Goal: Task Accomplishment & Management: Manage account settings

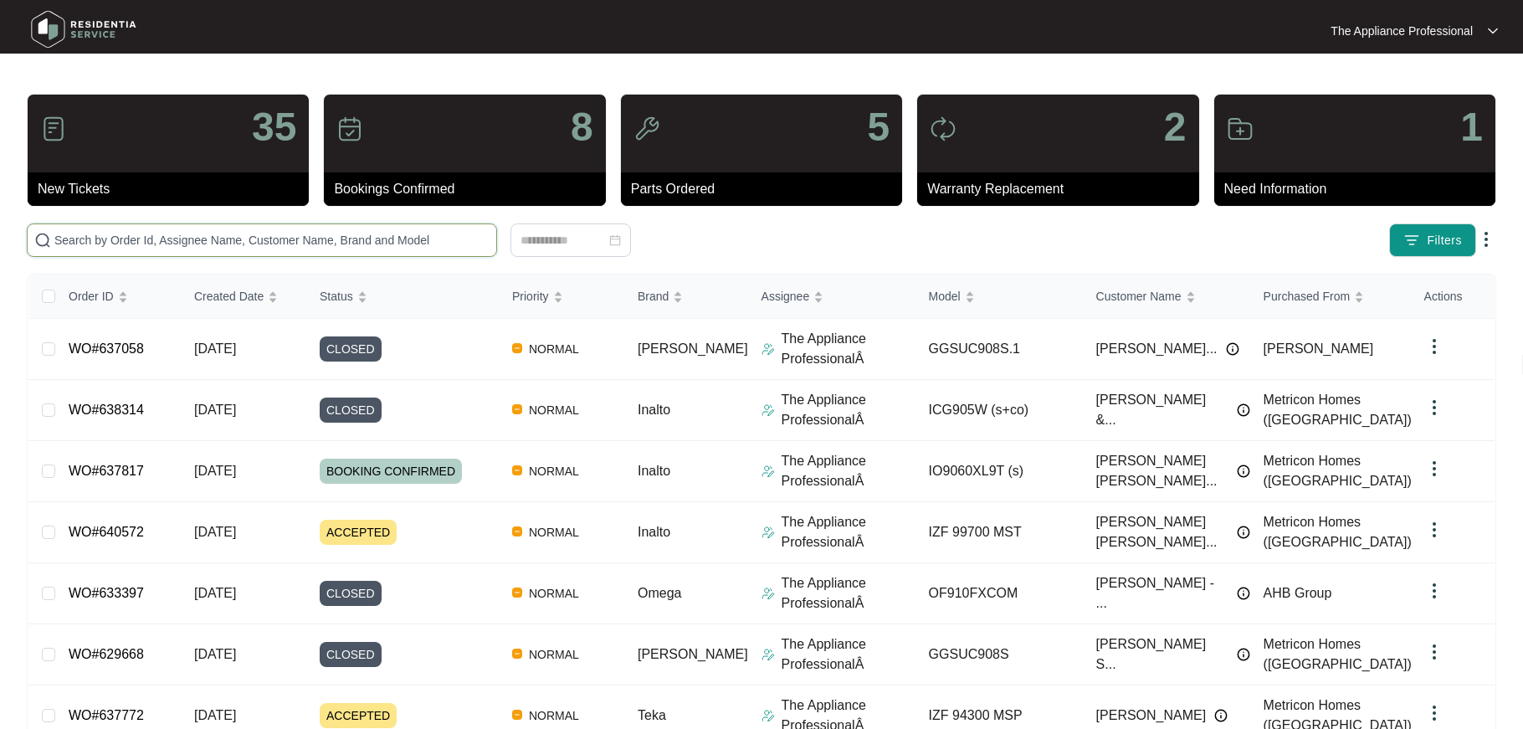
click at [307, 238] on input "text" at bounding box center [271, 240] width 435 height 18
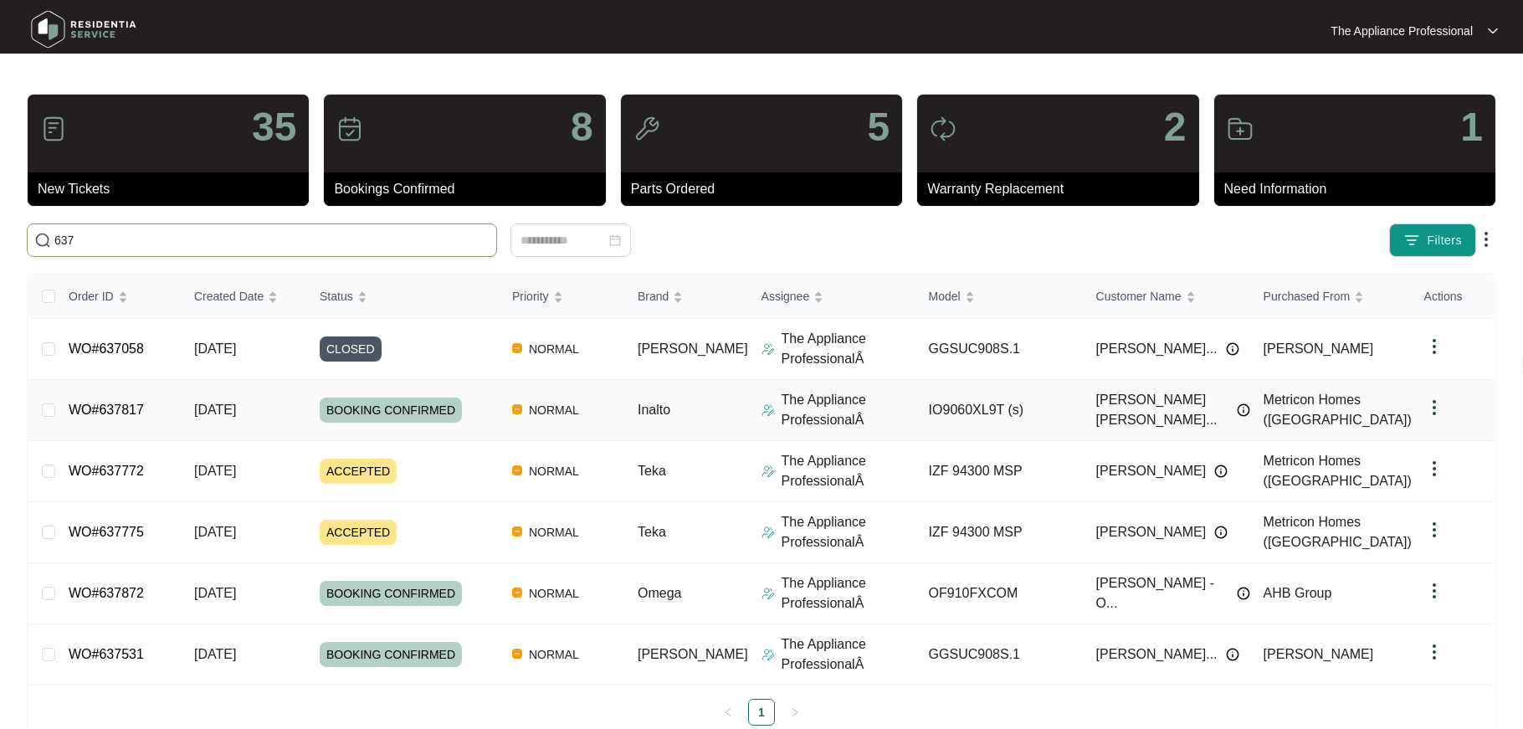
type input "637"
click at [140, 408] on link "WO#637817" at bounding box center [106, 409] width 75 height 14
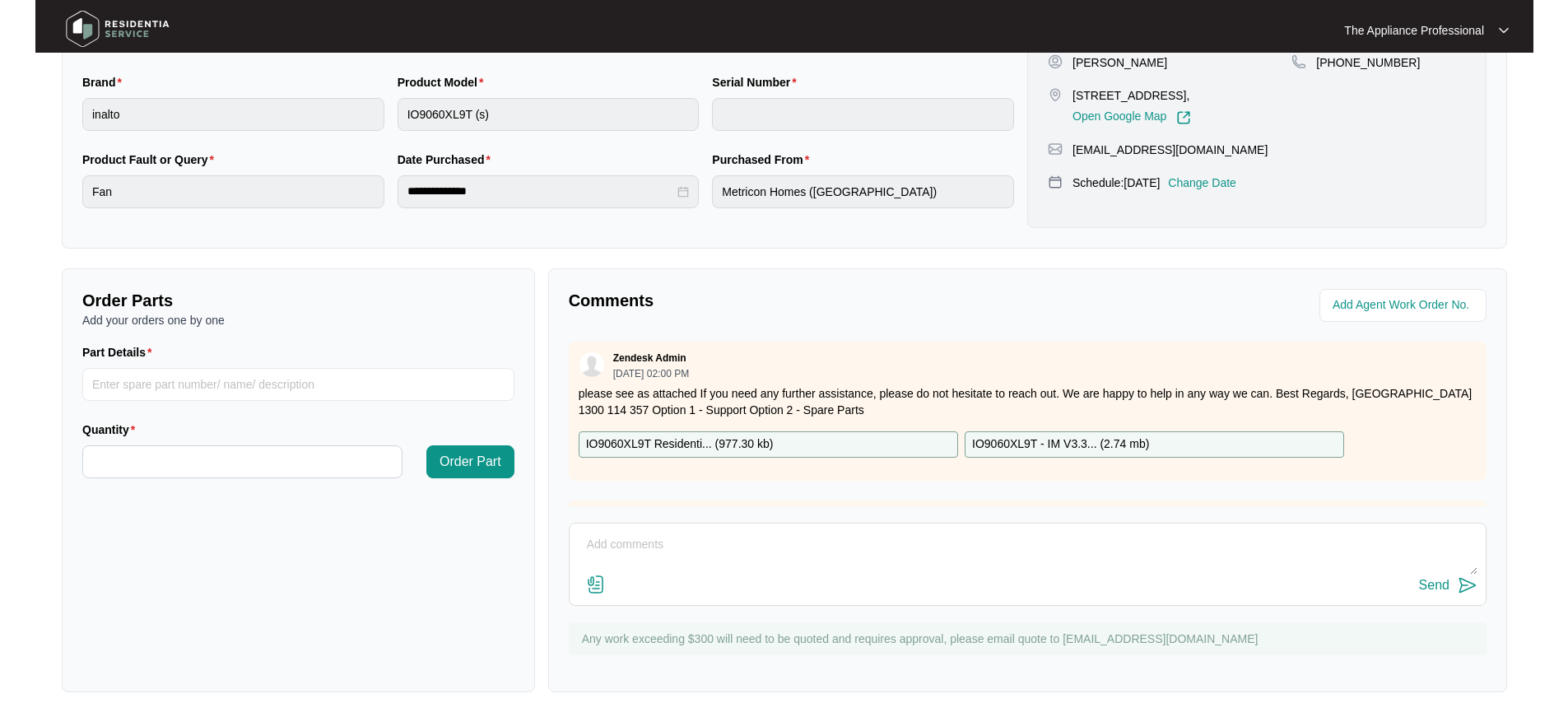
scroll to position [375, 0]
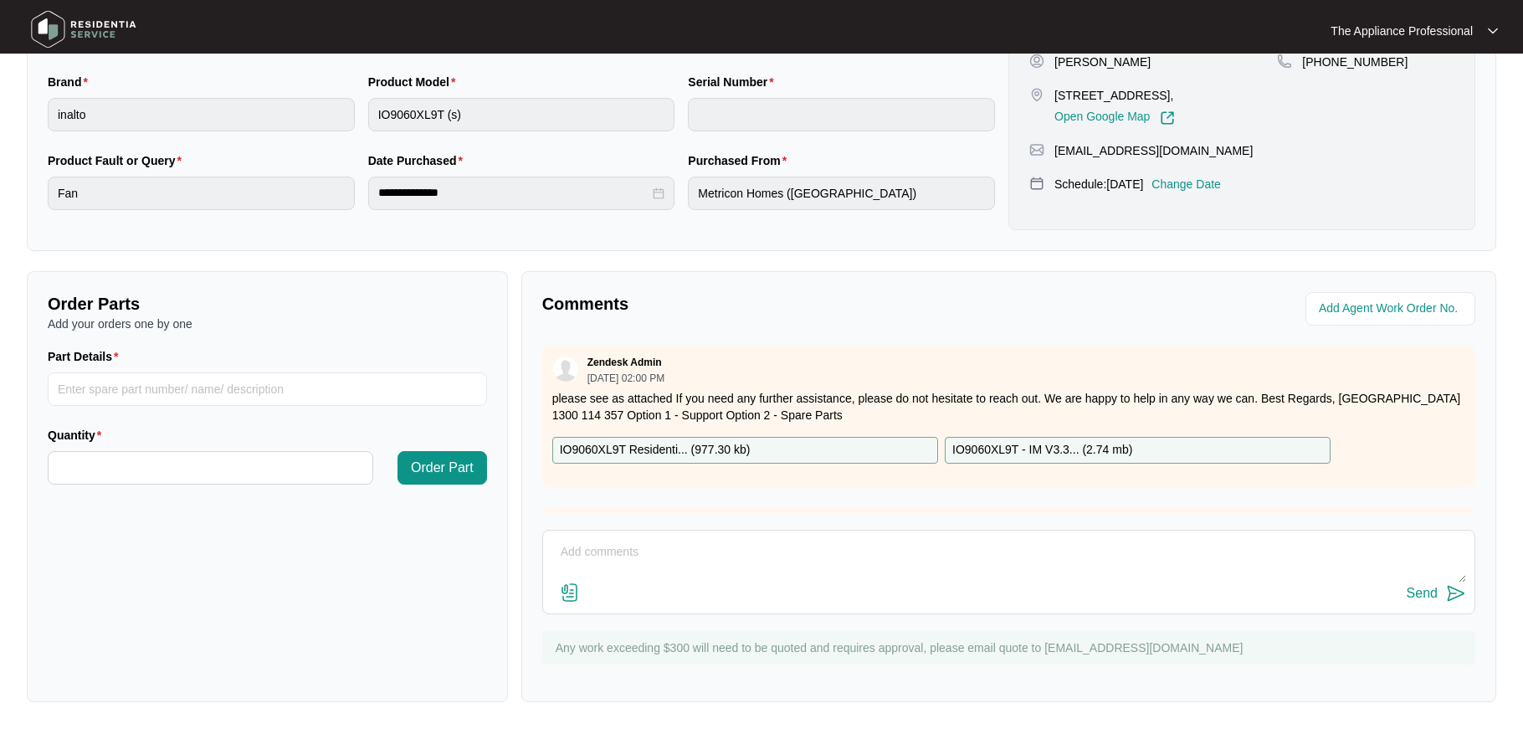
click at [574, 593] on img at bounding box center [570, 592] width 20 height 20
click at [0, 0] on input "file" at bounding box center [0, 0] width 0 height 0
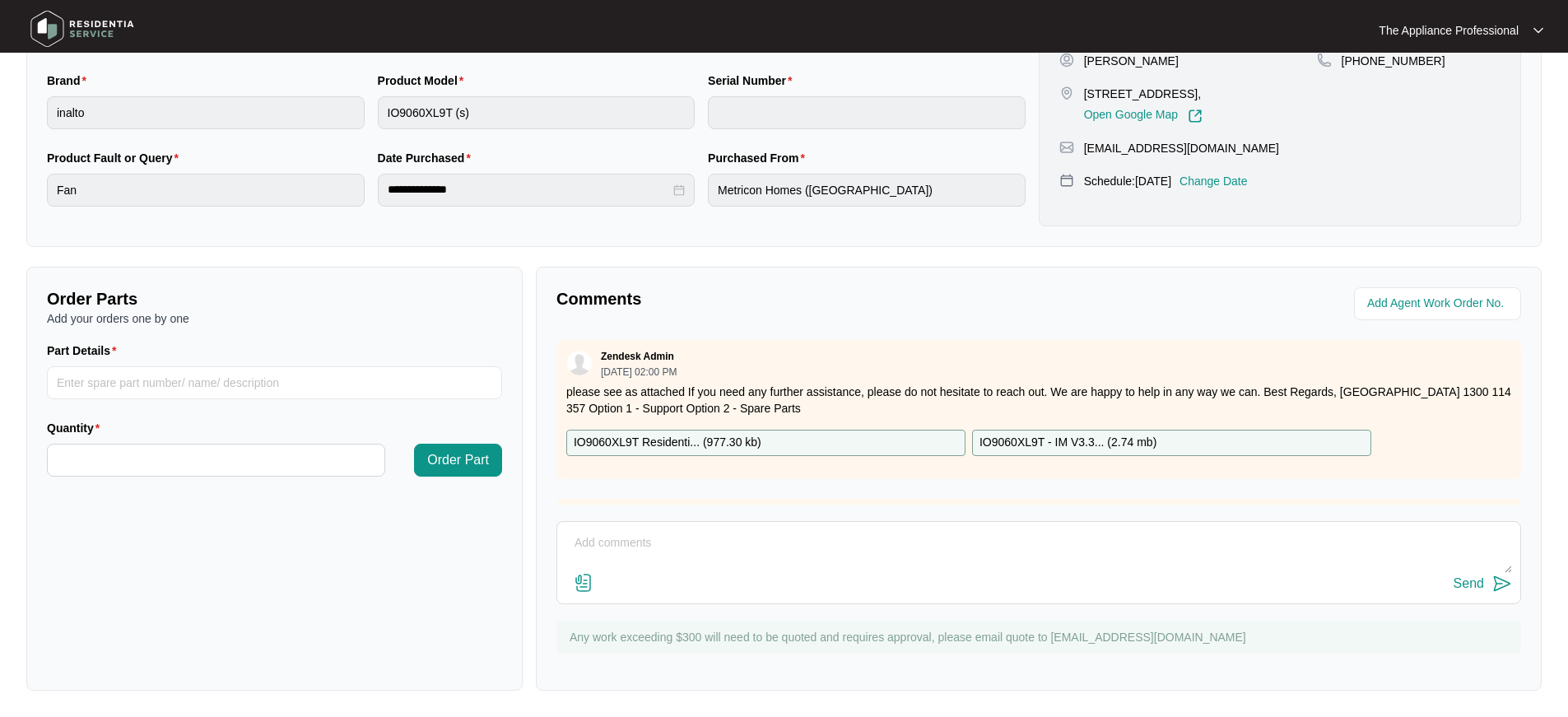
click at [1019, 442] on p "IO9060XL9T - IM V3.3... ( 2.74 mb )" at bounding box center [1068, 443] width 177 height 18
click at [583, 582] on img at bounding box center [583, 582] width 20 height 20
click at [0, 0] on input "file" at bounding box center [0, 0] width 0 height 0
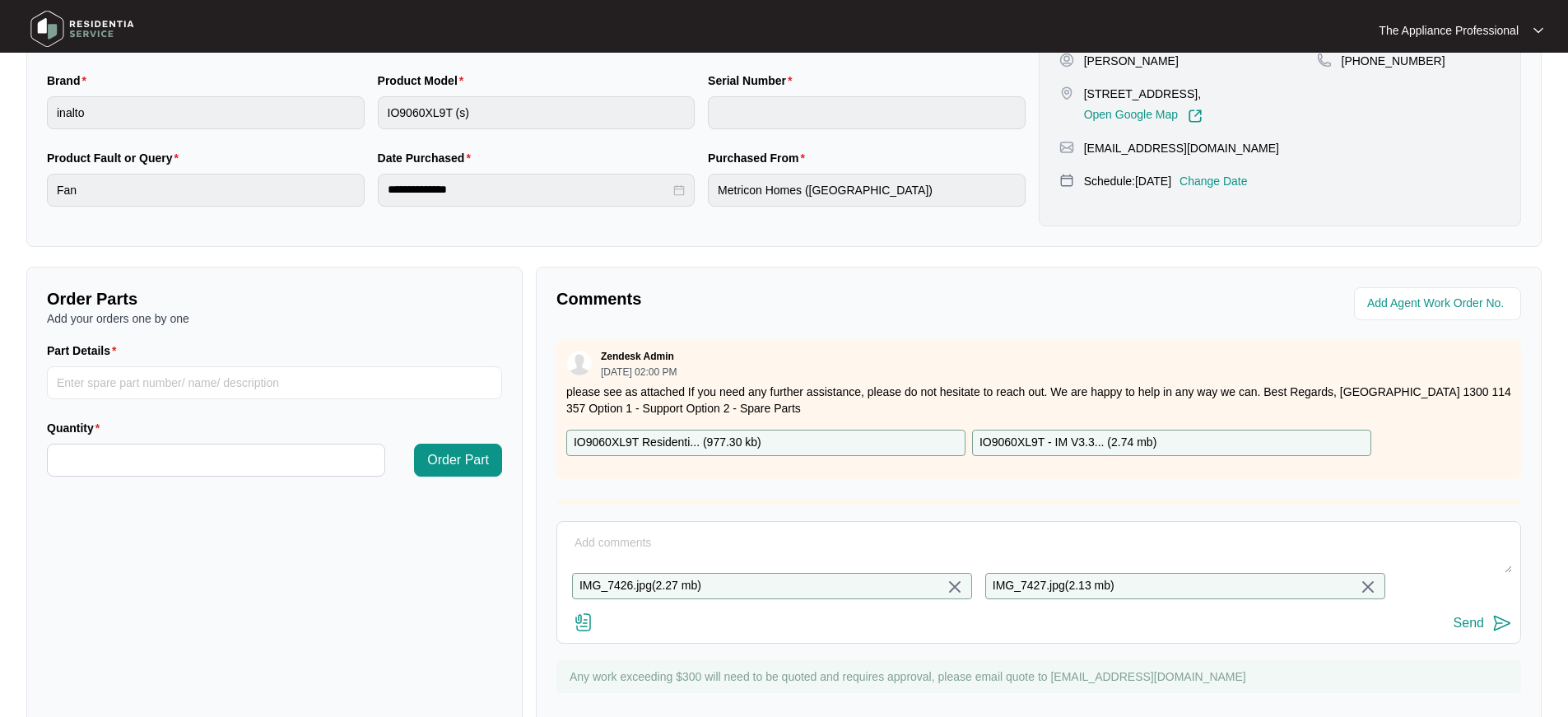
click at [611, 540] on textarea at bounding box center [1039, 552] width 946 height 43
click at [824, 562] on textarea "Found both Ovens fans faulty Checked Installation cutout should be at the rear …" at bounding box center [1039, 552] width 946 height 43
click at [1108, 561] on textarea "Found both Ovens fans faulty Checked Installation cutout should be at the rear …" at bounding box center [1039, 552] width 946 height 43
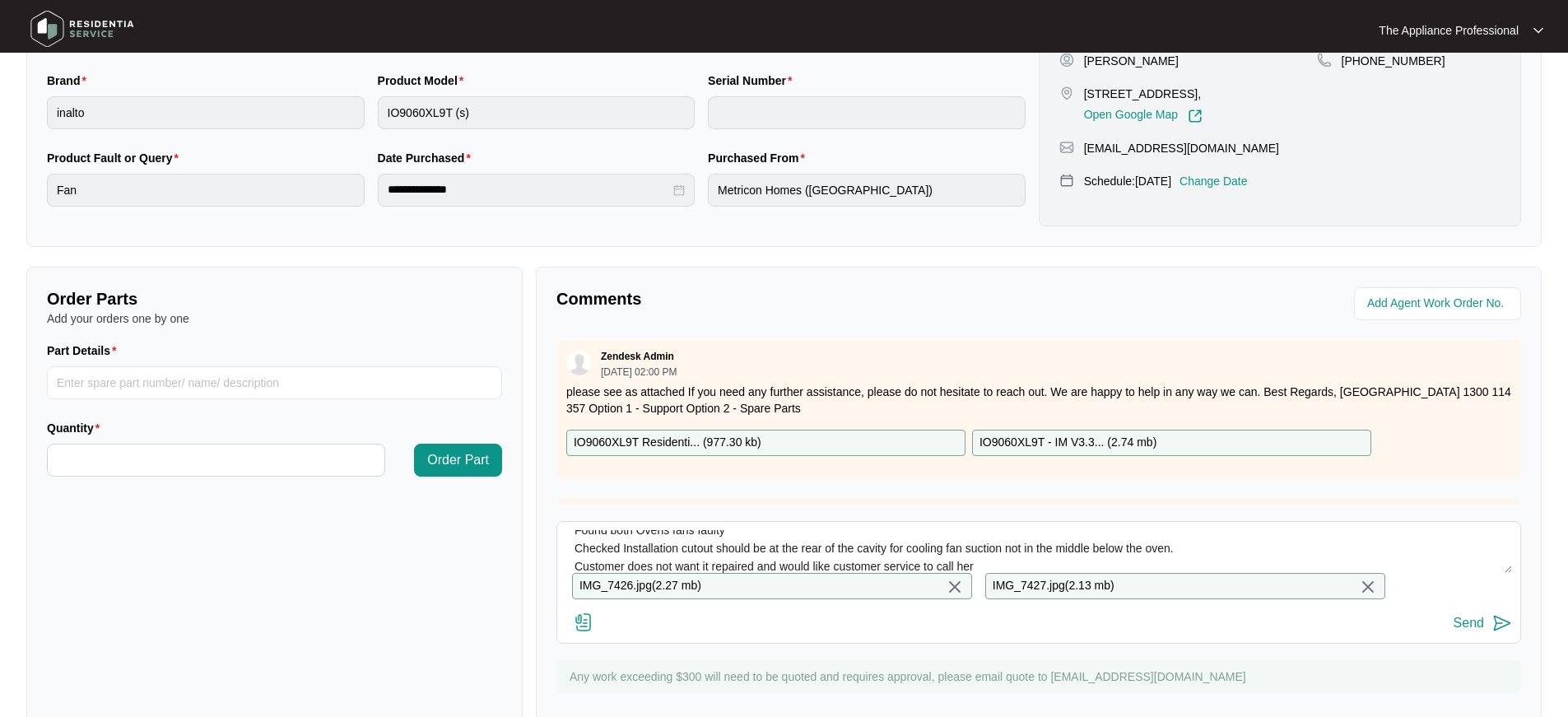
click at [1230, 548] on textarea "Found both Ovens fans faulty Checked Installation cutout should be at the rear …" at bounding box center [1039, 552] width 946 height 43
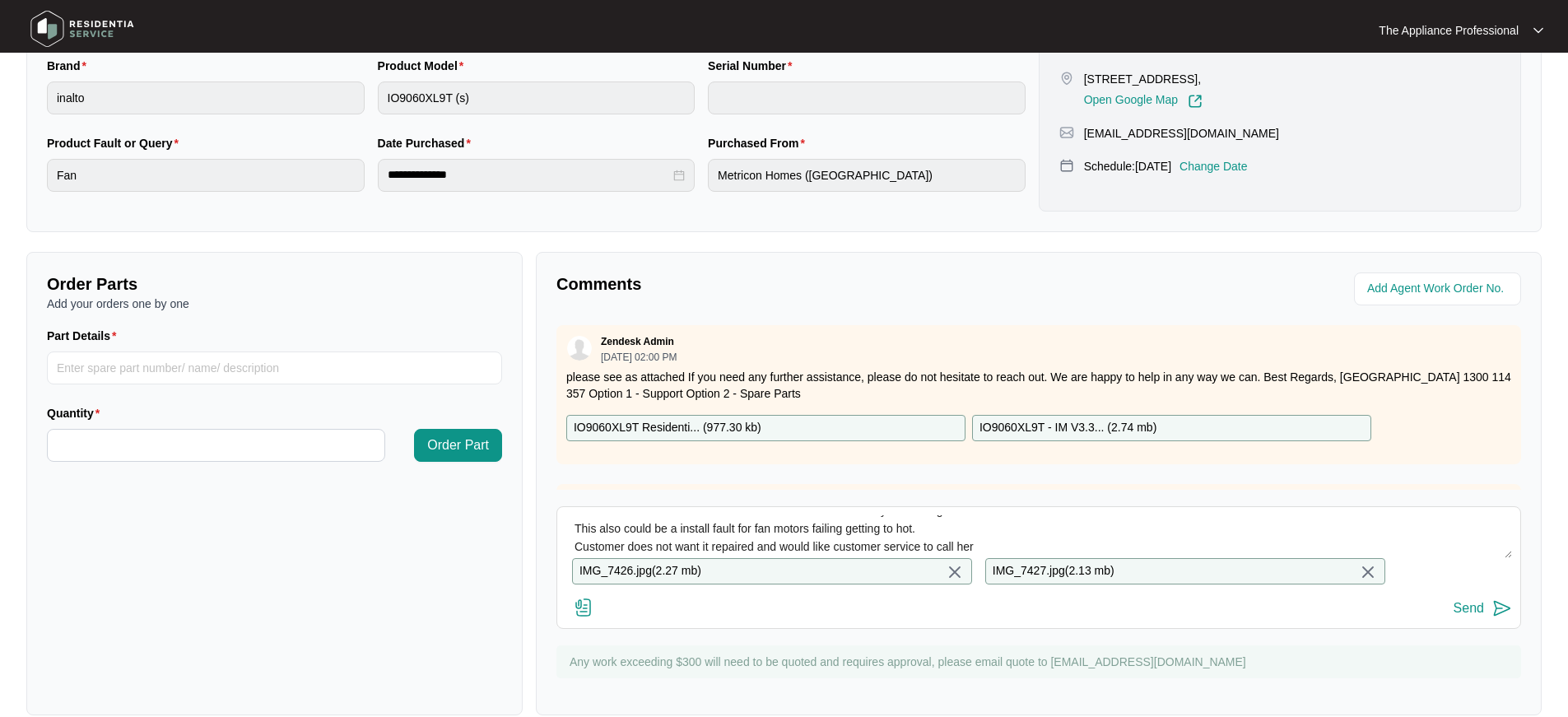
scroll to position [36, 0]
click at [1003, 544] on textarea "Found both Ovens fans faulty Checked Installation cutout should be at the rear …" at bounding box center [1039, 537] width 946 height 43
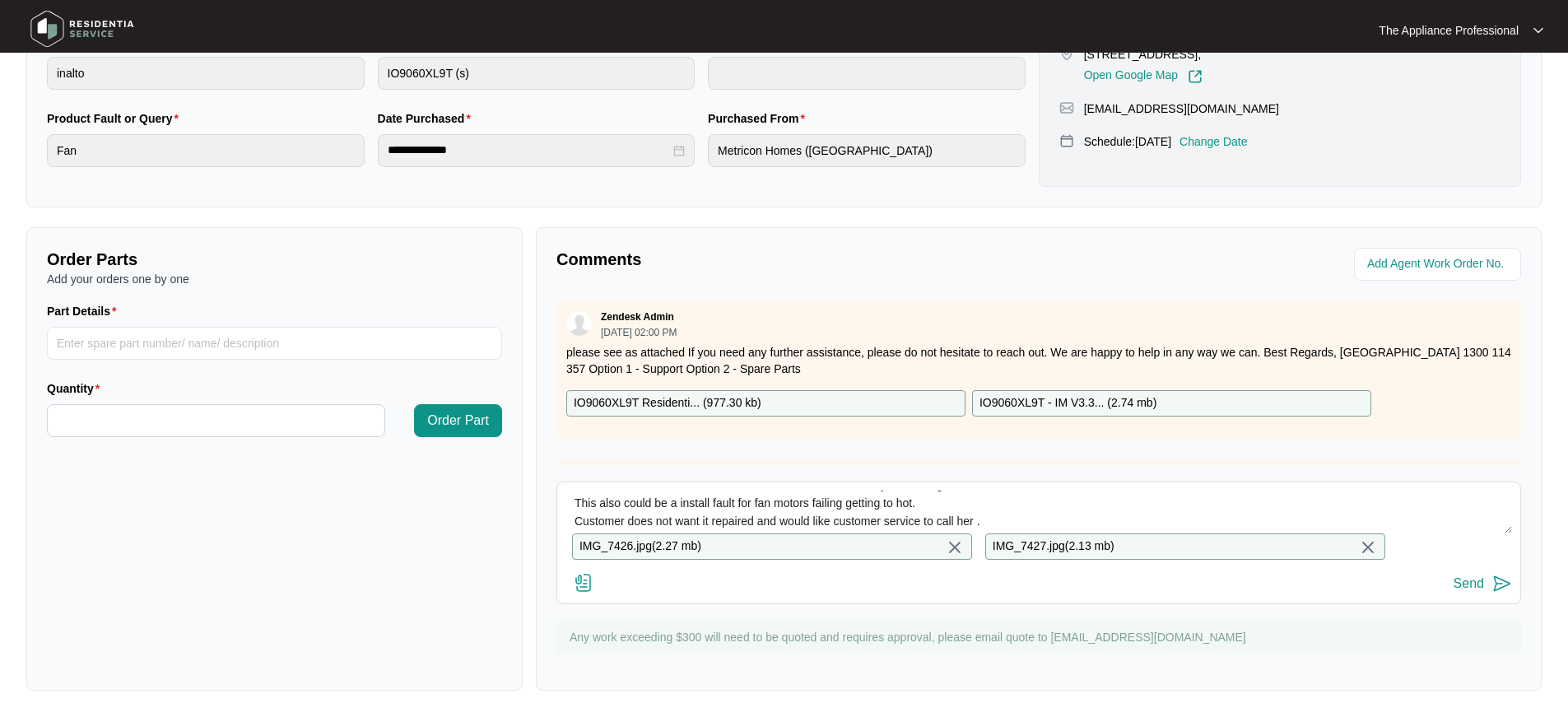
scroll to position [426, 0]
type textarea "Found both Ovens fans faulty Checked Installation cutout should be at the rear …"
click at [1484, 582] on button "Send" at bounding box center [1482, 583] width 58 height 23
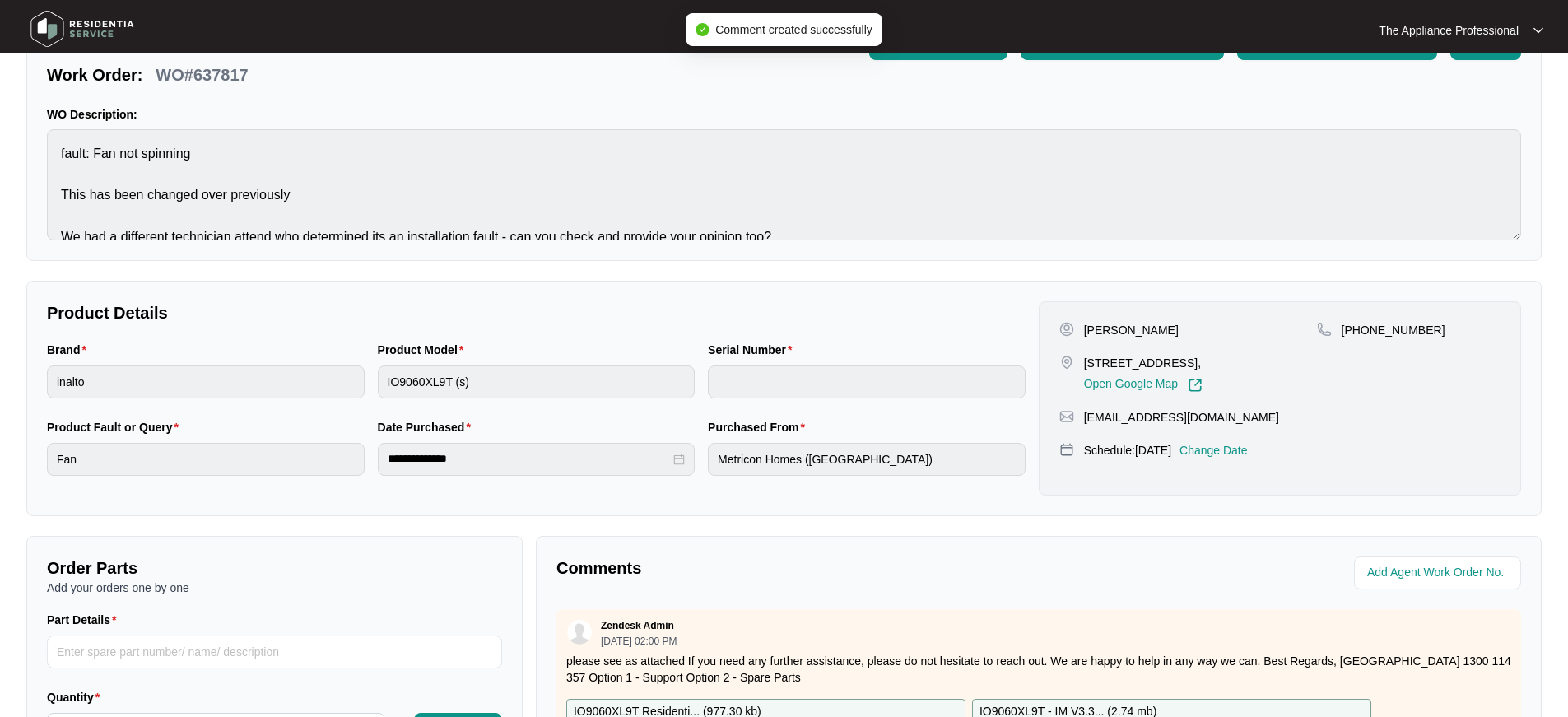
scroll to position [0, 0]
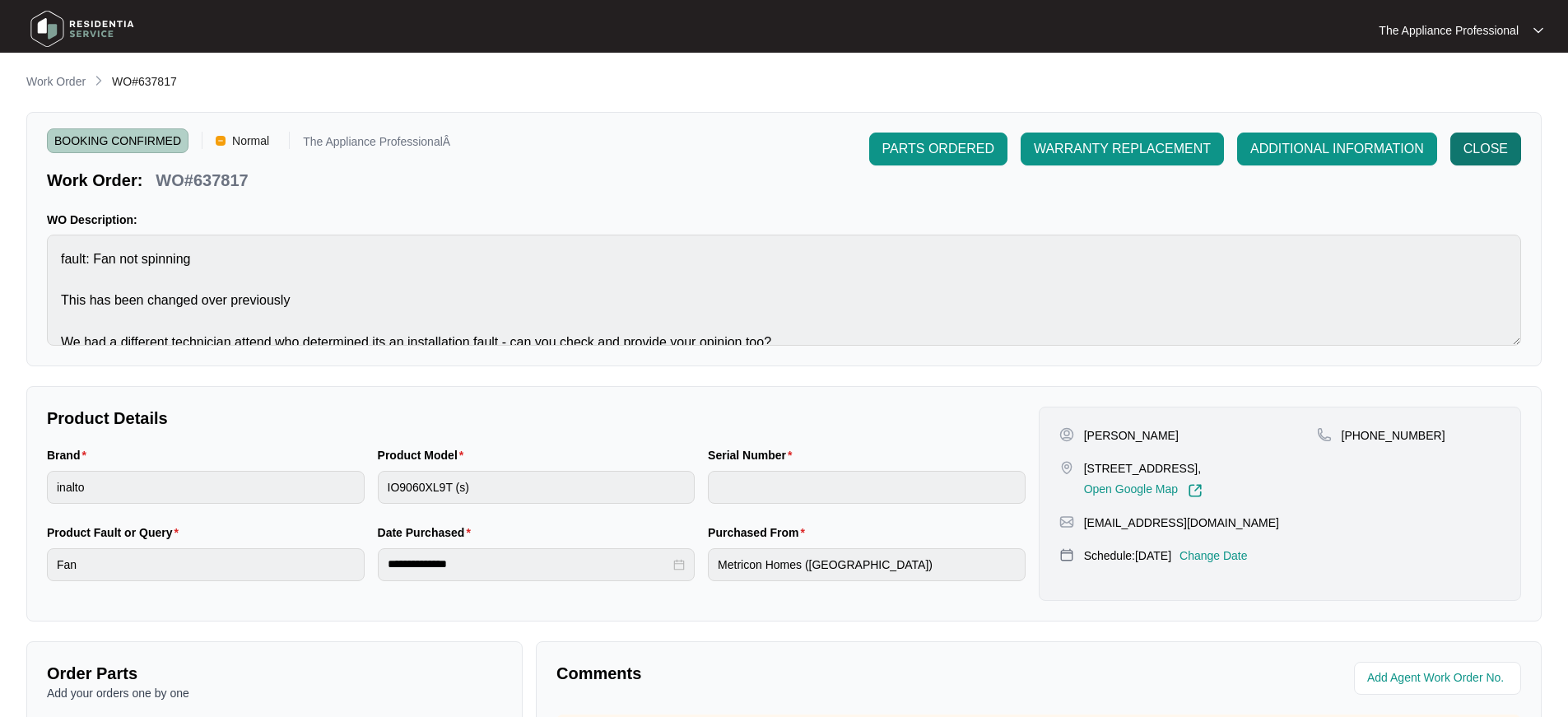
click at [1497, 152] on span "CLOSE" at bounding box center [1485, 149] width 44 height 20
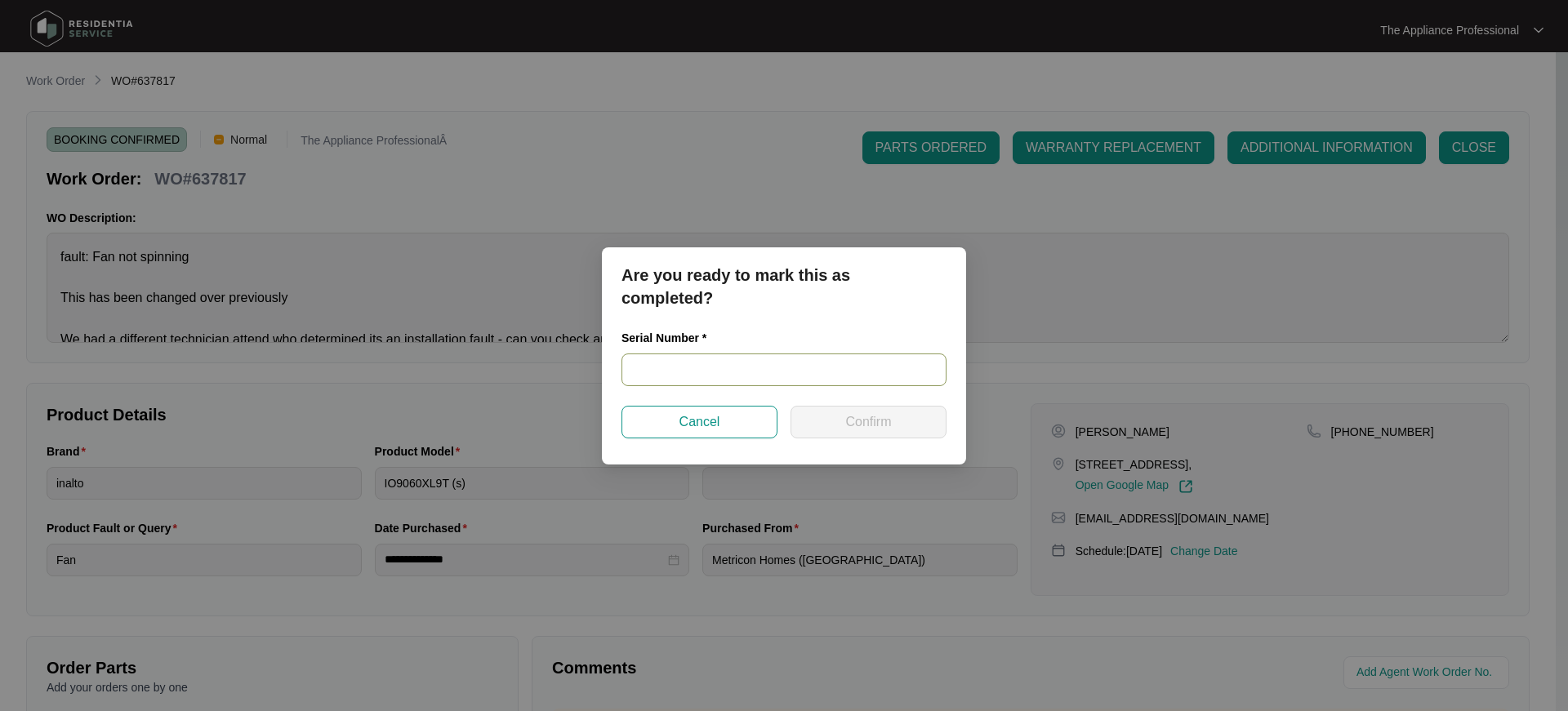
click at [701, 378] on input "text" at bounding box center [784, 369] width 325 height 32
type input "637817"
click at [872, 421] on span "Confirm" at bounding box center [867, 422] width 46 height 20
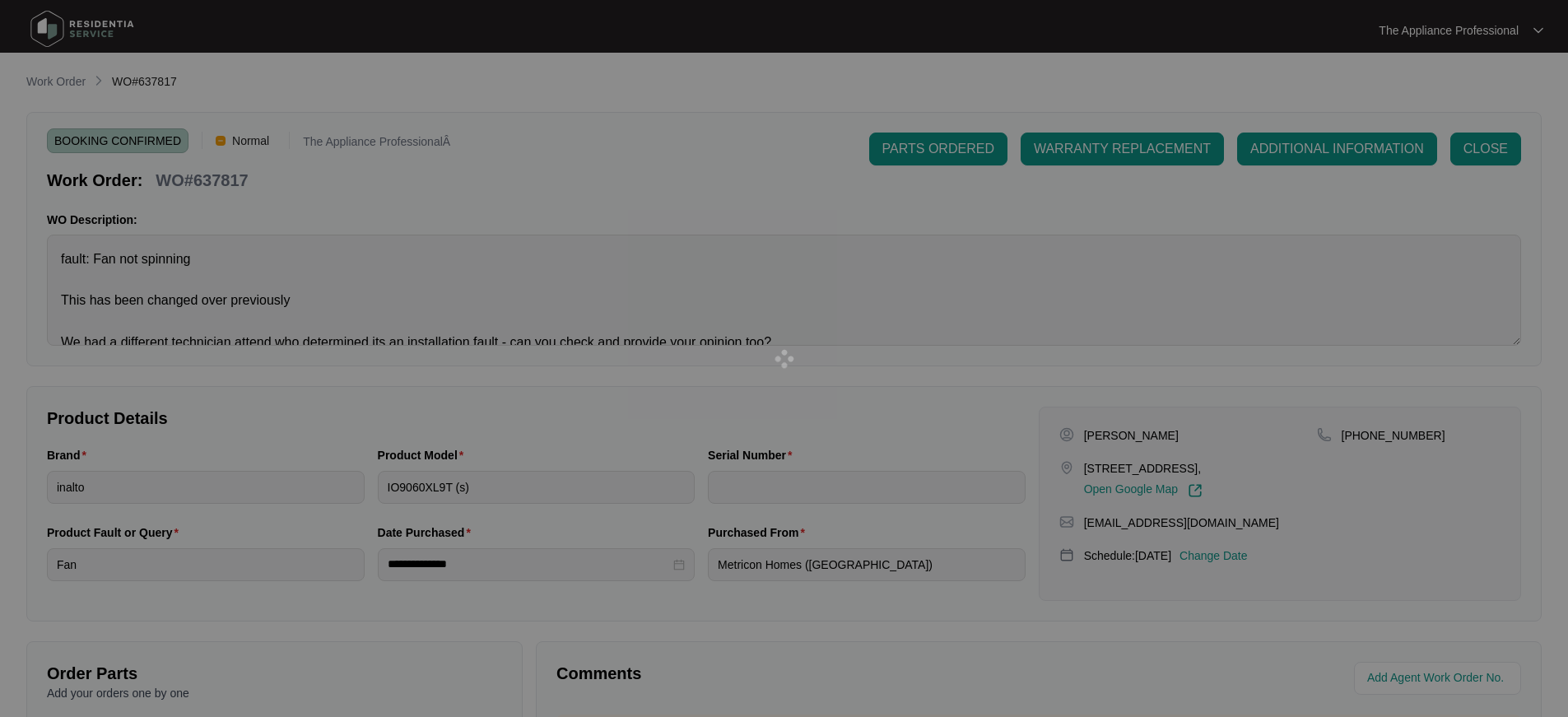
type input "637817"
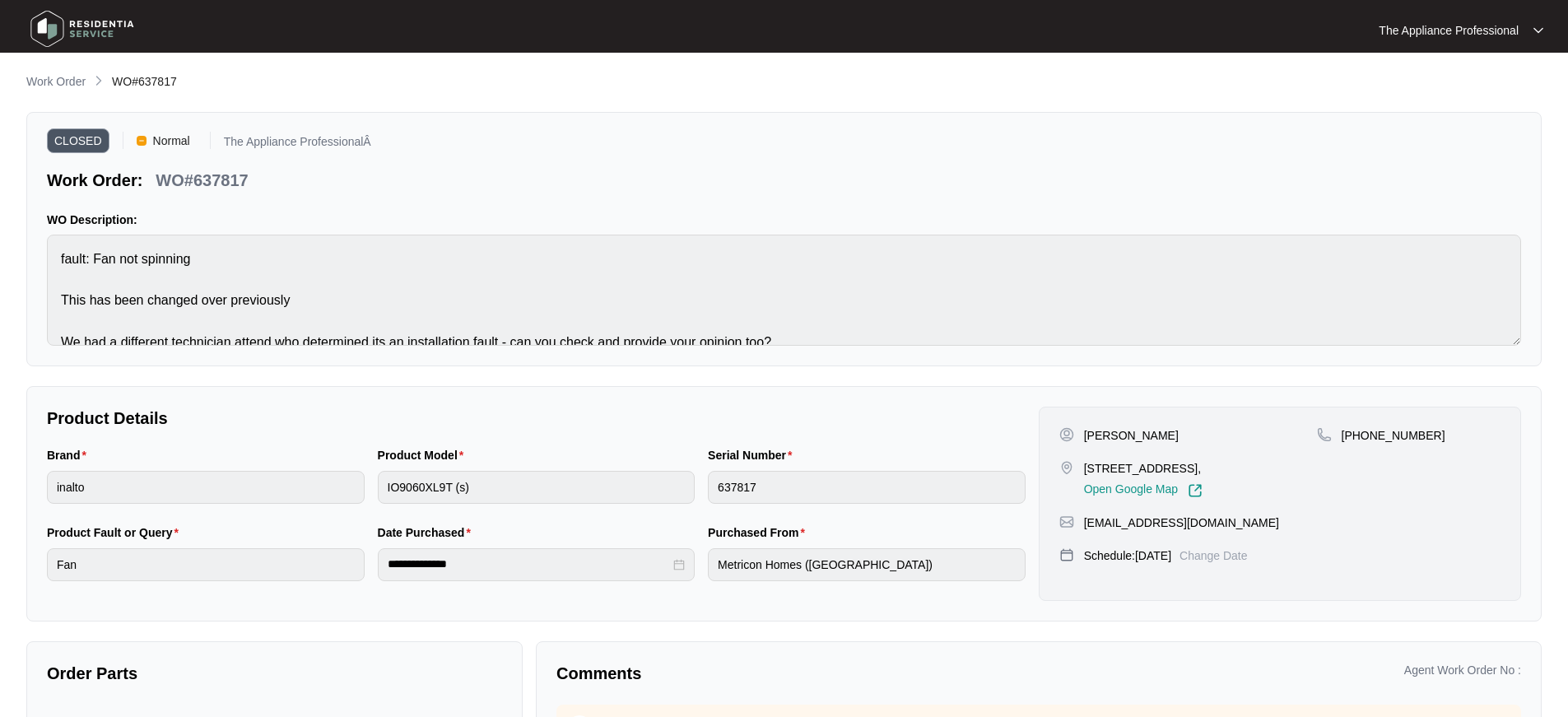
click at [40, 36] on img at bounding box center [82, 29] width 115 height 49
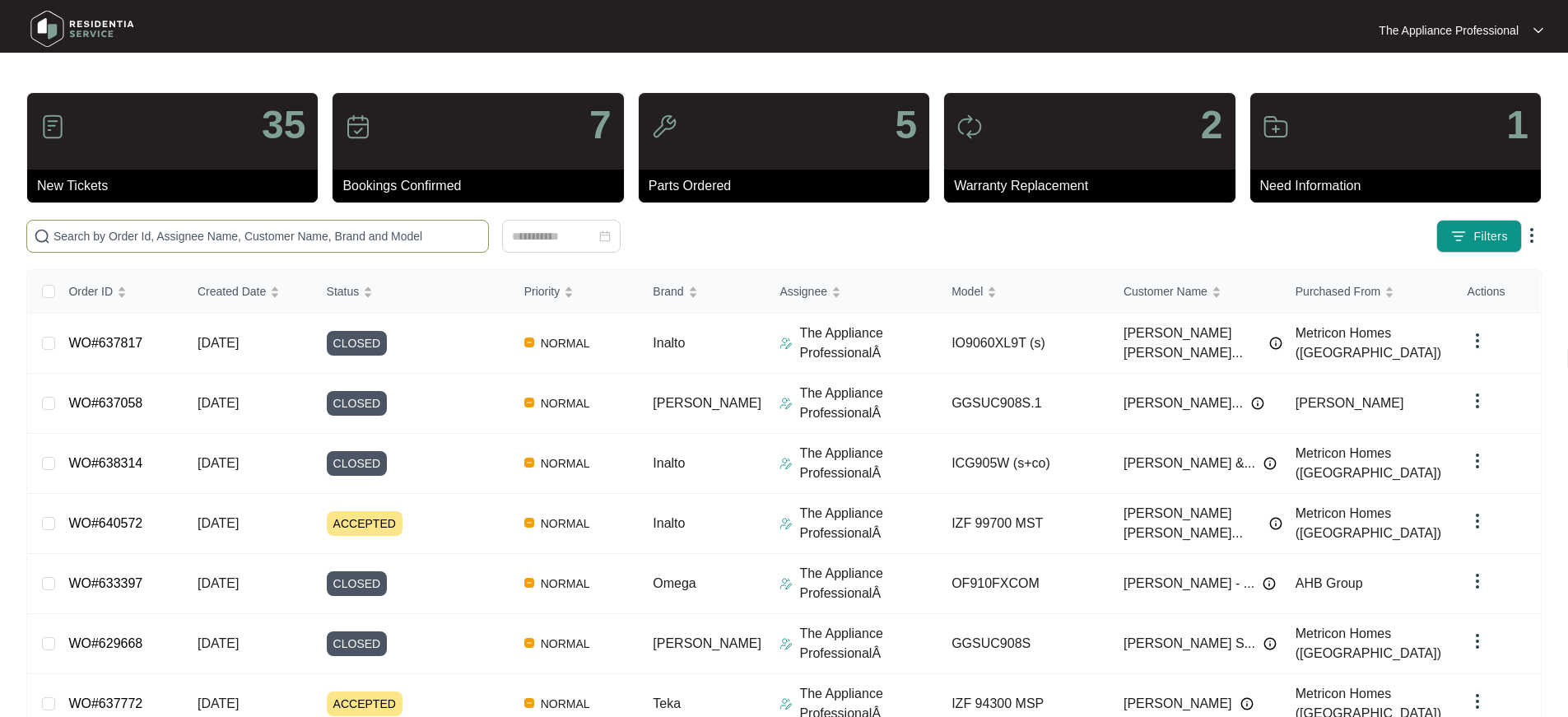
click at [137, 236] on input "text" at bounding box center [267, 236] width 428 height 18
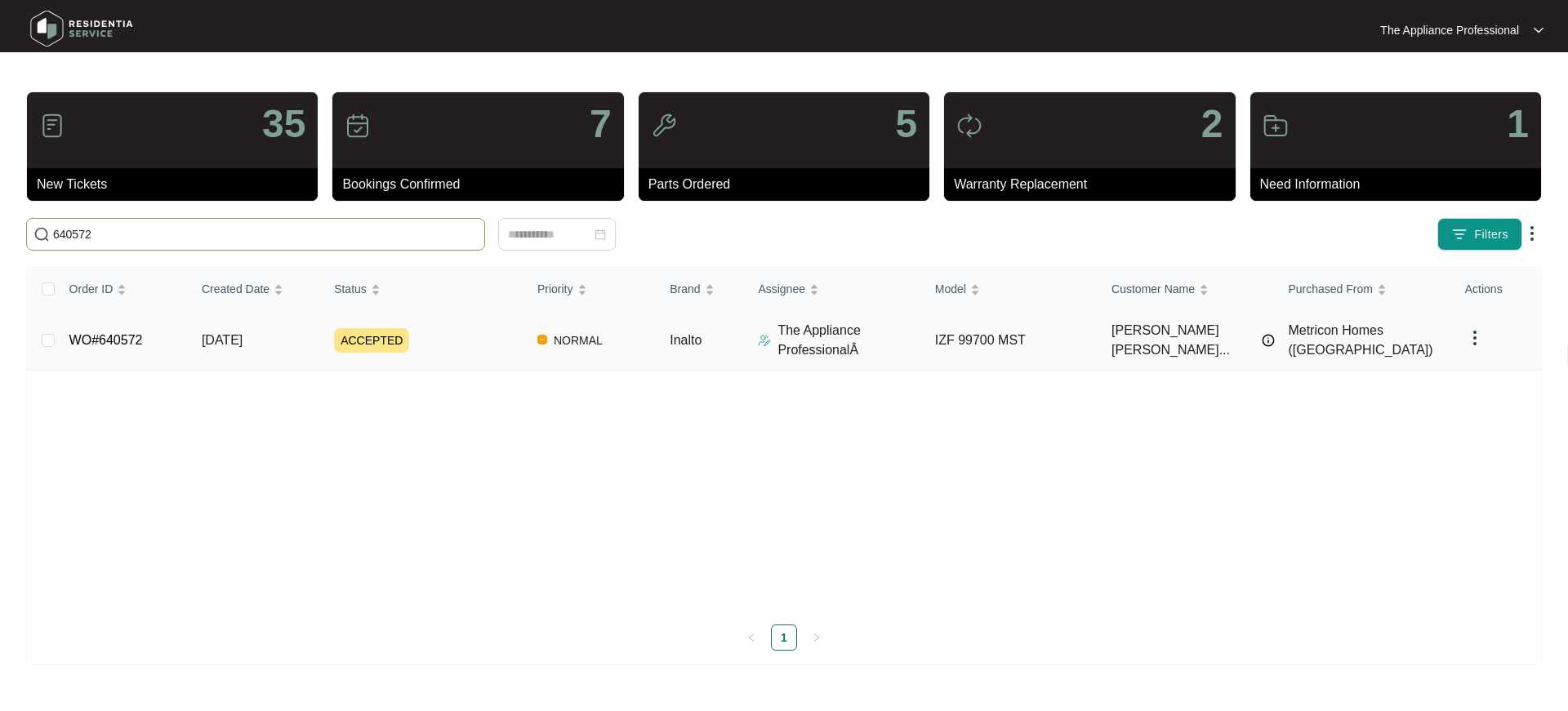
type input "640572"
click at [243, 341] on span "[DATE]" at bounding box center [222, 339] width 41 height 14
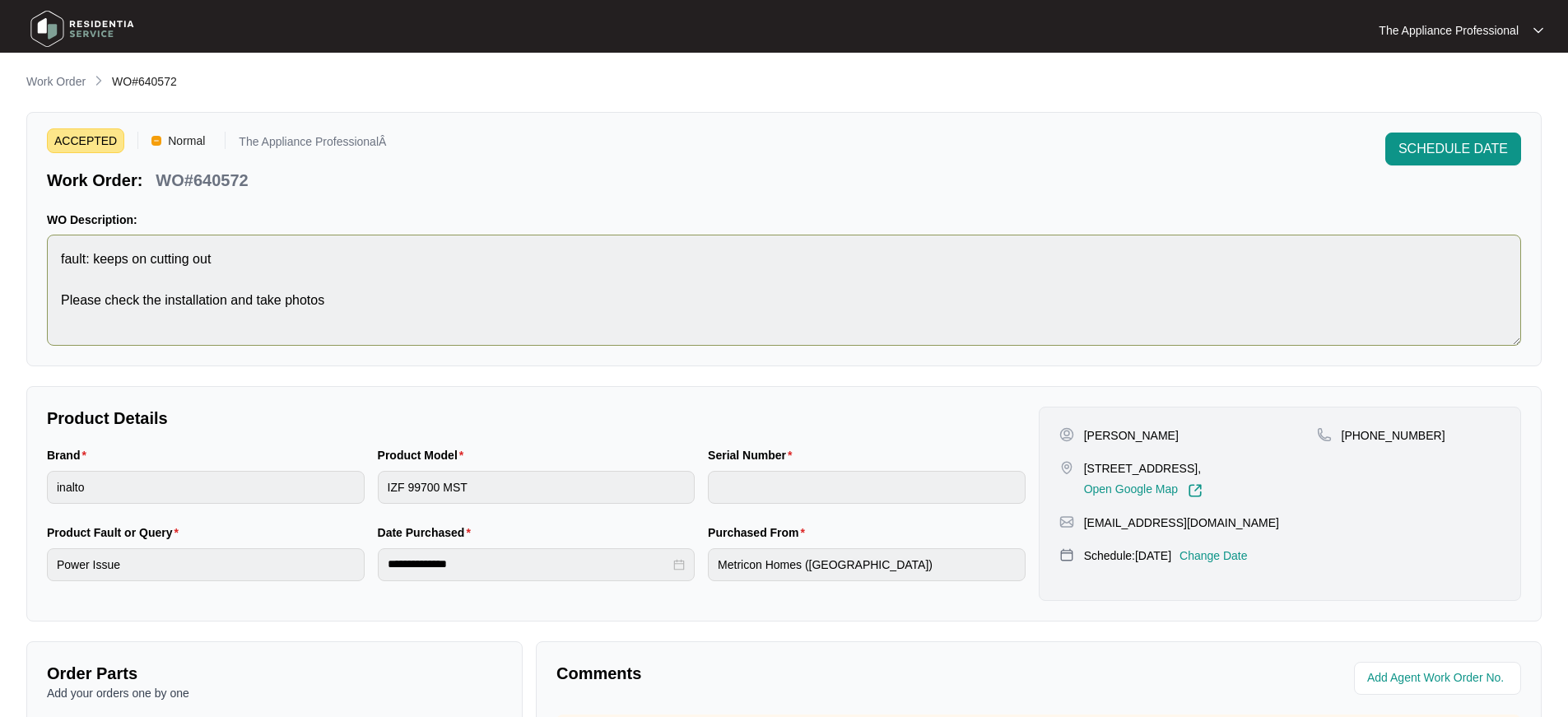
scroll to position [375, 0]
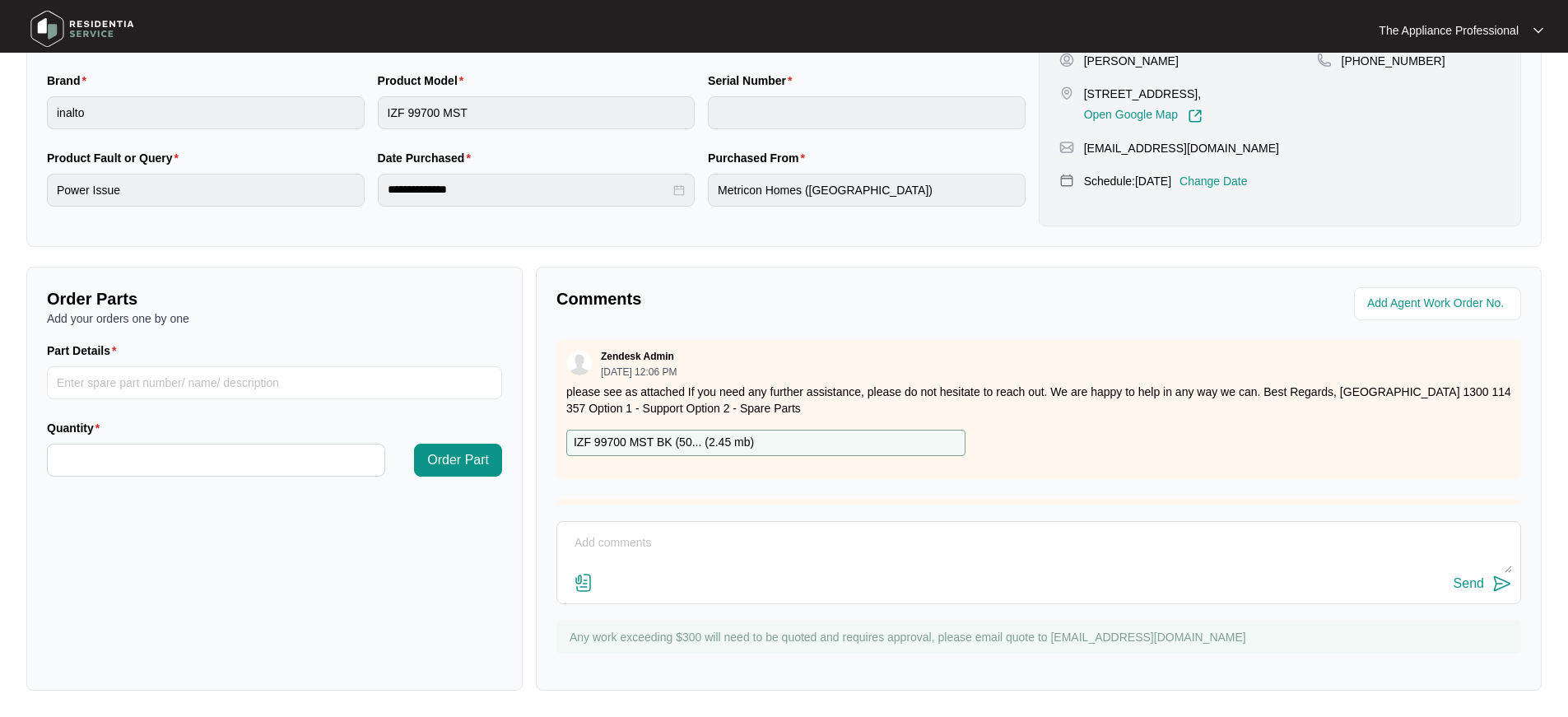
click at [701, 439] on p "IZF 99700 MST BK (50... ( 2.45 mb )" at bounding box center [663, 443] width 180 height 18
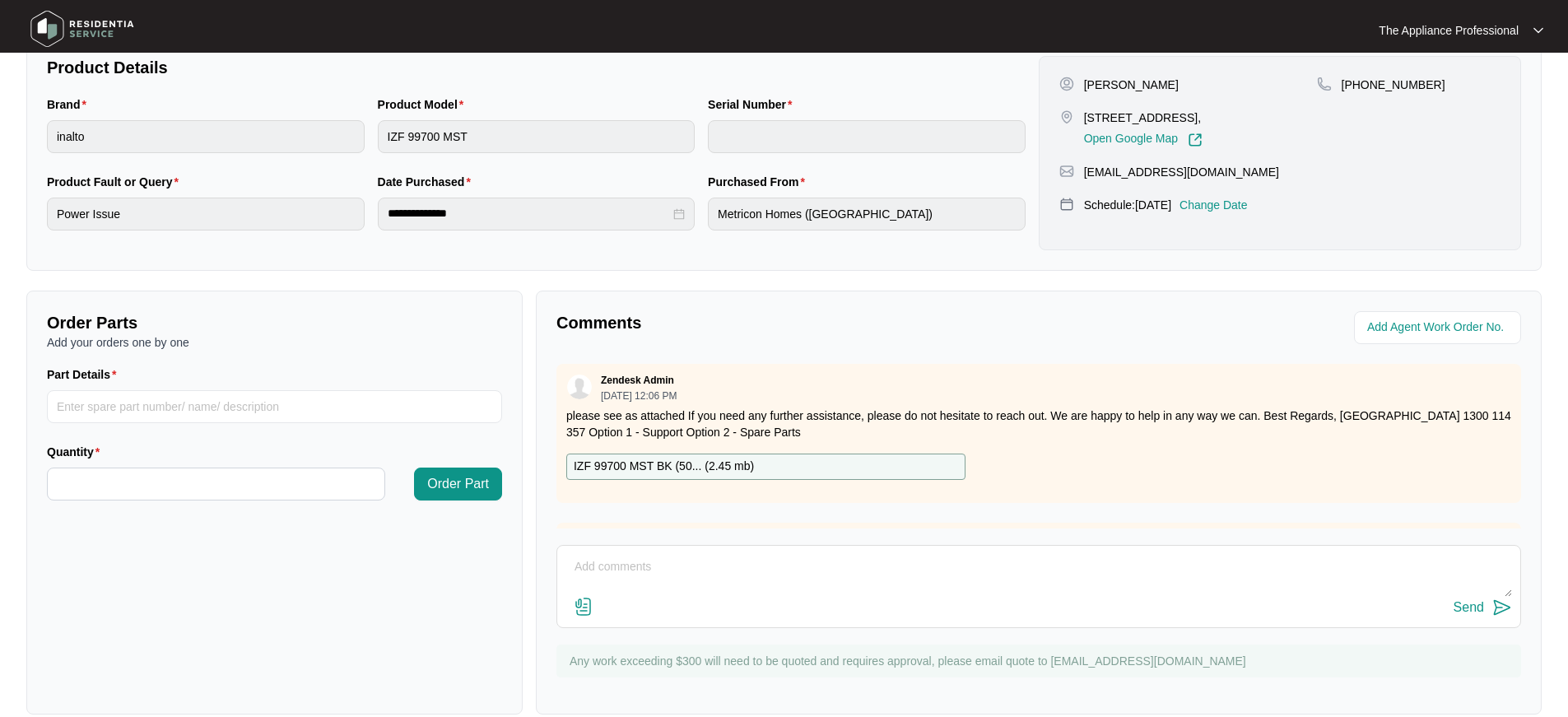
scroll to position [346, 0]
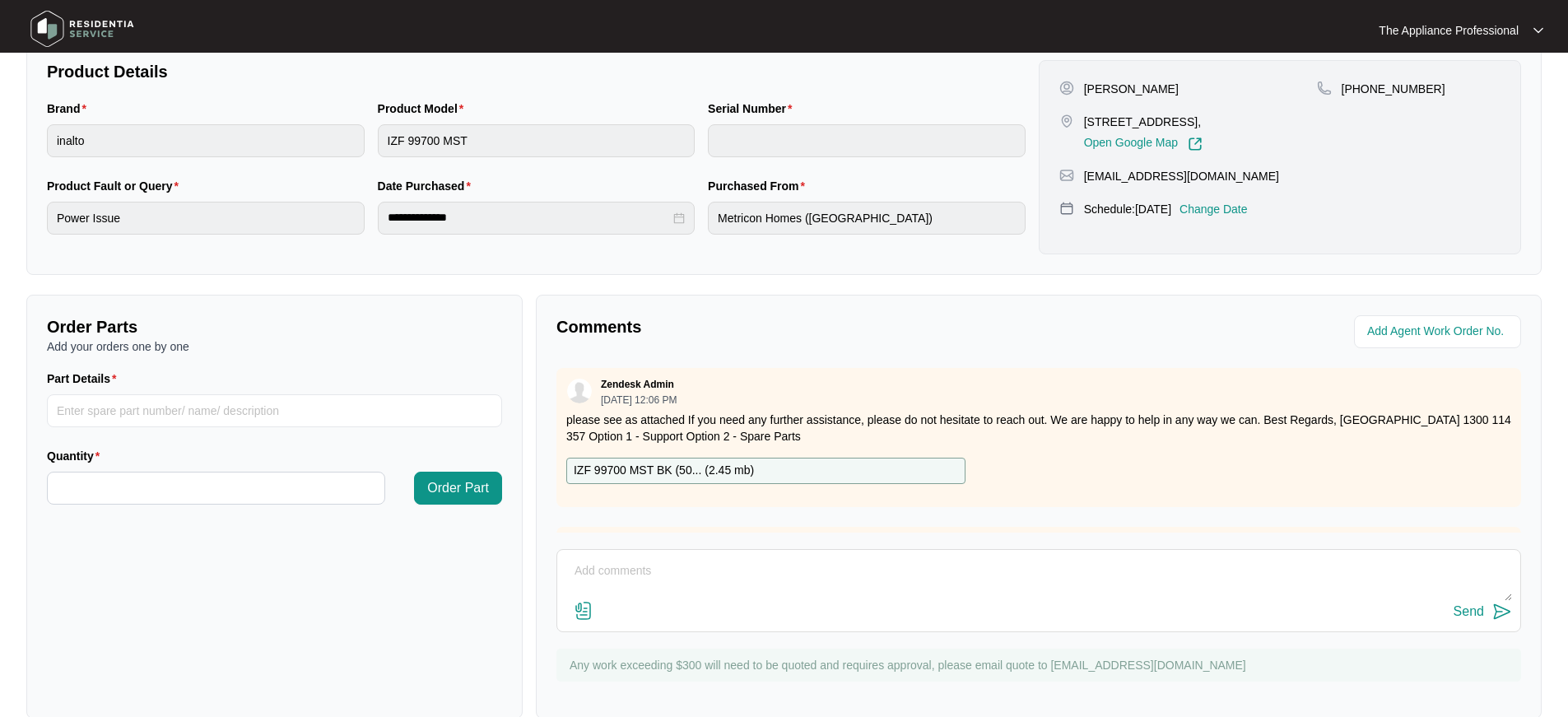
click at [658, 568] on textarea at bounding box center [1039, 579] width 946 height 43
click at [960, 583] on textarea "Inspected cooktop without checking the manual which i couldn't find" at bounding box center [1039, 579] width 946 height 43
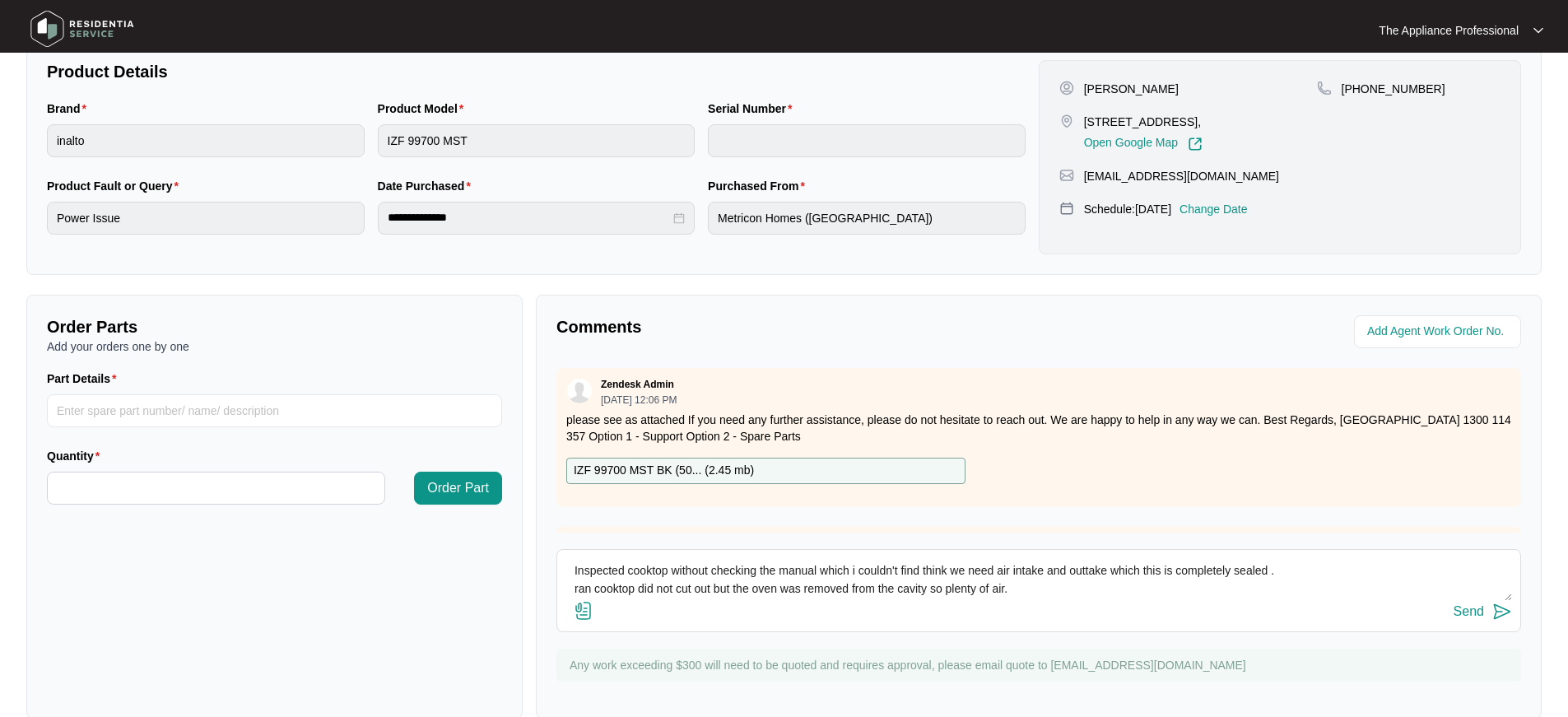
scroll to position [13, 0]
click at [588, 613] on img at bounding box center [583, 611] width 20 height 20
click at [0, 0] on input "file" at bounding box center [0, 0] width 0 height 0
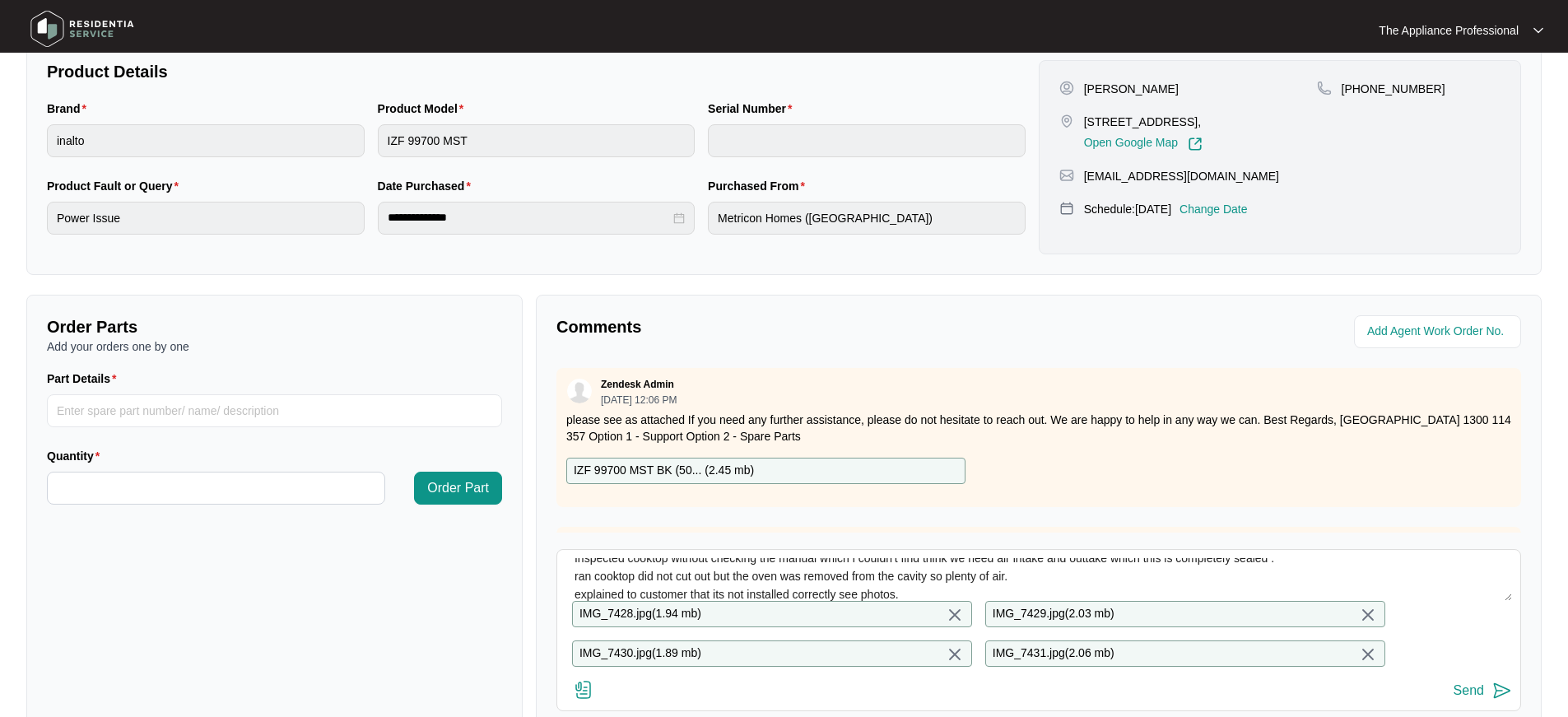
scroll to position [368, 0]
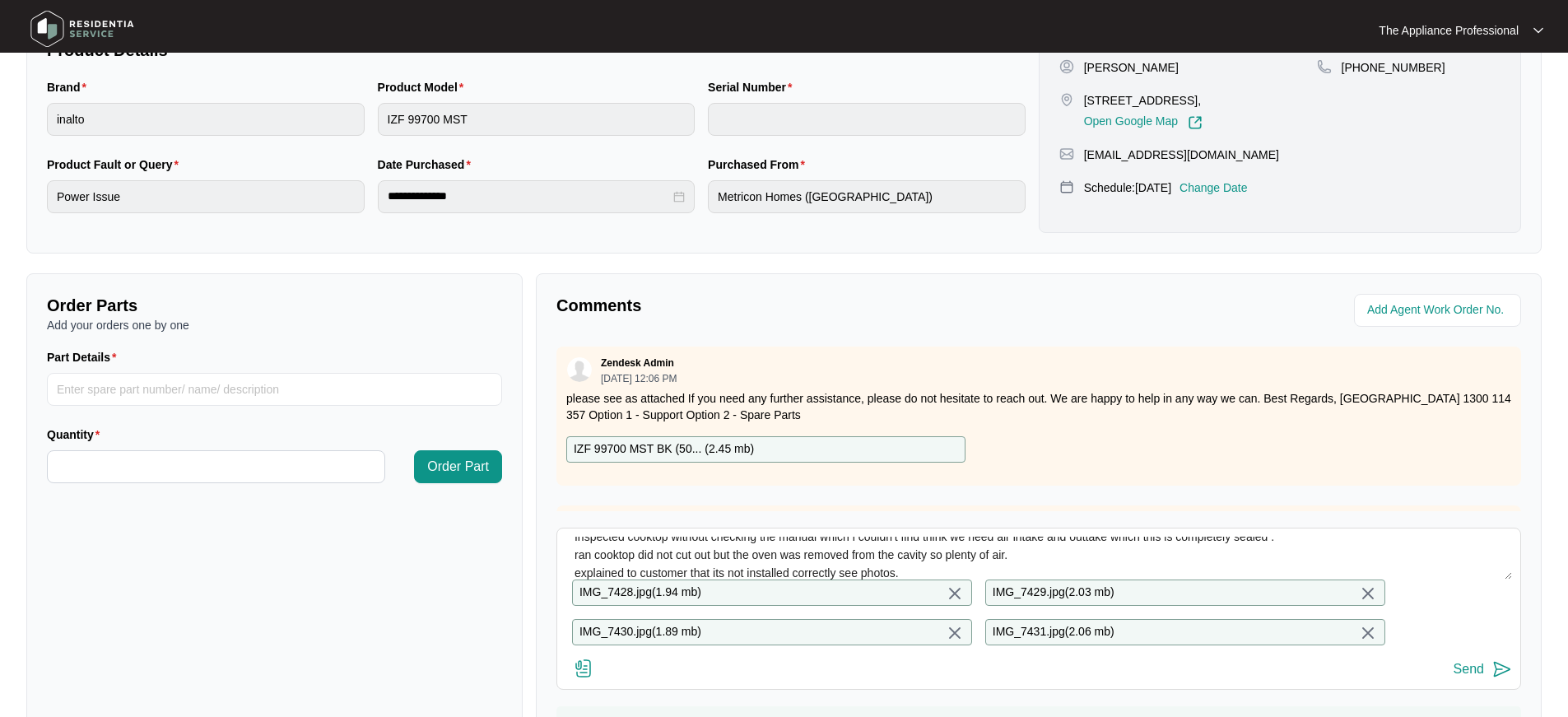
click at [665, 593] on p "IMG_7428.jpg ( 1.94 mb )" at bounding box center [640, 592] width 122 height 18
click at [932, 572] on textarea "Inspected cooktop without checking the manual which i couldn't find think we ne…" at bounding box center [1039, 559] width 946 height 43
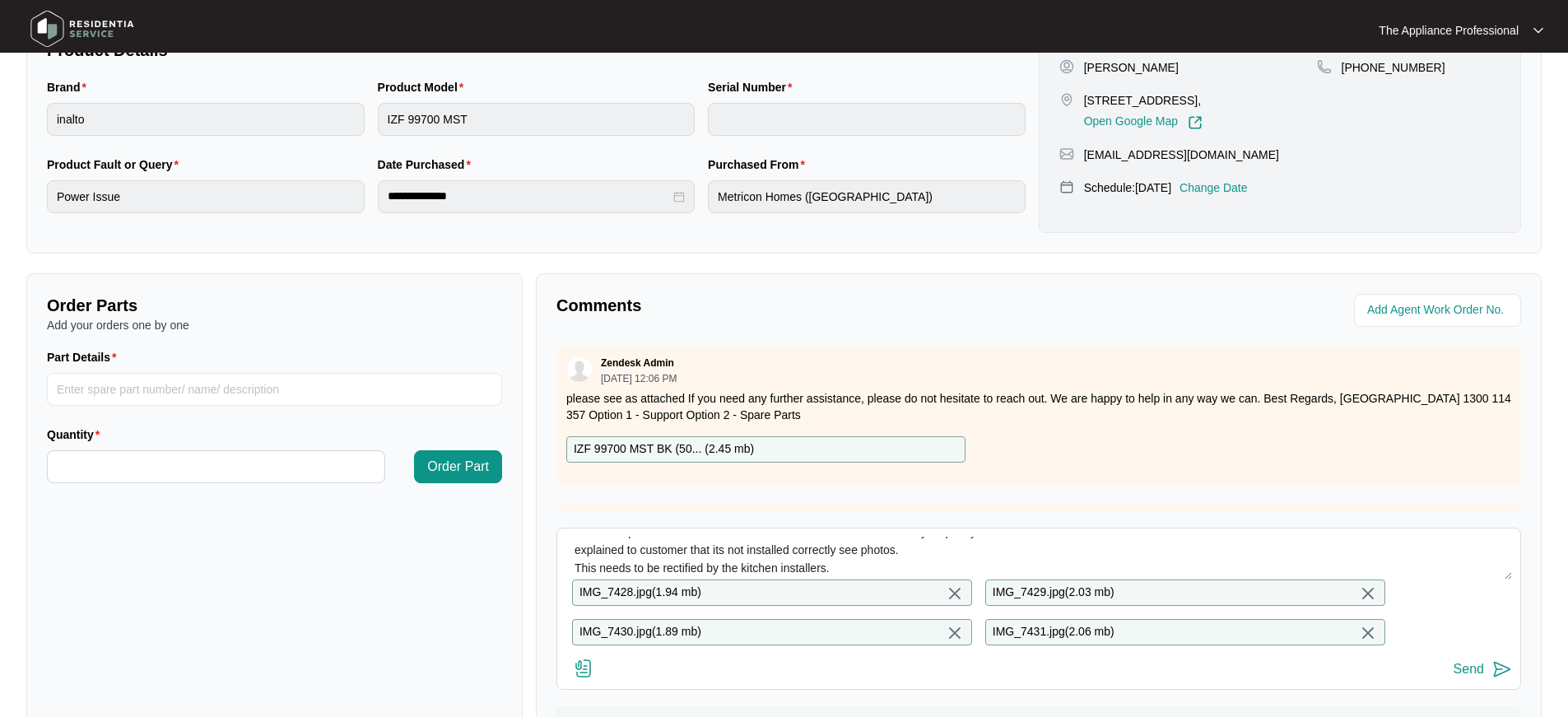
scroll to position [36, 0]
click at [899, 572] on textarea "Inspected cooktop without checking the manual which i couldn't find think we ne…" at bounding box center [1039, 559] width 946 height 43
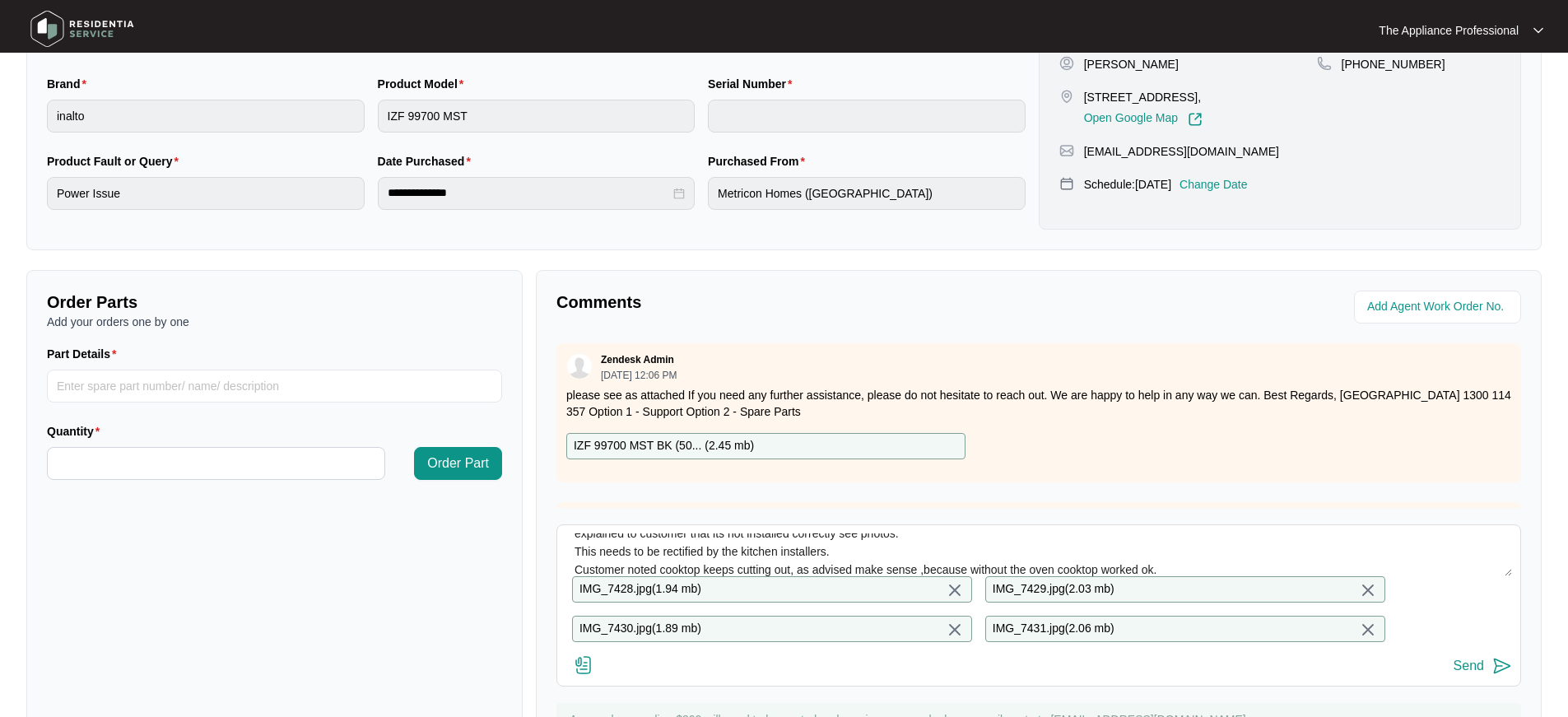
type textarea "Inspected cooktop without checking the manual which i couldn't find think we ne…"
click at [1471, 673] on div "Send" at bounding box center [1469, 665] width 30 height 15
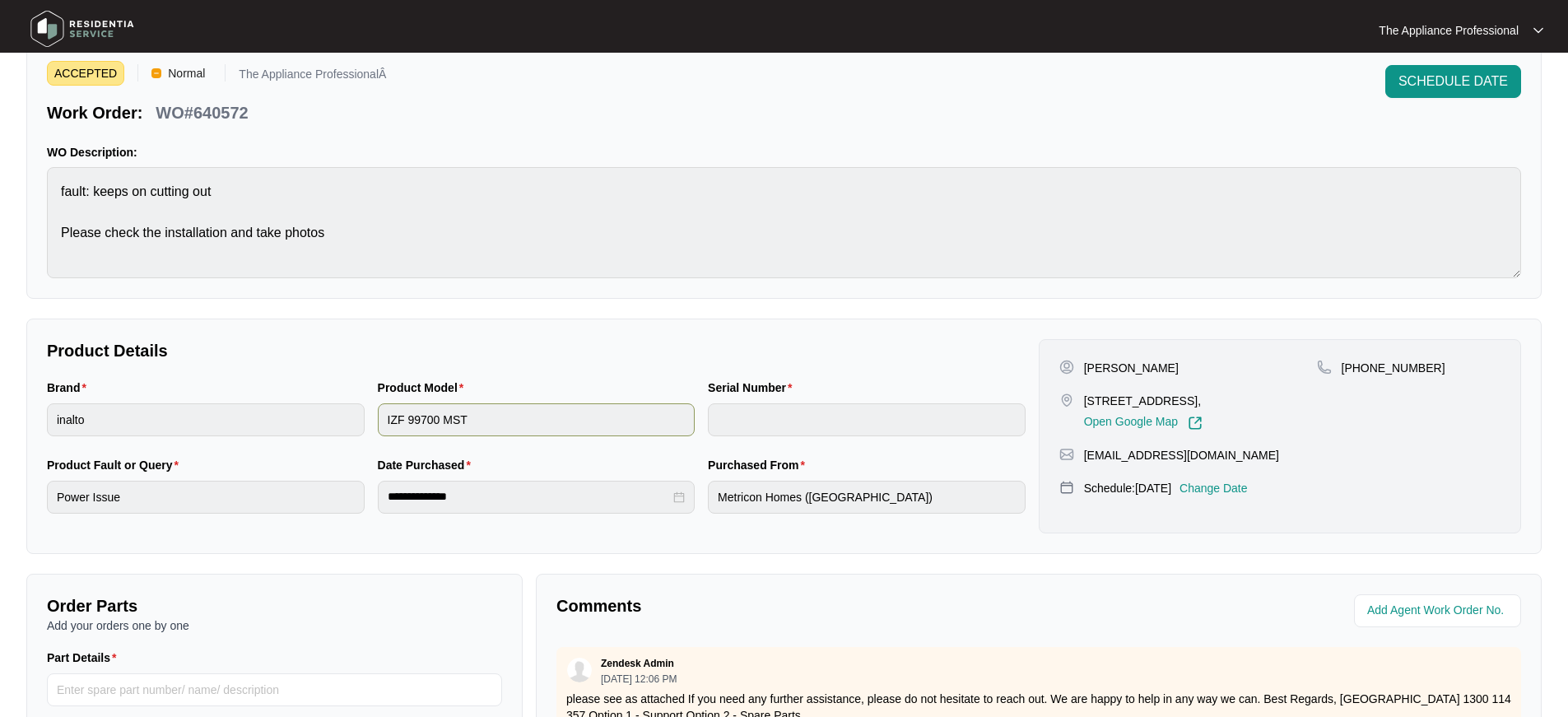
scroll to position [0, 0]
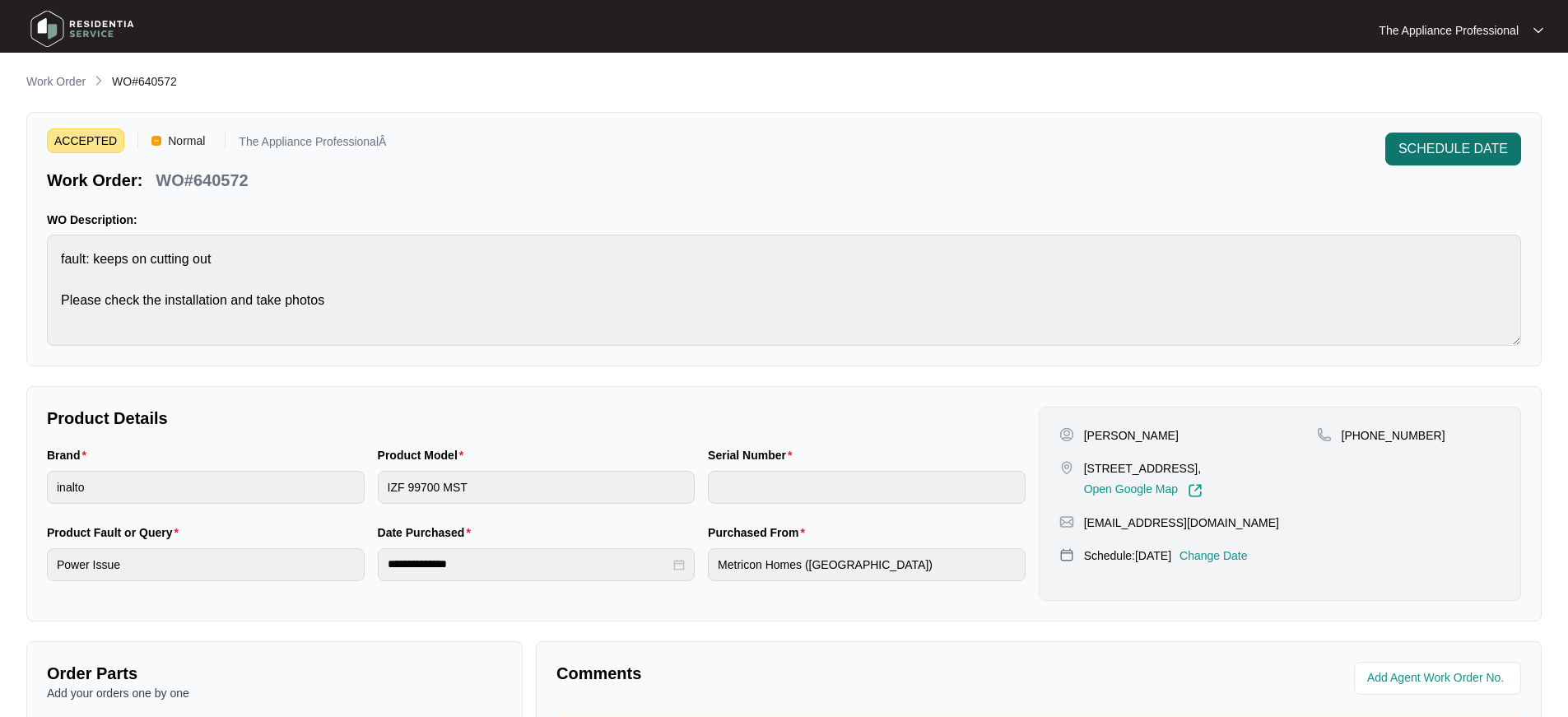
click at [1407, 149] on span "SCHEDULE DATE" at bounding box center [1453, 149] width 109 height 20
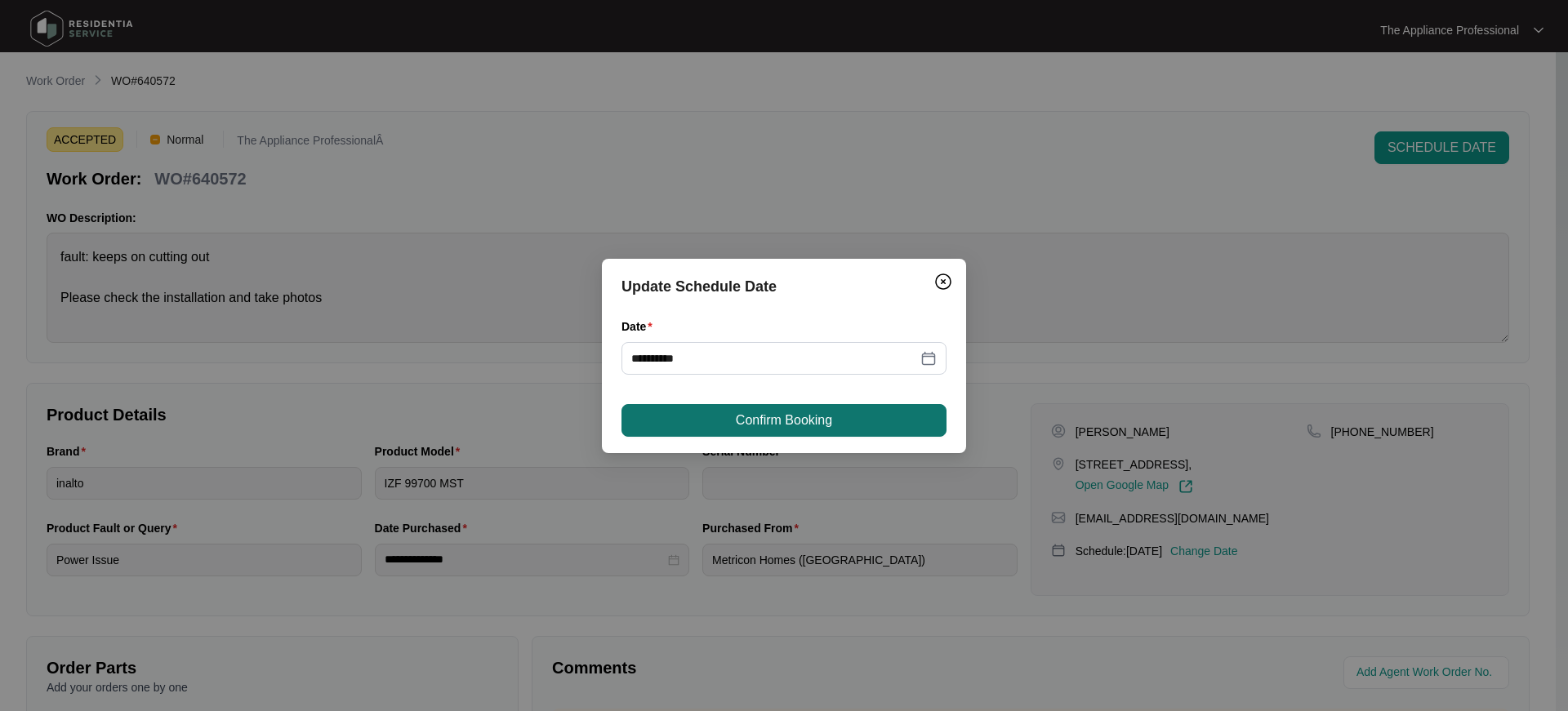
click at [834, 426] on button "Confirm Booking" at bounding box center [784, 419] width 325 height 32
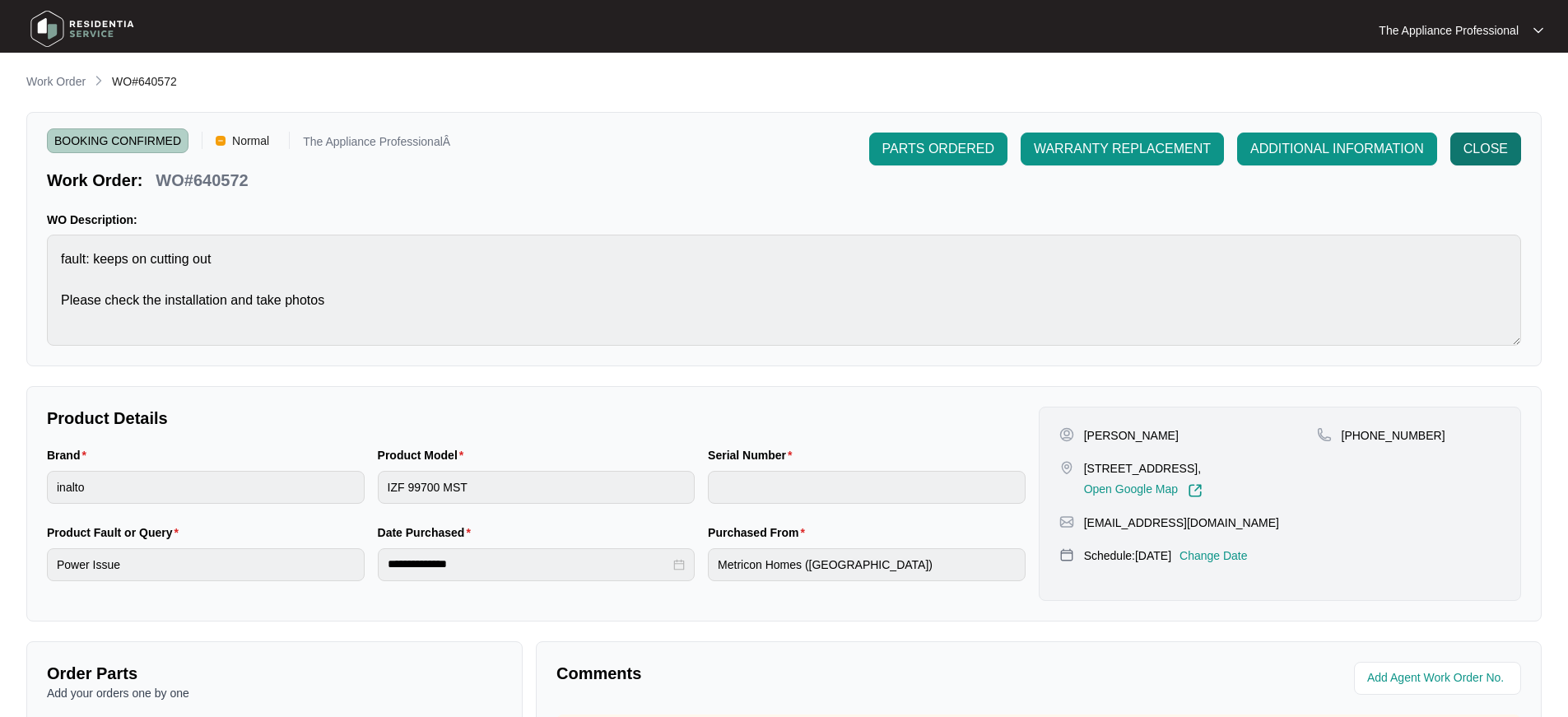
click at [1466, 148] on span "CLOSE" at bounding box center [1485, 149] width 44 height 20
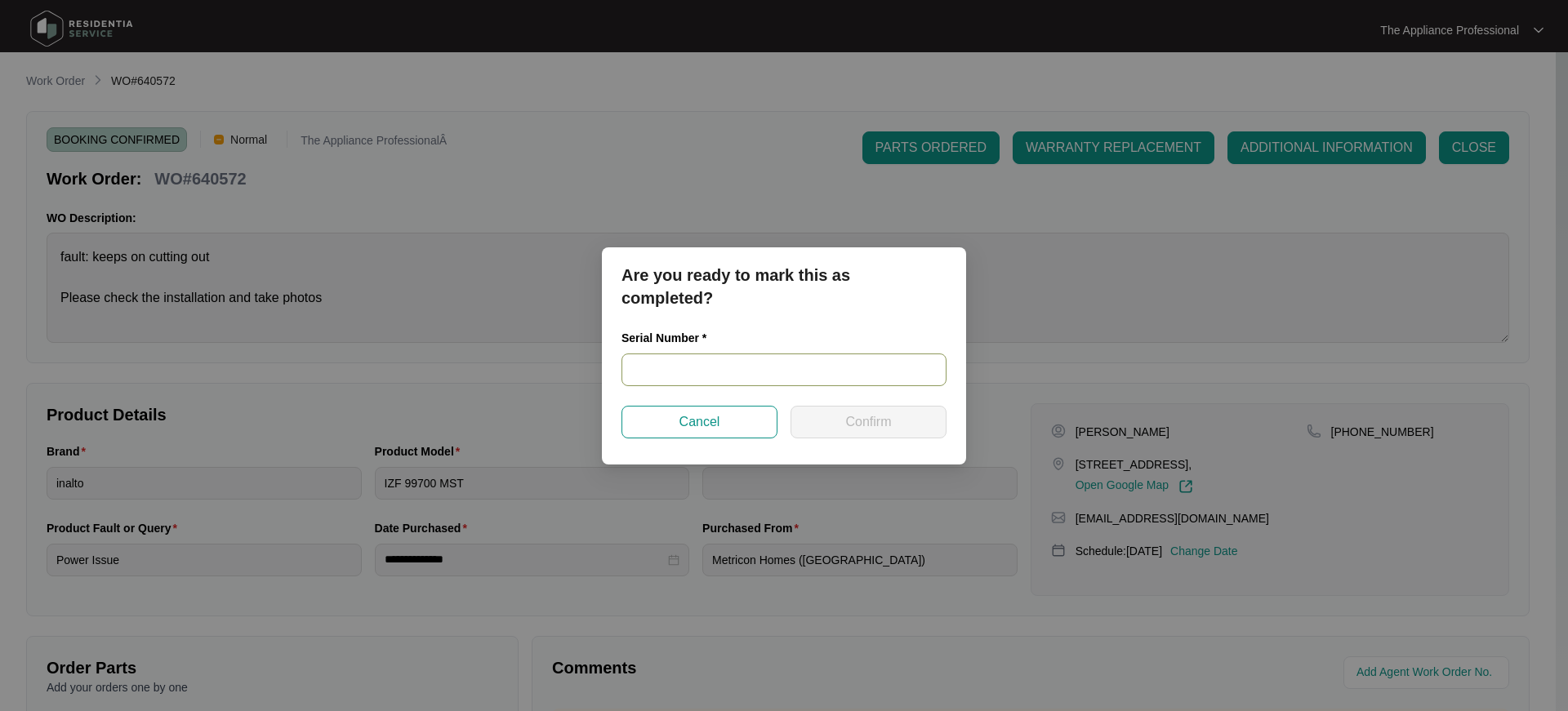
click at [678, 378] on input "text" at bounding box center [784, 369] width 325 height 32
type input "NA"
click at [848, 416] on span "Confirm" at bounding box center [867, 422] width 46 height 20
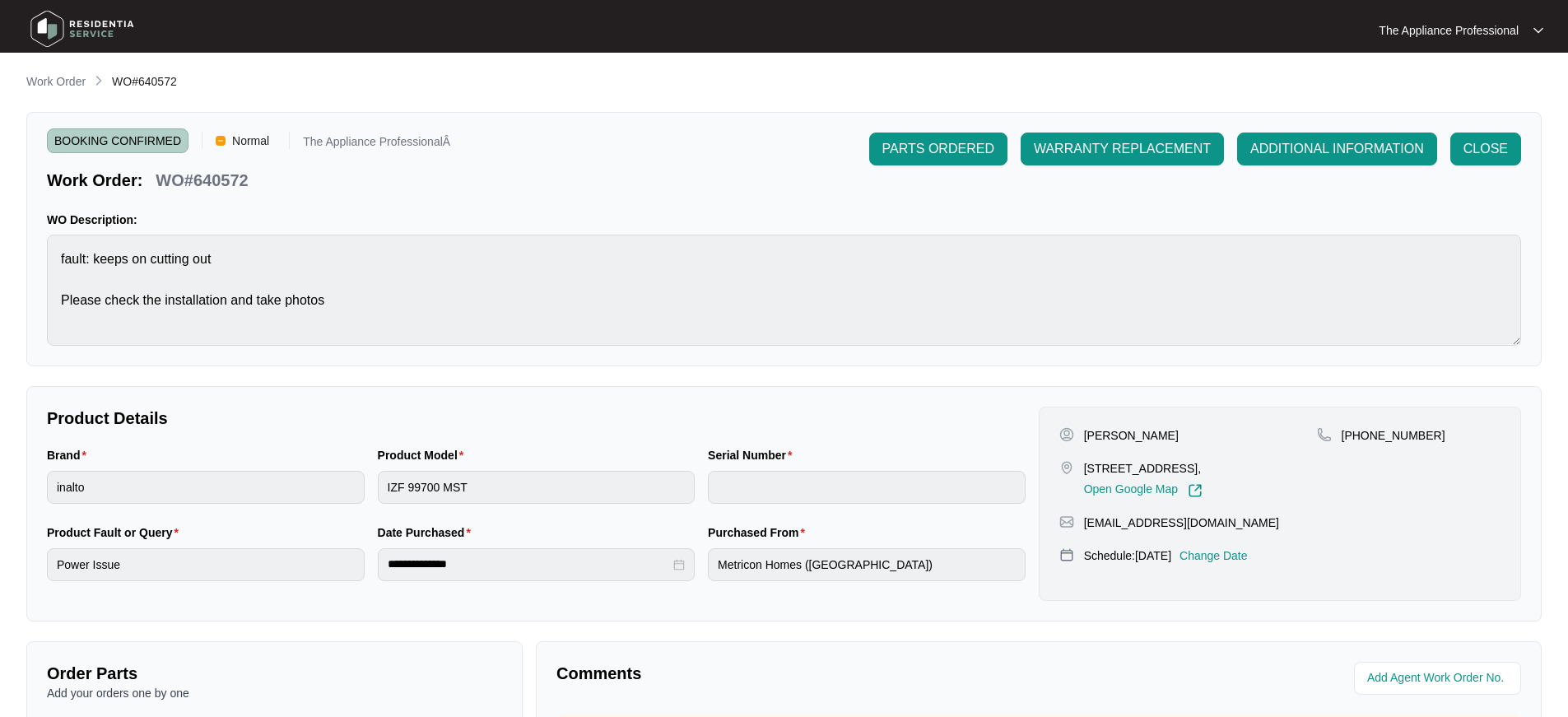
type input "NA"
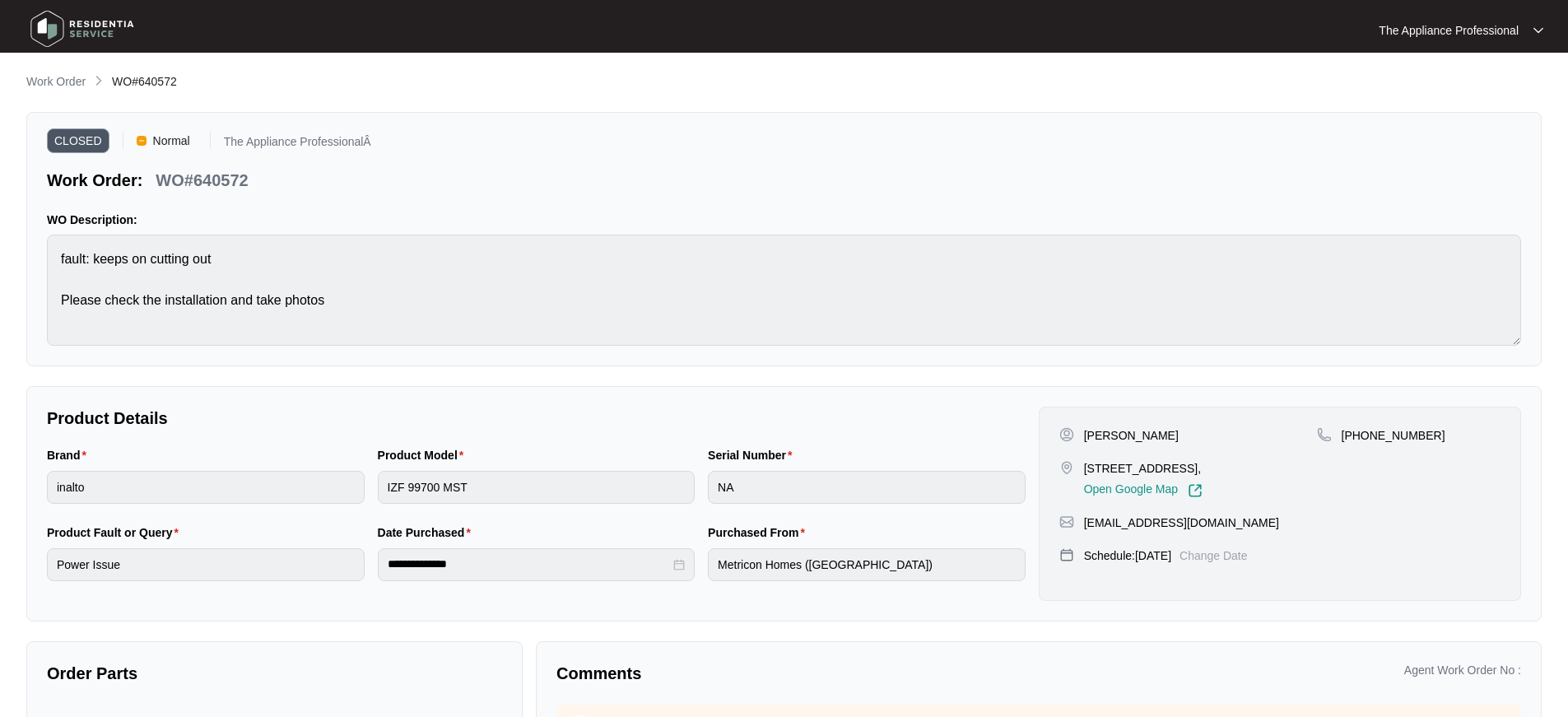
click at [61, 24] on img at bounding box center [82, 29] width 115 height 49
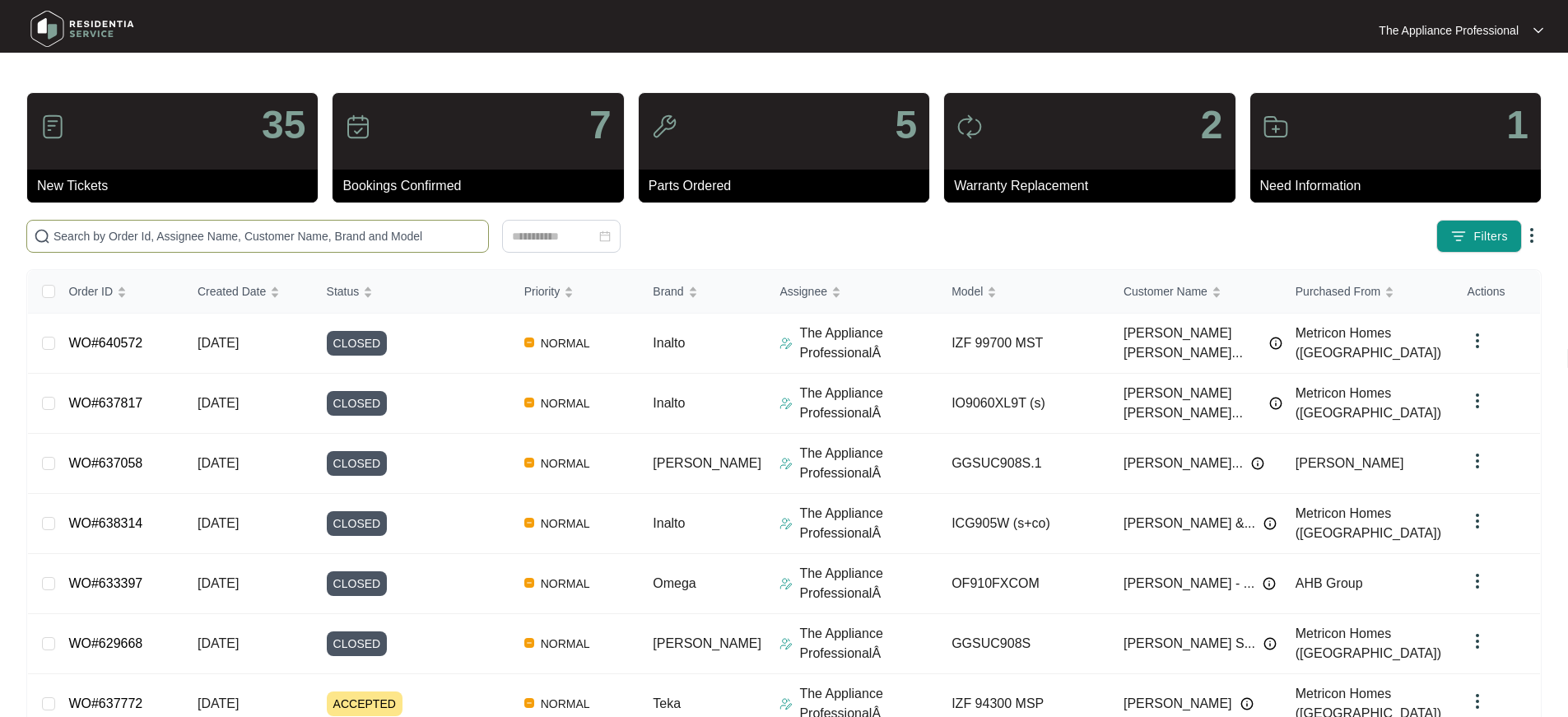
click at [130, 239] on input "text" at bounding box center [267, 236] width 428 height 18
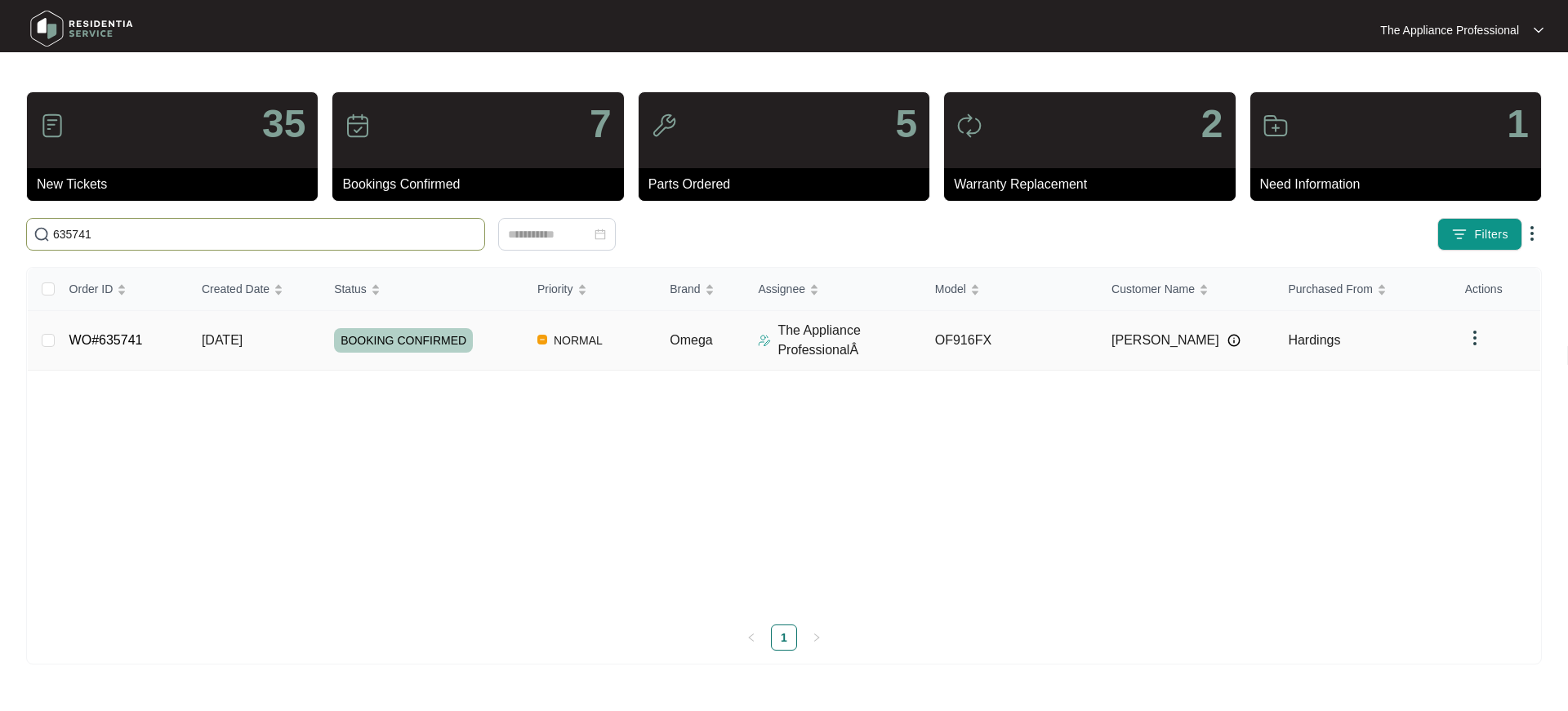
type input "635741"
click at [125, 341] on link "WO#635741" at bounding box center [105, 339] width 73 height 14
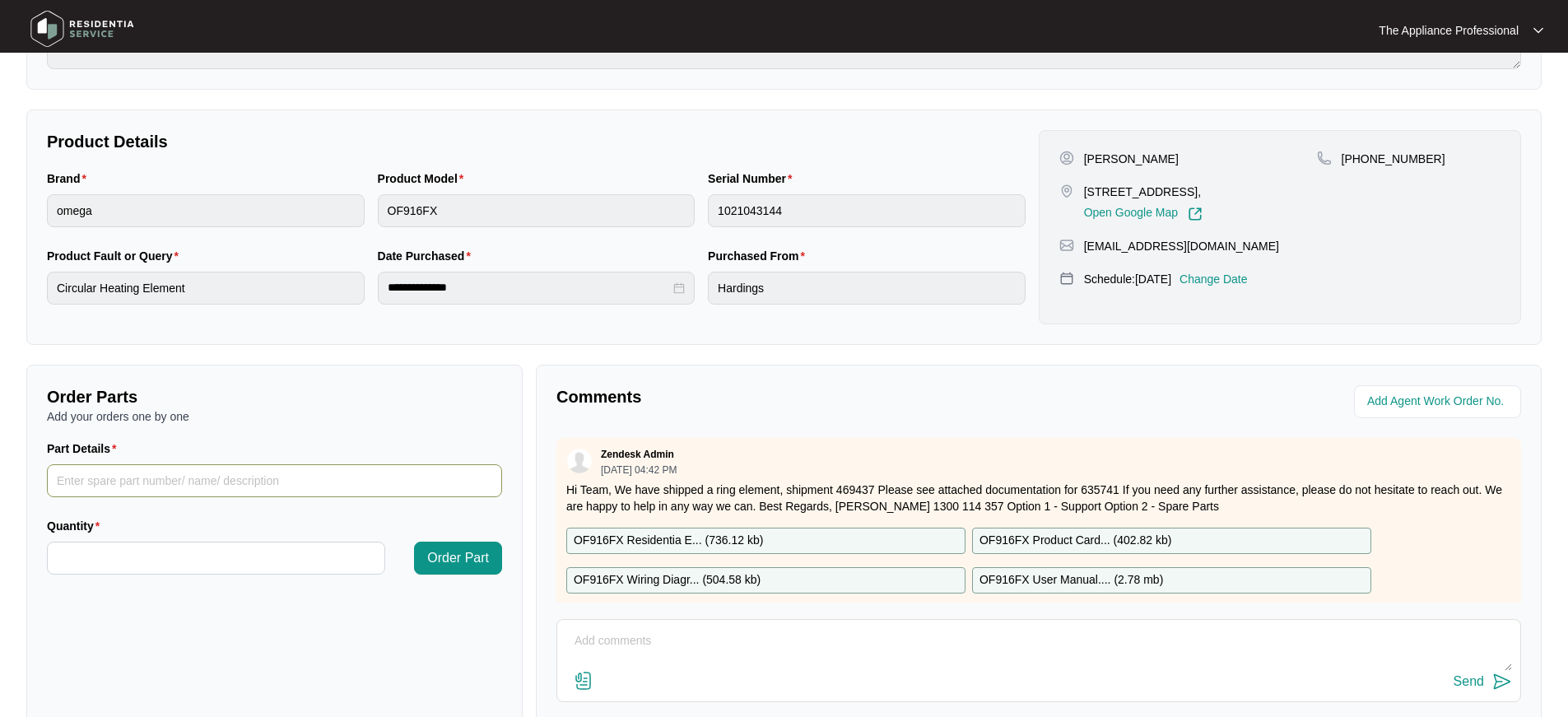
scroll to position [375, 0]
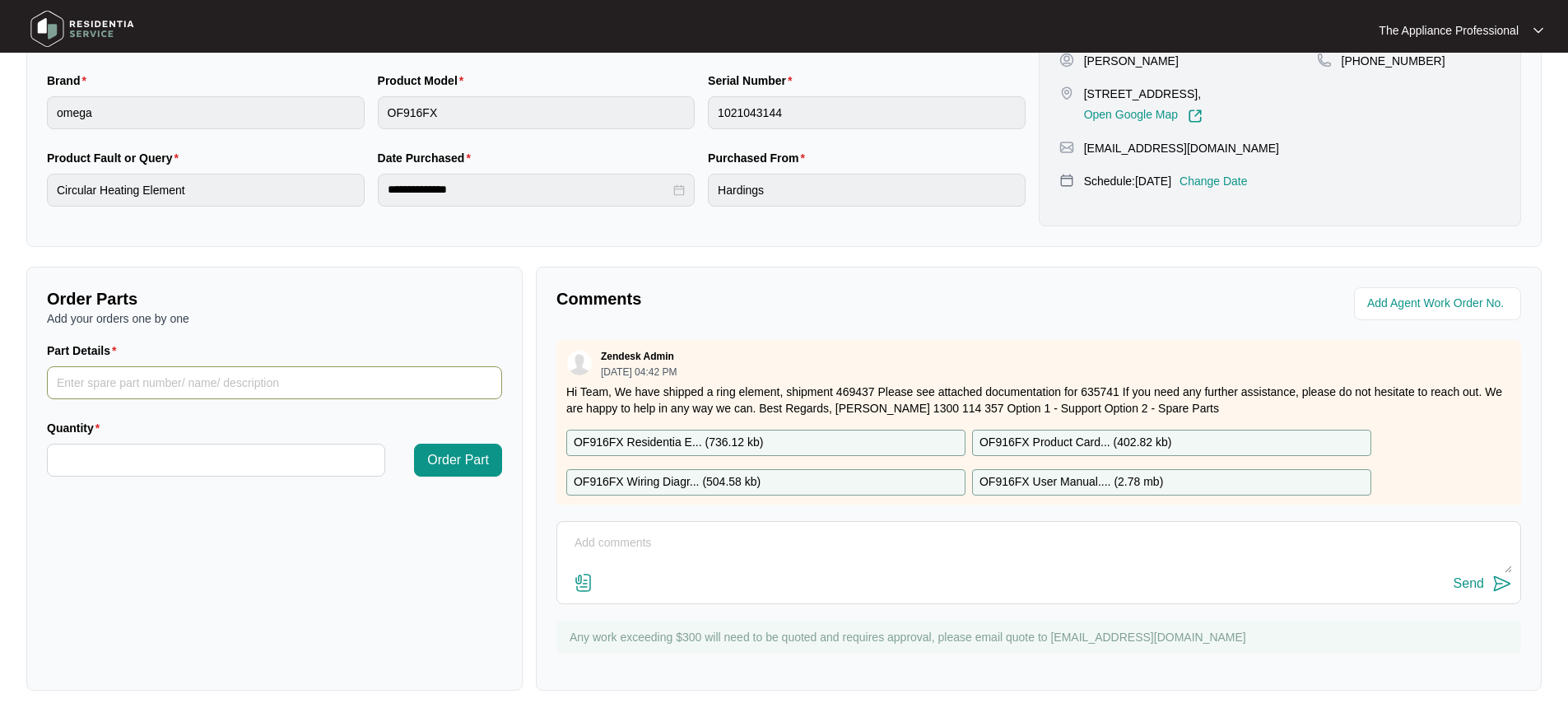
click at [202, 385] on input "Part Details" at bounding box center [274, 382] width 455 height 32
type input "oven Thermostat and neon"
click at [156, 454] on input "Quantity" at bounding box center [216, 460] width 336 height 31
type input "*"
click at [206, 380] on input "oven Thermostat and neon" at bounding box center [274, 382] width 455 height 32
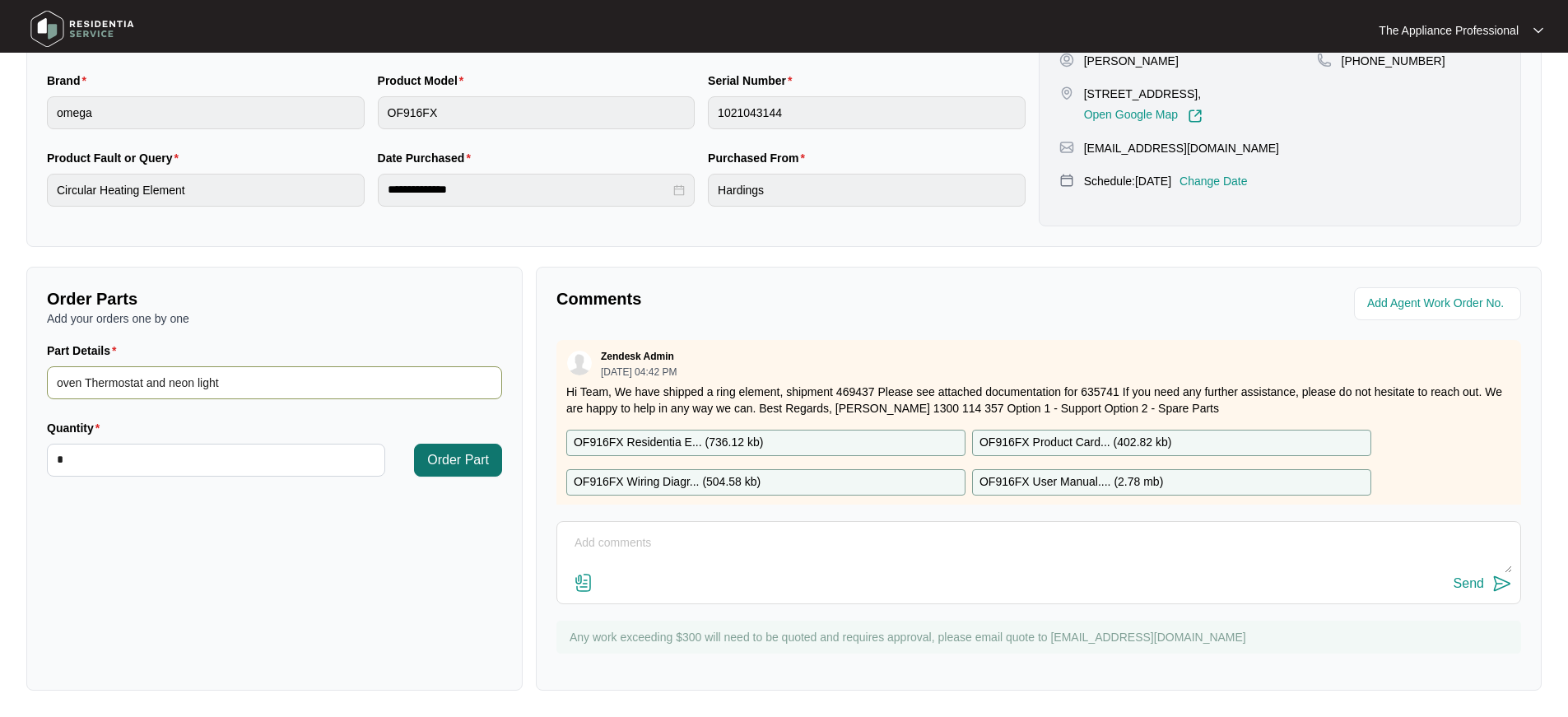
type input "oven Thermostat and neon light"
click at [475, 470] on button "Order Part" at bounding box center [458, 459] width 89 height 32
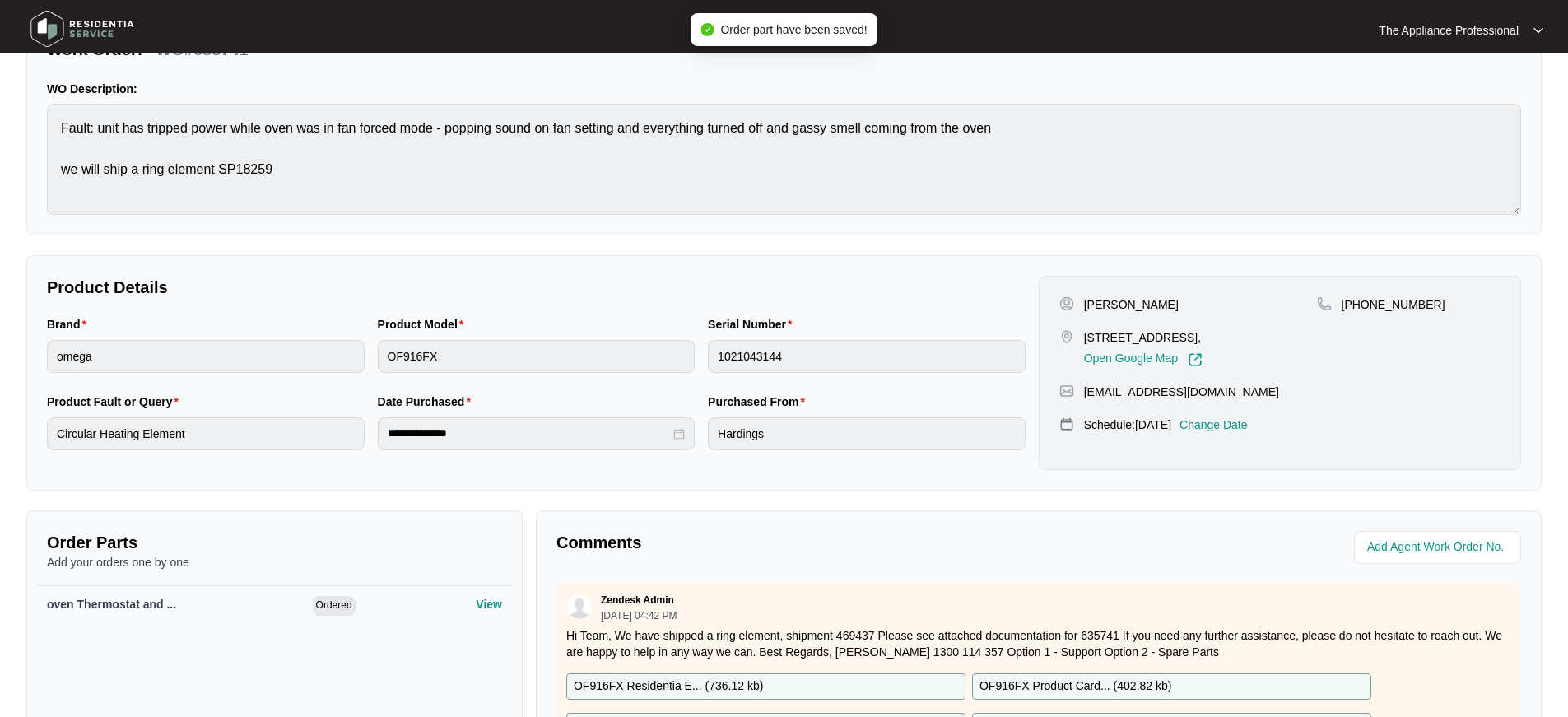
scroll to position [0, 0]
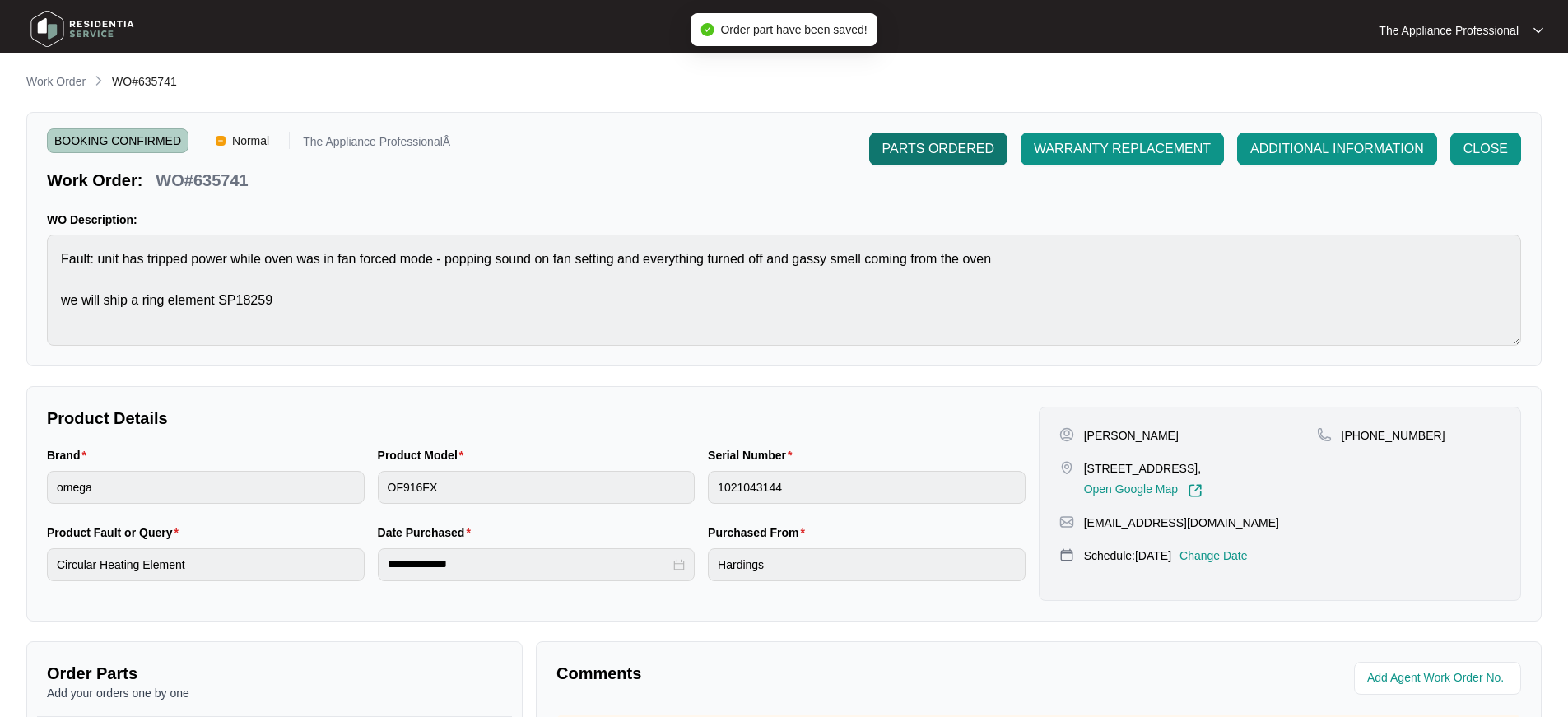
click at [963, 154] on span "PARTS ORDERED" at bounding box center [938, 149] width 112 height 20
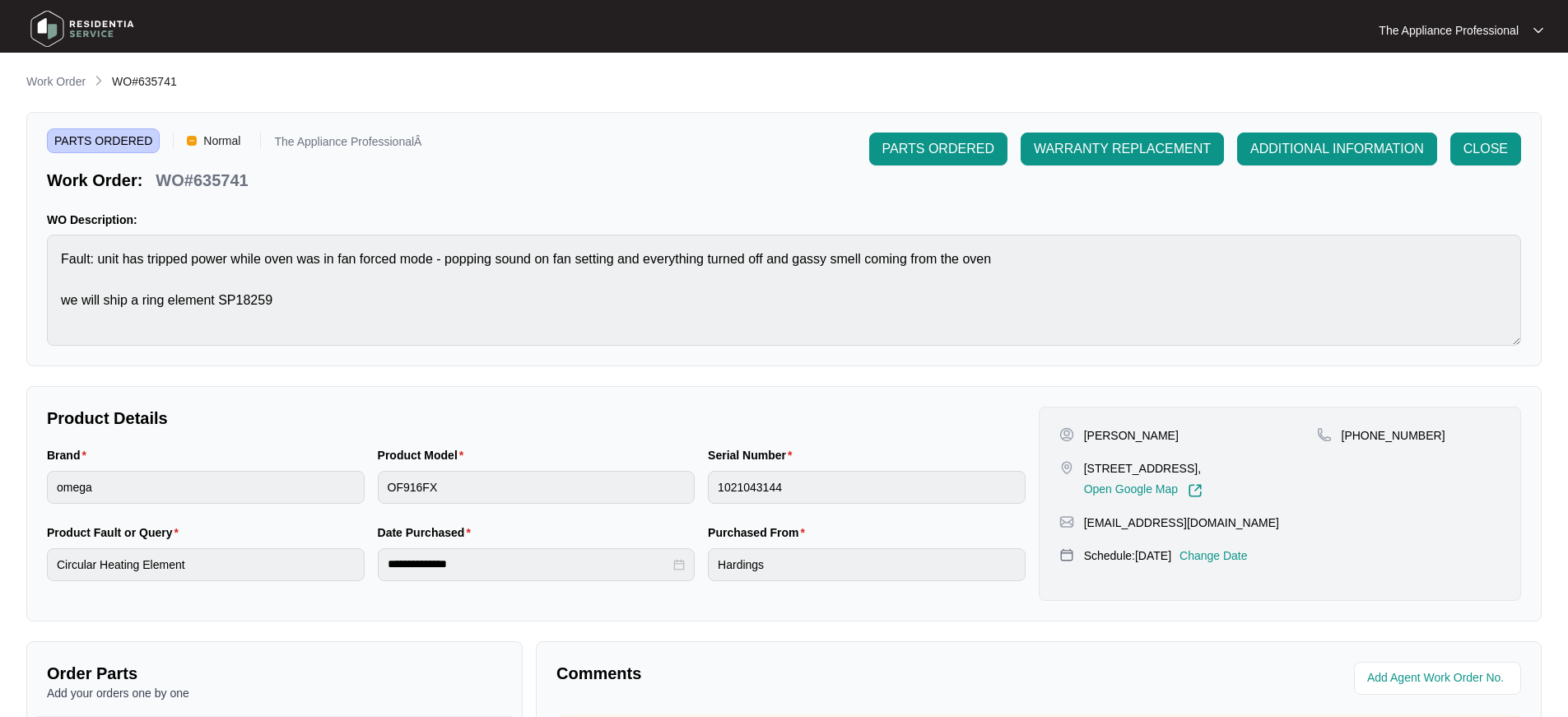
click at [62, 30] on img at bounding box center [82, 29] width 115 height 49
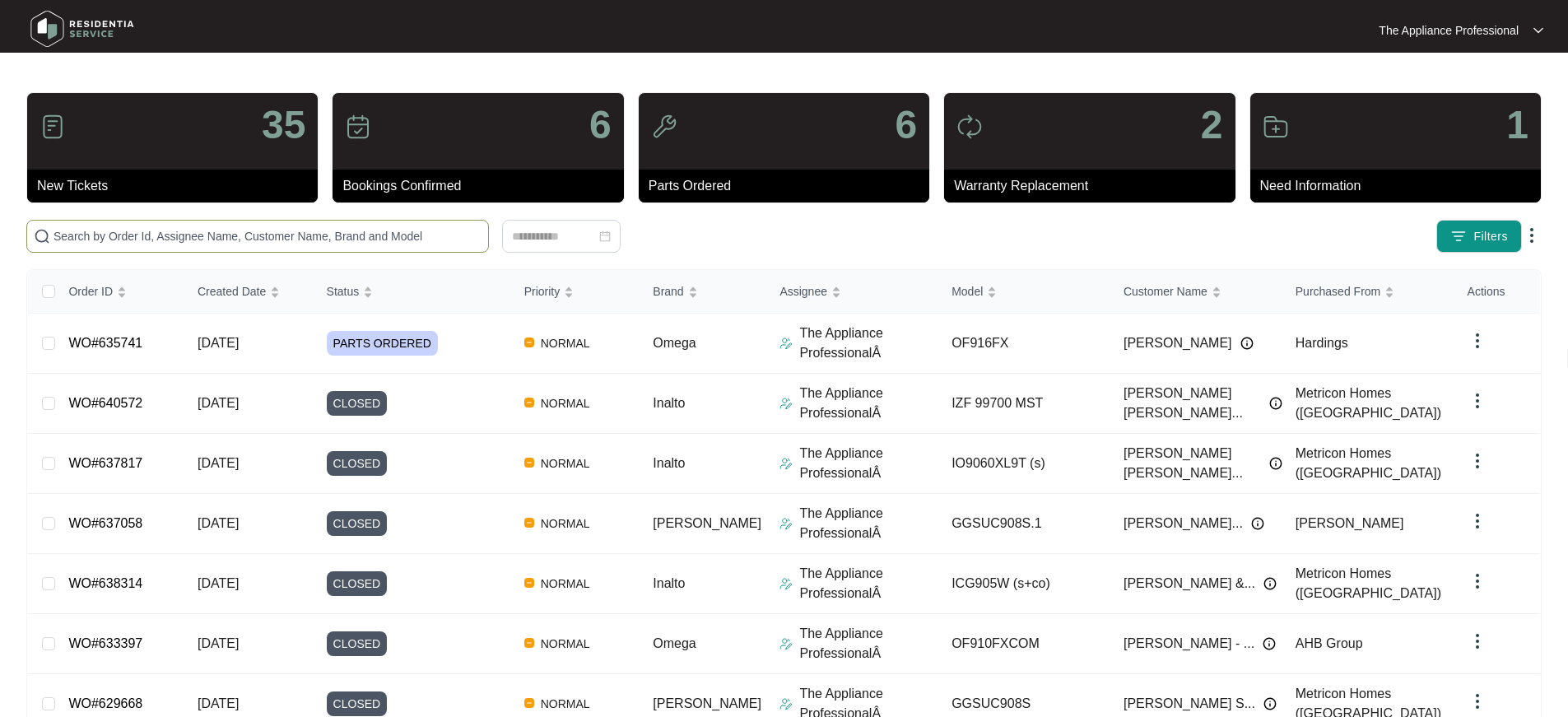
click at [144, 233] on input "text" at bounding box center [267, 236] width 428 height 18
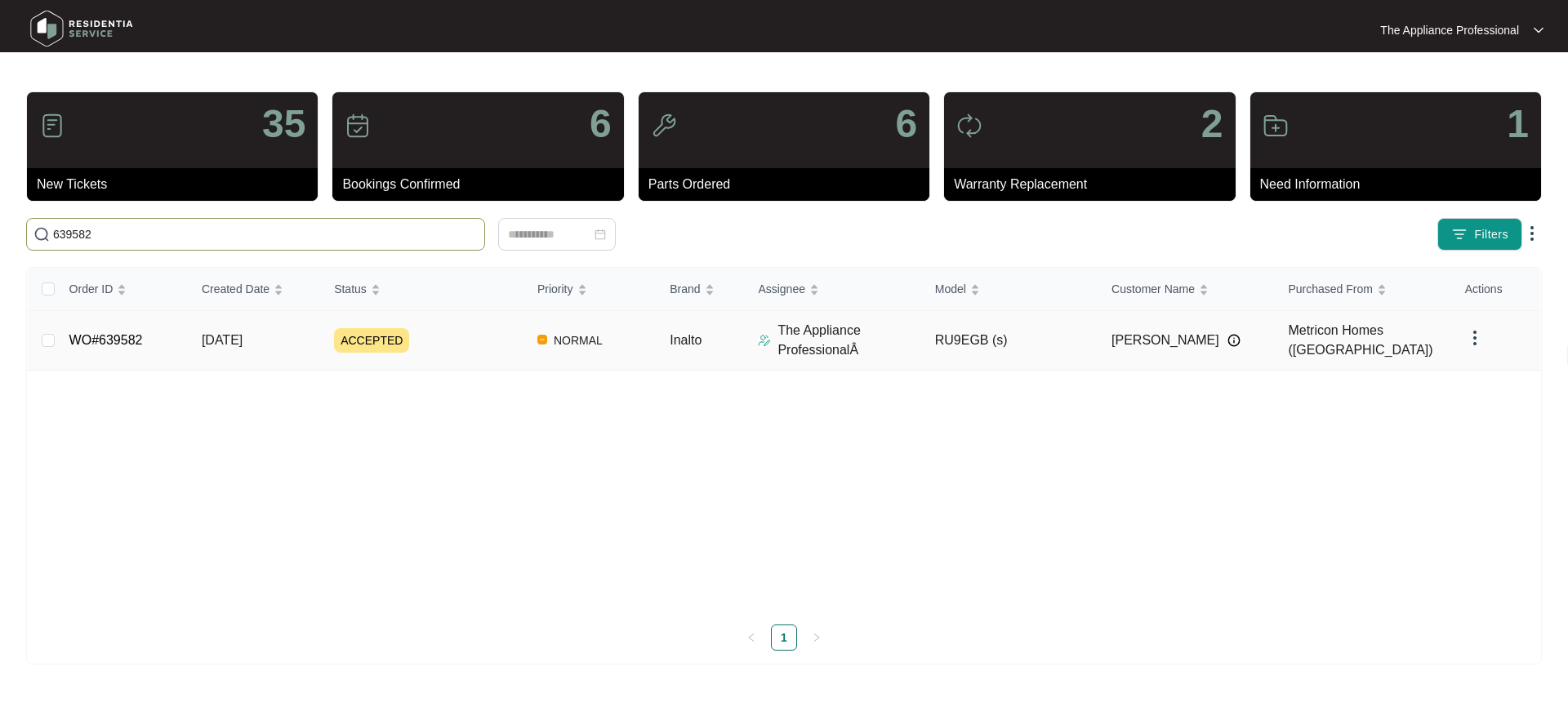
type input "639582"
click at [130, 340] on link "WO#639582" at bounding box center [105, 339] width 73 height 14
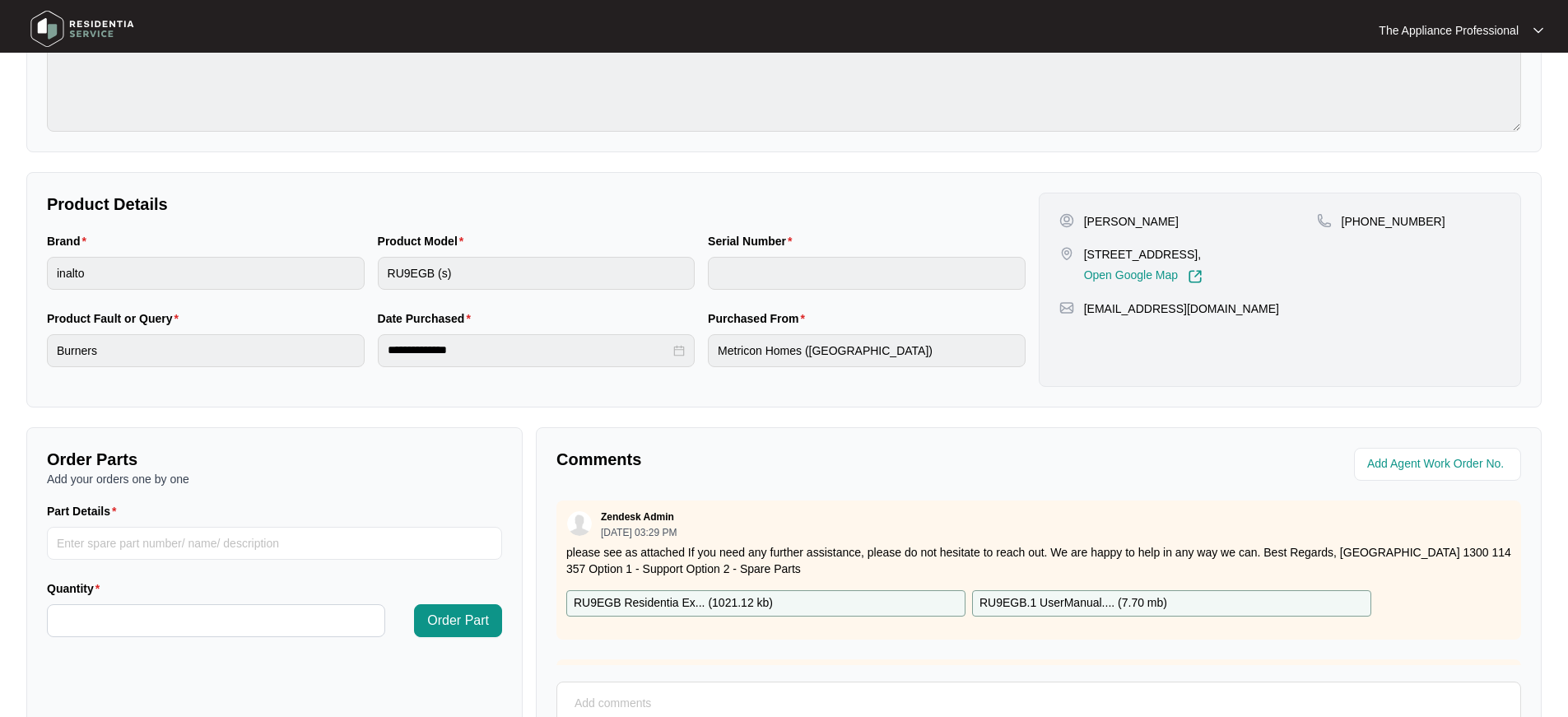
scroll to position [375, 0]
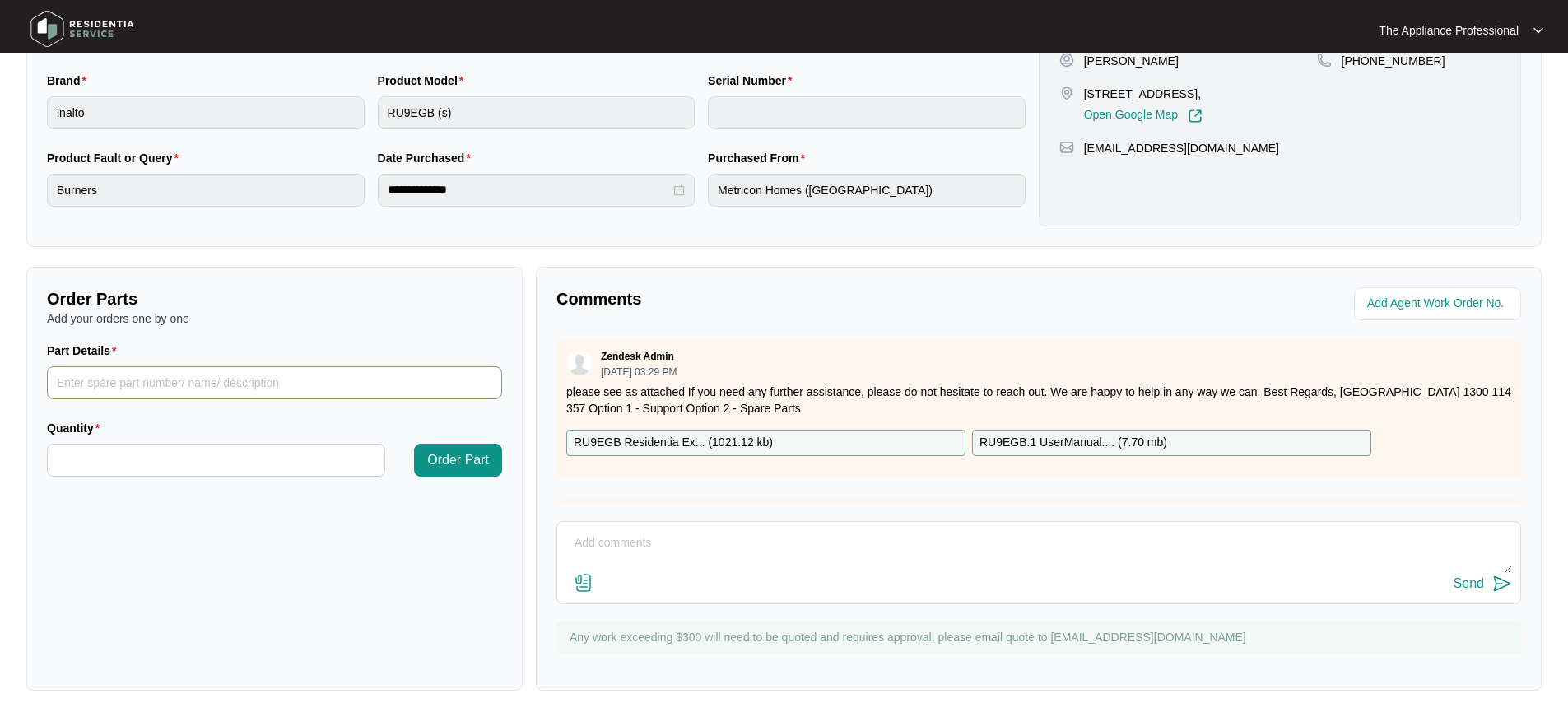
click at [160, 381] on input "Part Details" at bounding box center [274, 382] width 455 height 32
type input "ignition module and wok candle"
click at [153, 454] on input "Quantity" at bounding box center [216, 460] width 336 height 31
type input "*"
click at [463, 471] on button "Order Part" at bounding box center [458, 459] width 89 height 32
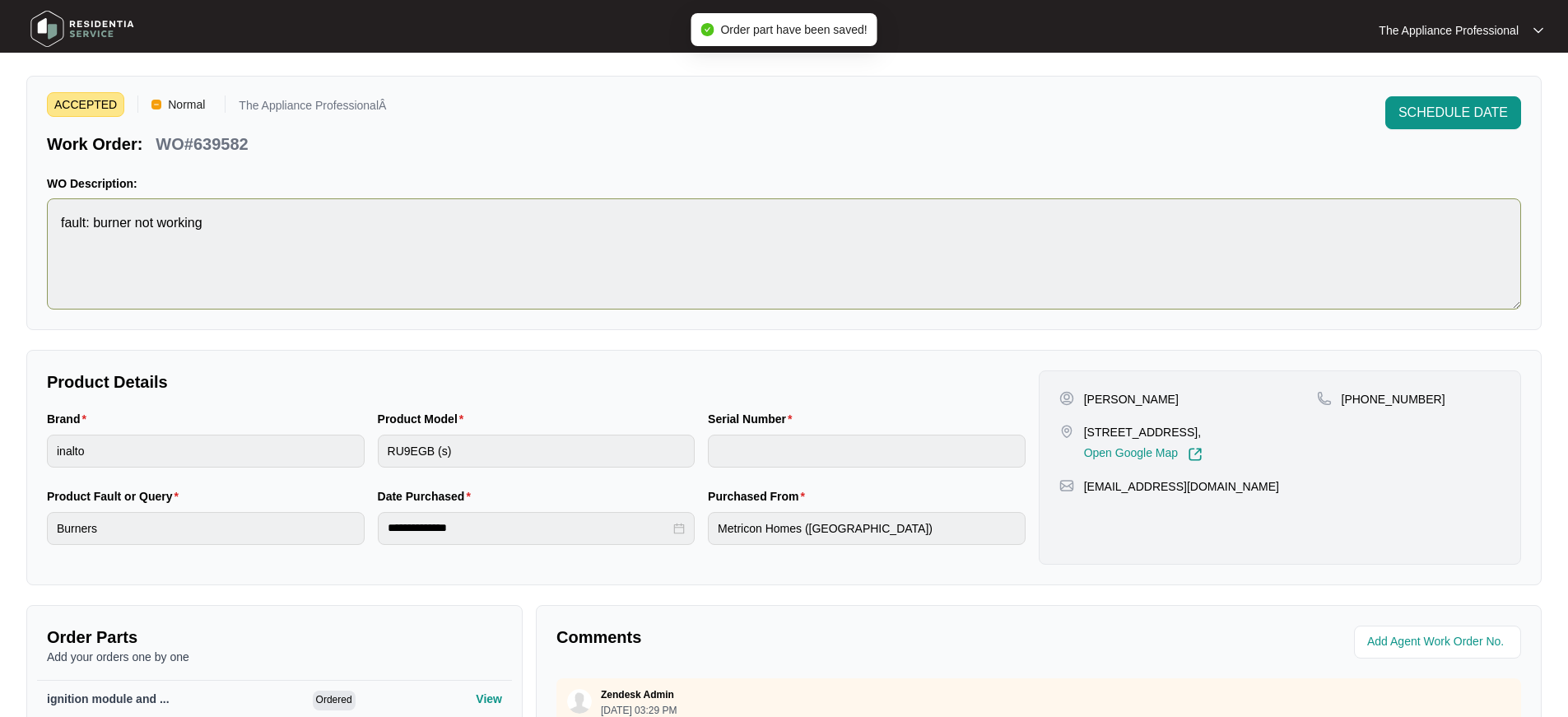
scroll to position [0, 0]
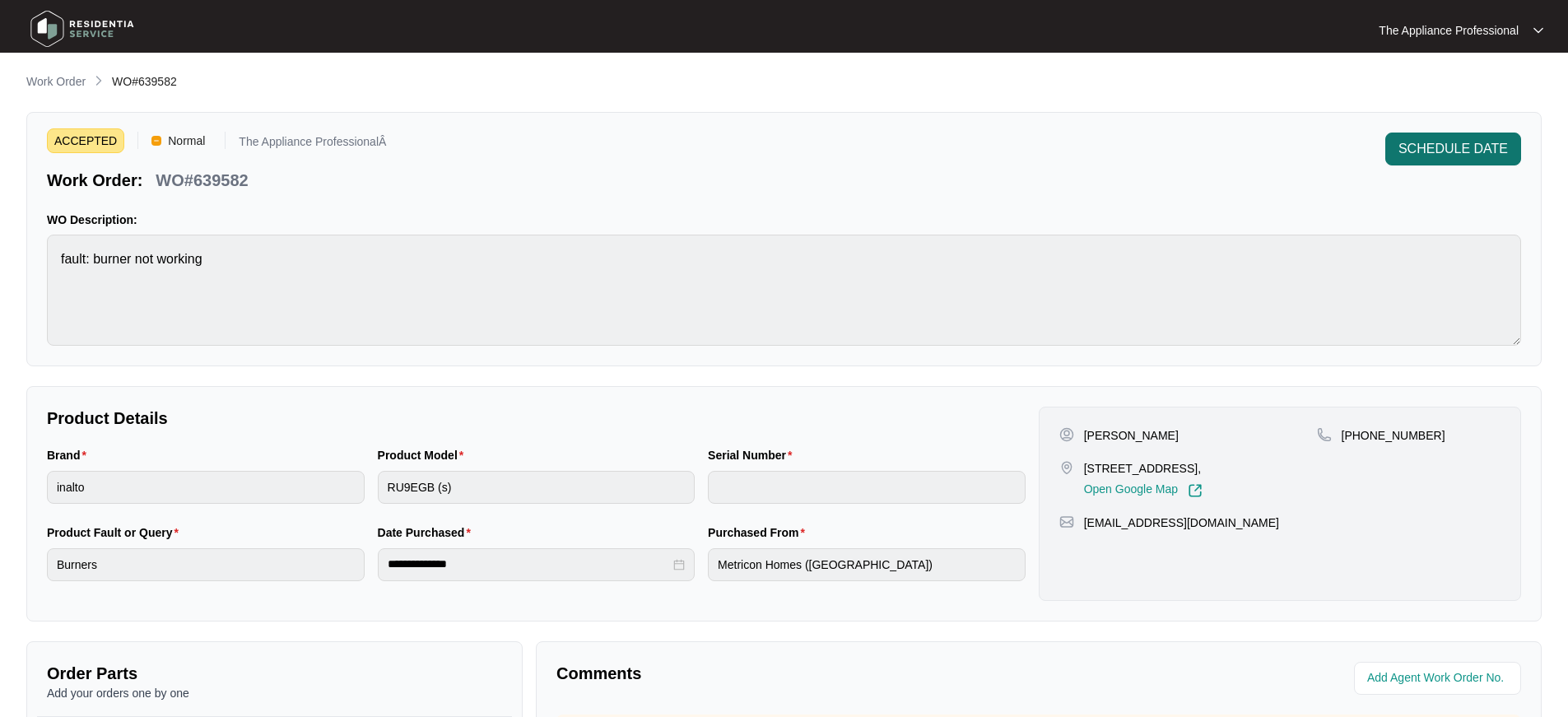
click at [1409, 157] on span "SCHEDULE DATE" at bounding box center [1453, 149] width 109 height 20
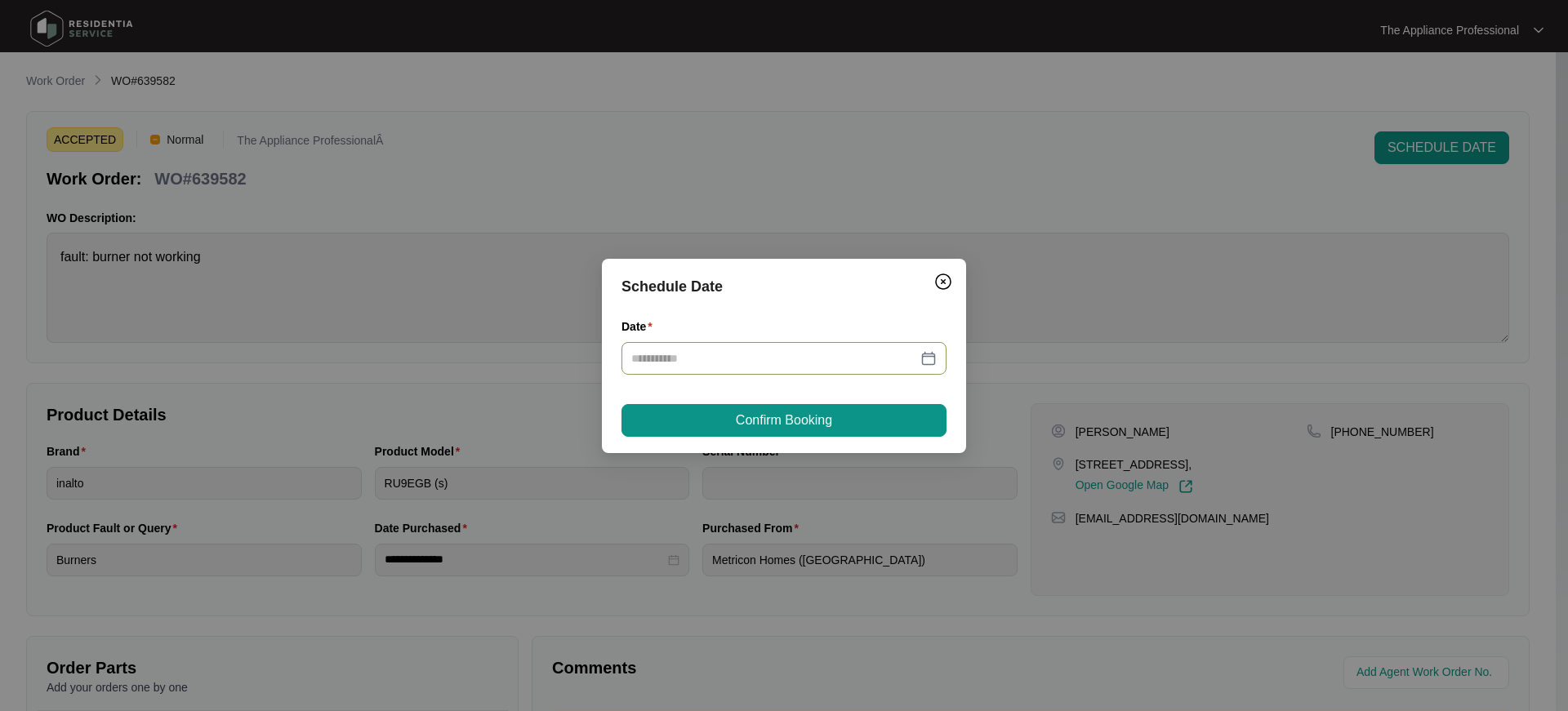
click at [928, 357] on div at bounding box center [784, 358] width 305 height 18
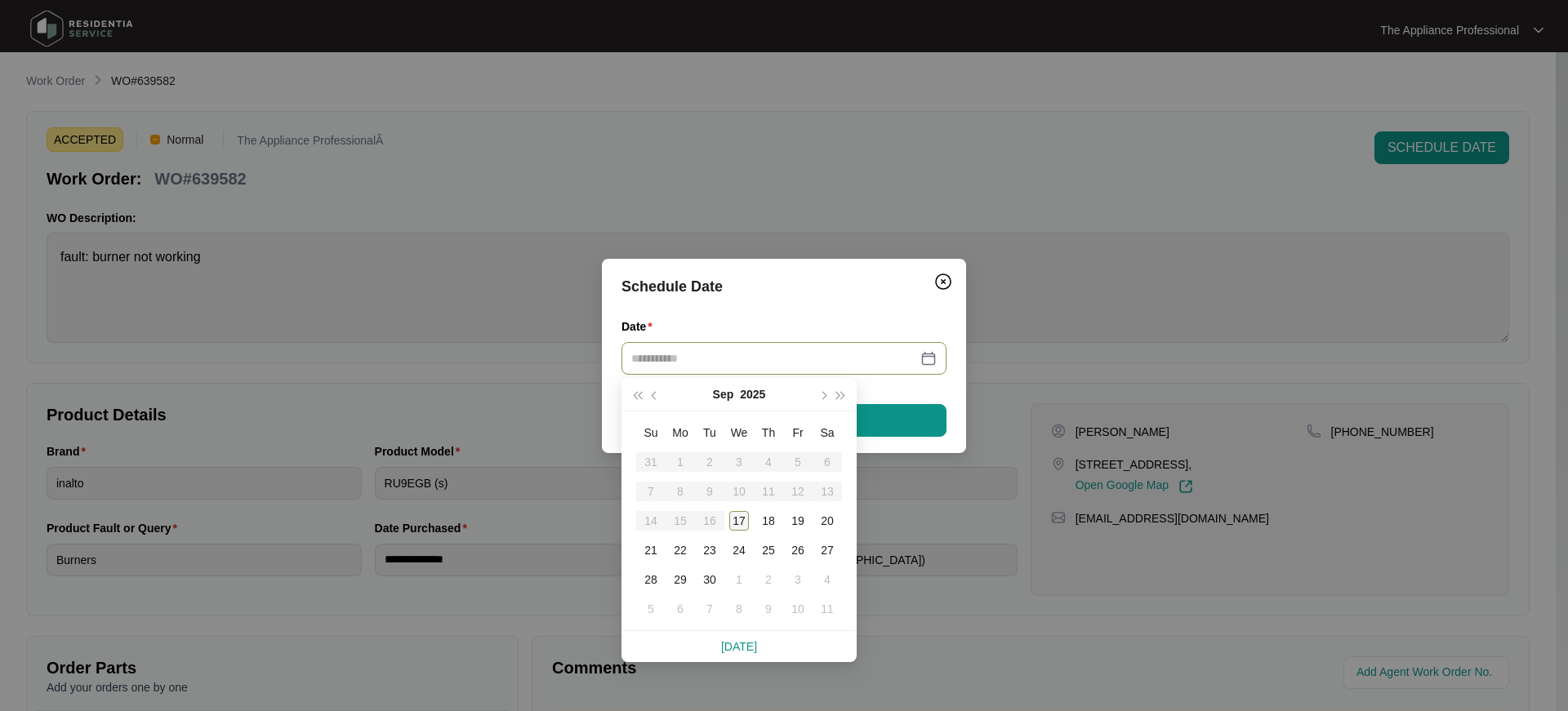
type input "**********"
click at [748, 516] on td "17" at bounding box center [739, 521] width 29 height 29
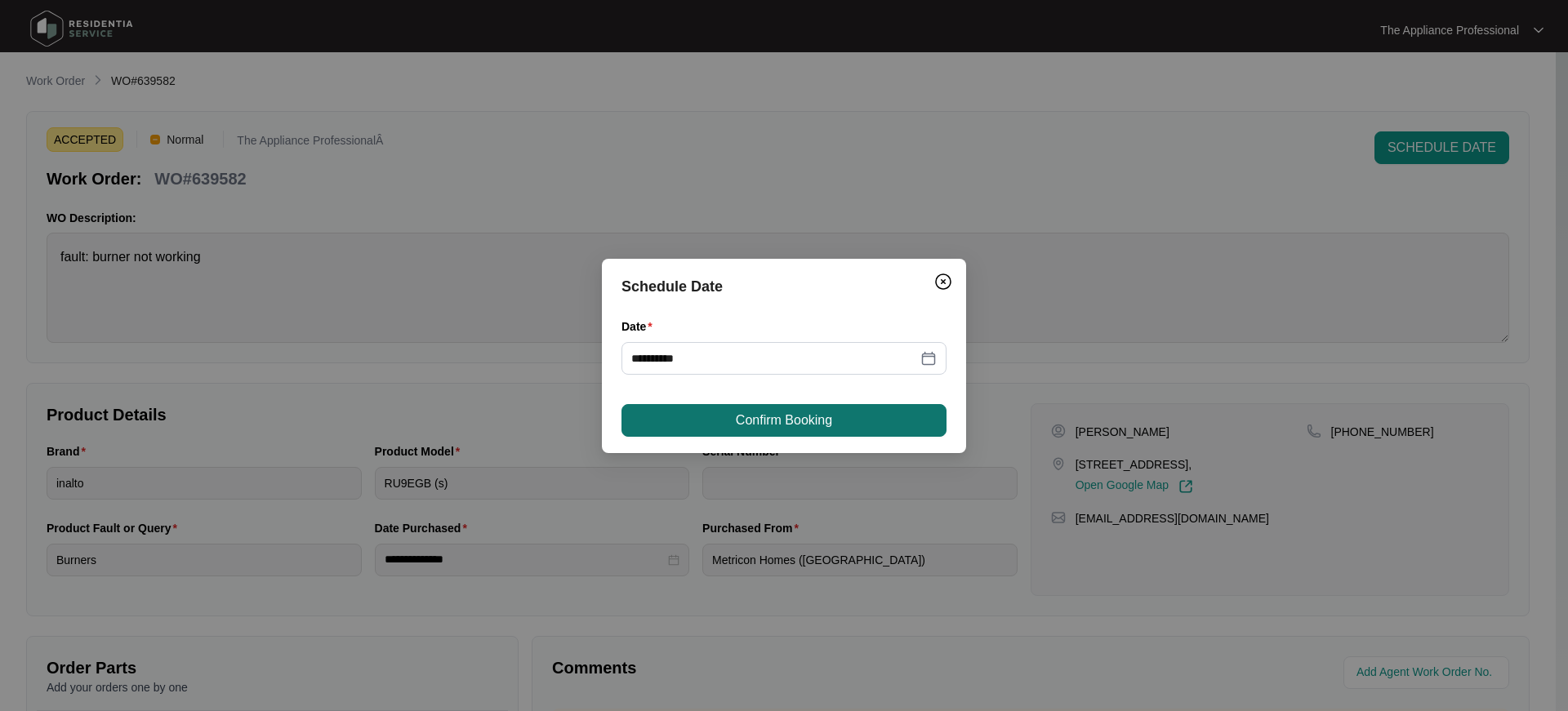
click at [778, 424] on span "Confirm Booking" at bounding box center [784, 420] width 97 height 20
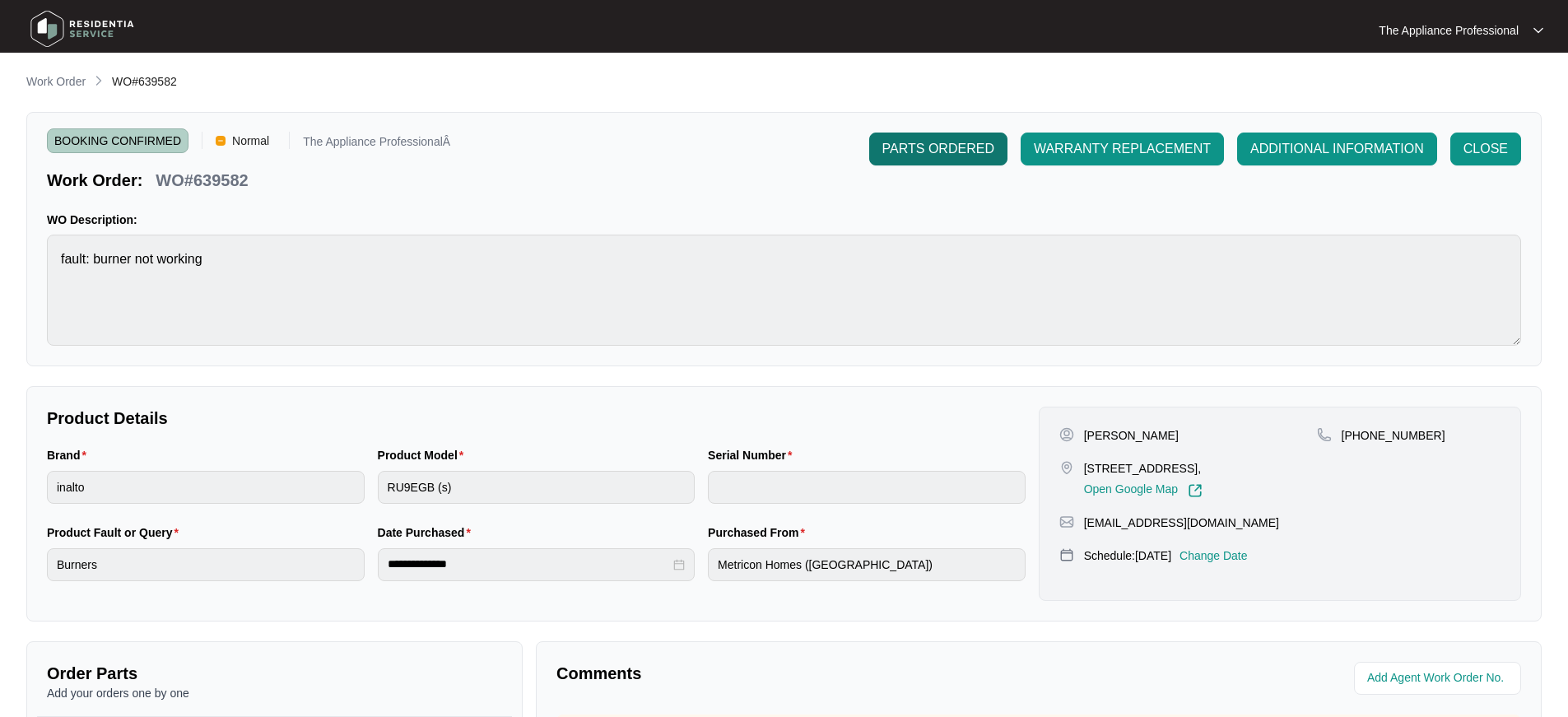
click at [902, 150] on span "PARTS ORDERED" at bounding box center [938, 149] width 112 height 20
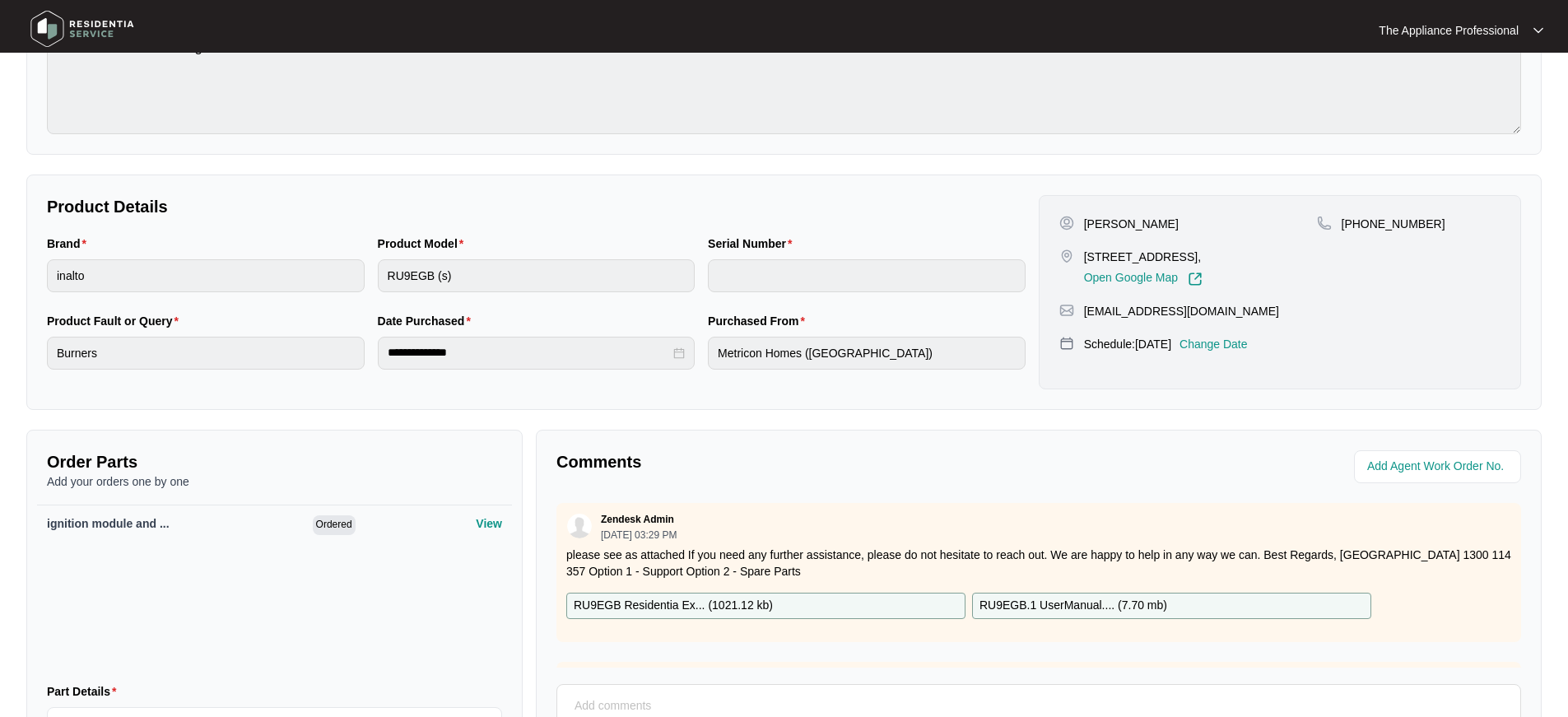
scroll to position [379, 0]
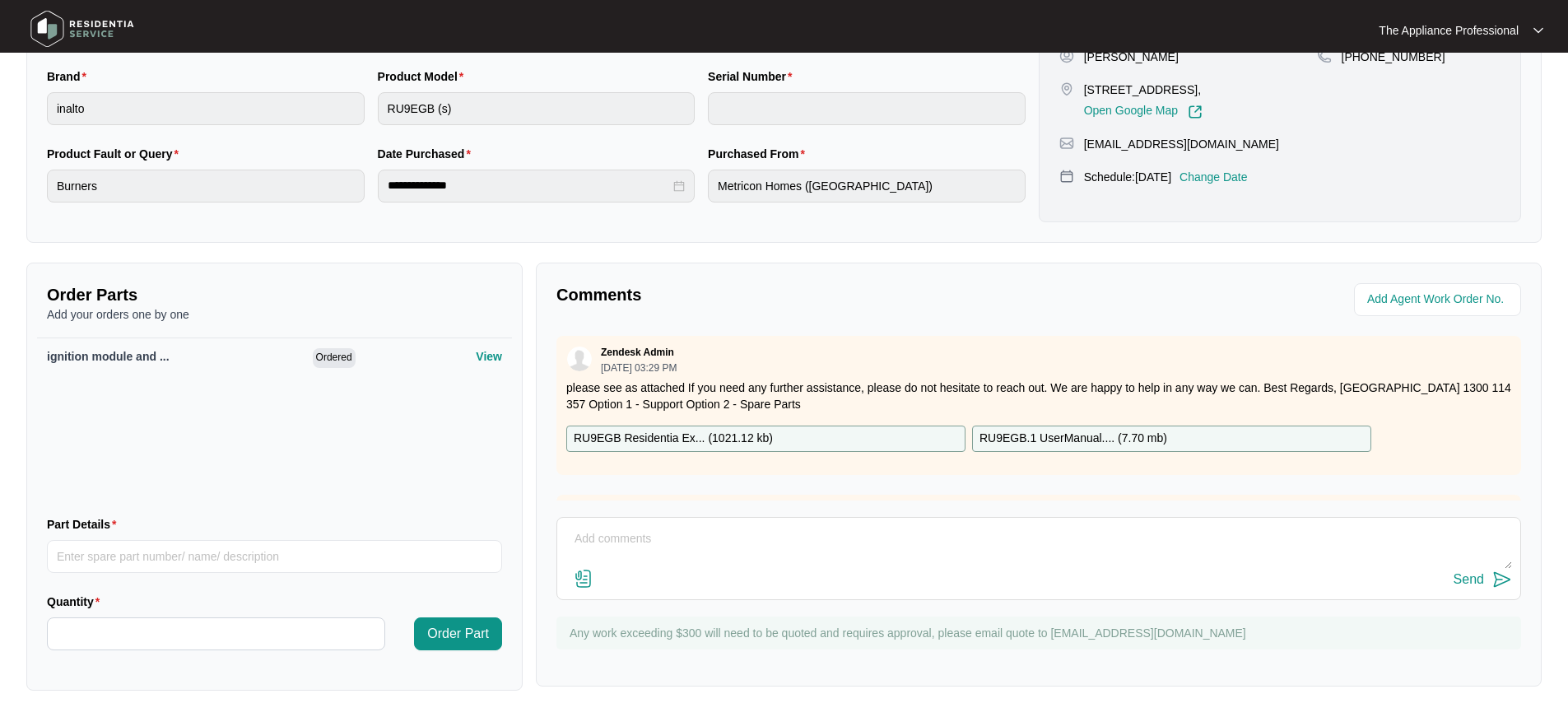
click at [667, 550] on textarea at bounding box center [1039, 548] width 946 height 43
type textarea "replaced the ignition module and wok candle. tested ok"
click at [1497, 579] on img at bounding box center [1502, 579] width 20 height 20
click at [56, 27] on img at bounding box center [82, 29] width 115 height 49
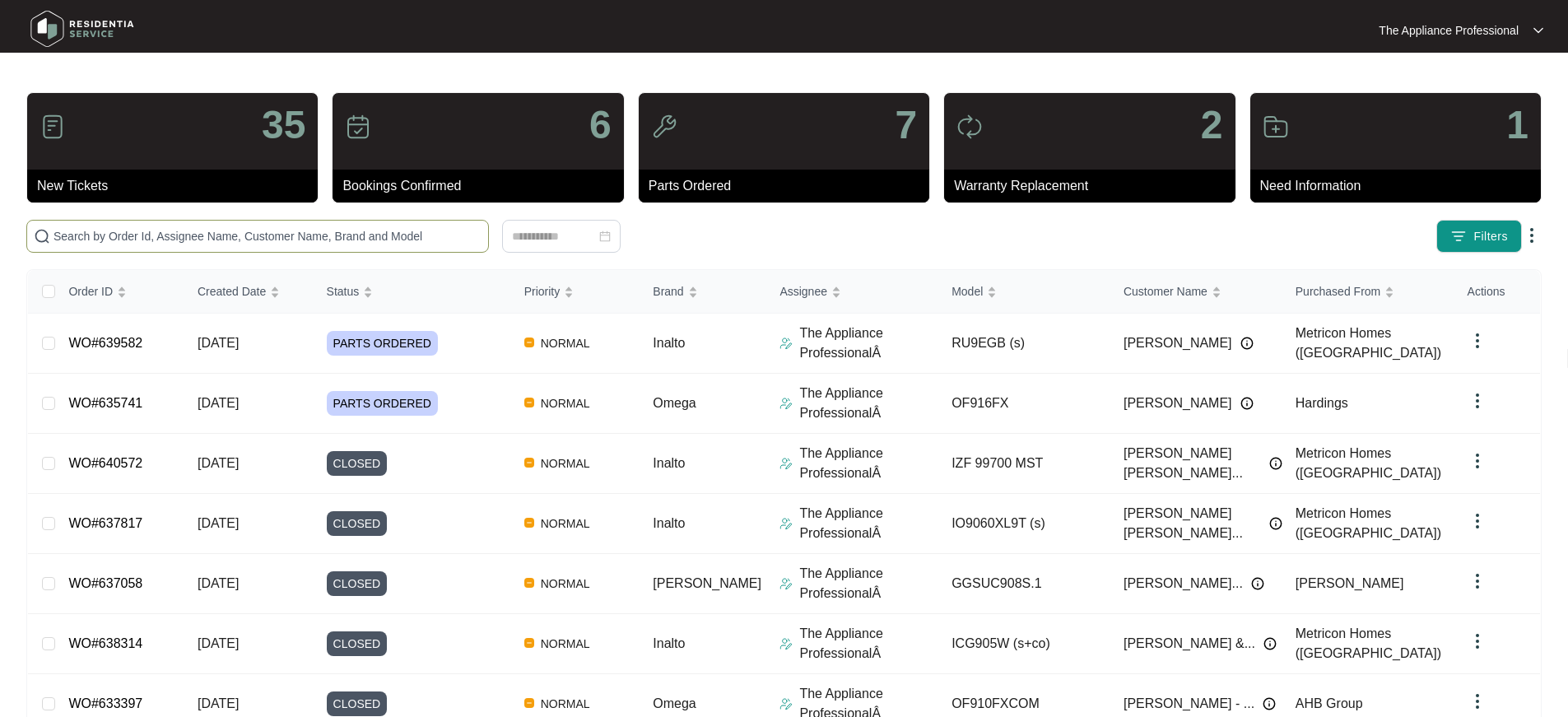
click at [128, 229] on input "text" at bounding box center [267, 236] width 428 height 18
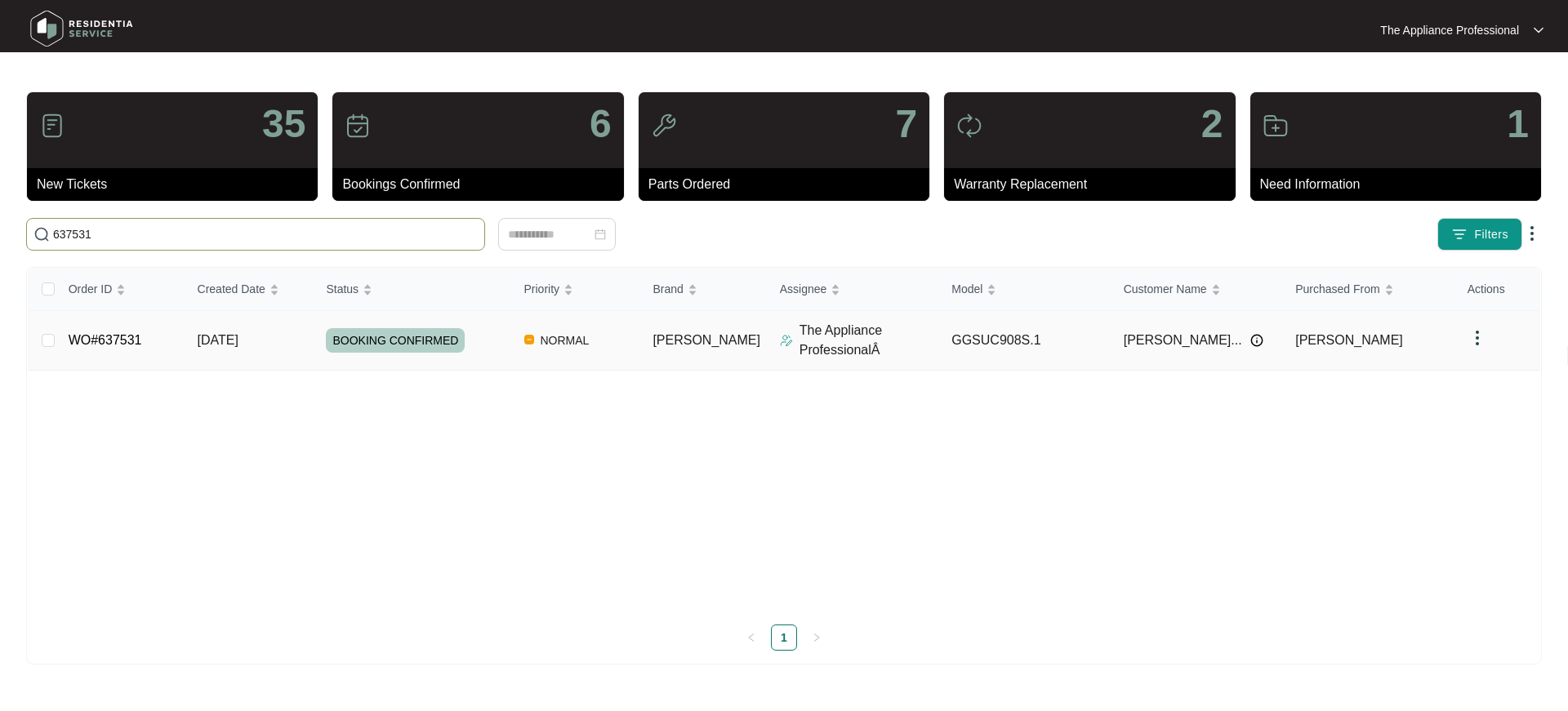
type input "637531"
click at [119, 337] on link "WO#637531" at bounding box center [104, 339] width 73 height 14
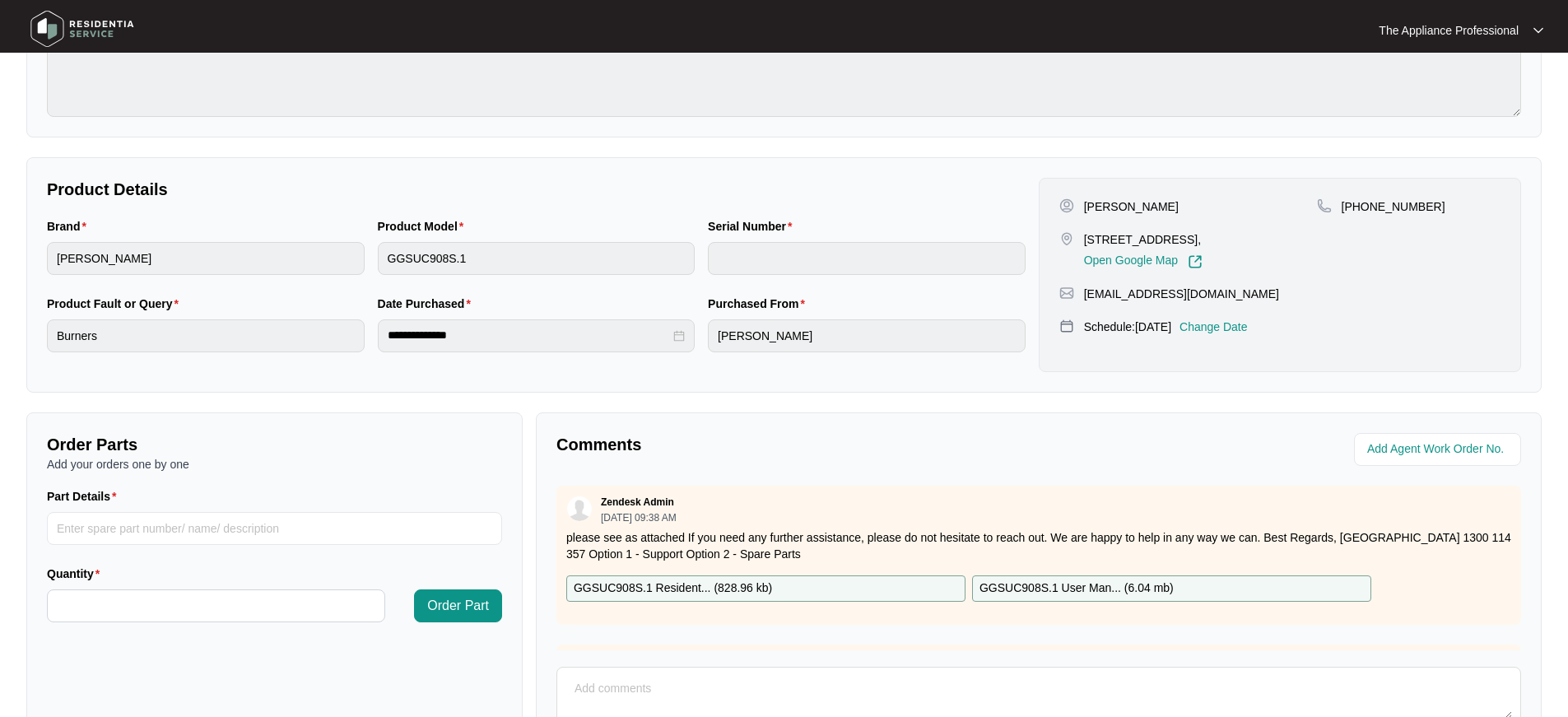
scroll to position [273, 0]
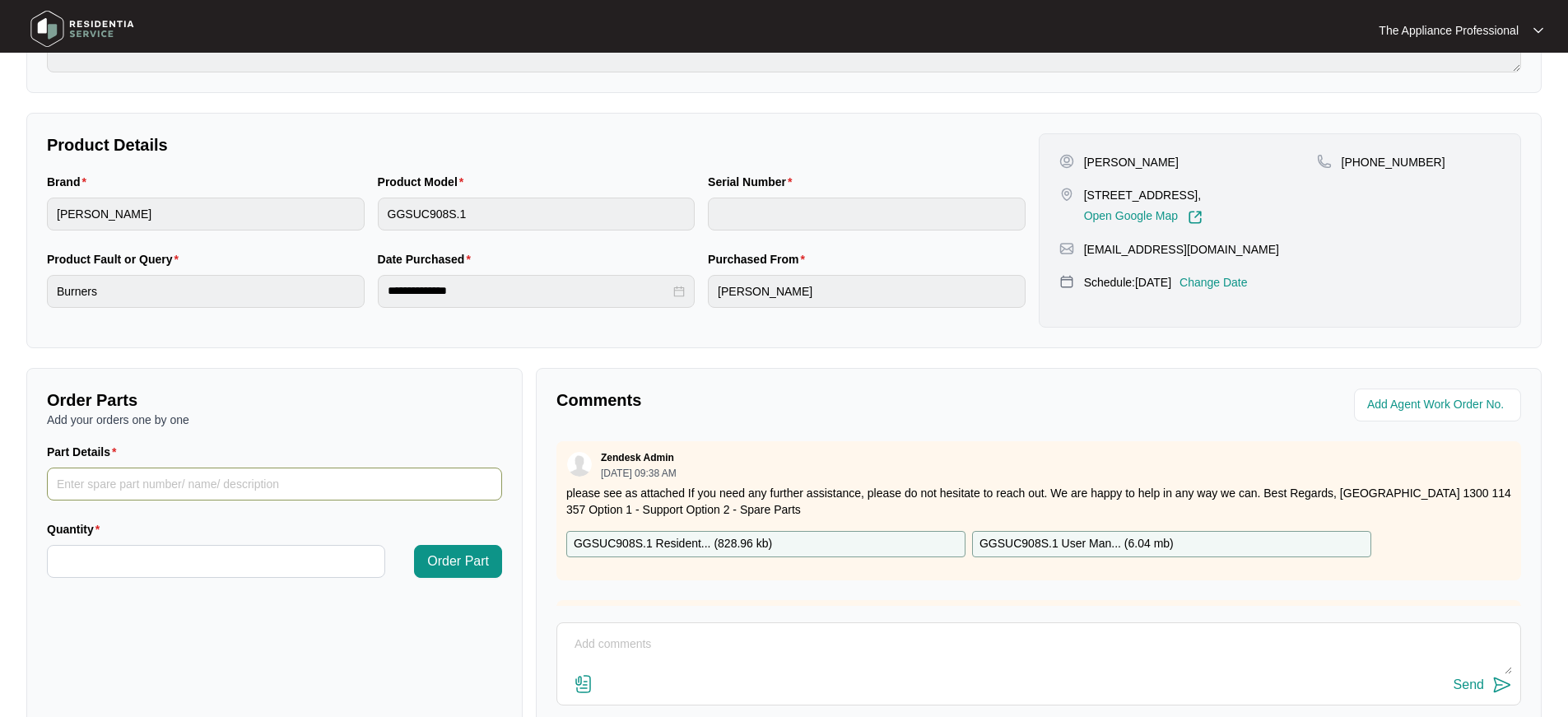
click at [129, 485] on input "Part Details" at bounding box center [274, 483] width 455 height 32
type input "large gas valve"
click at [115, 560] on input "Quantity" at bounding box center [216, 562] width 336 height 31
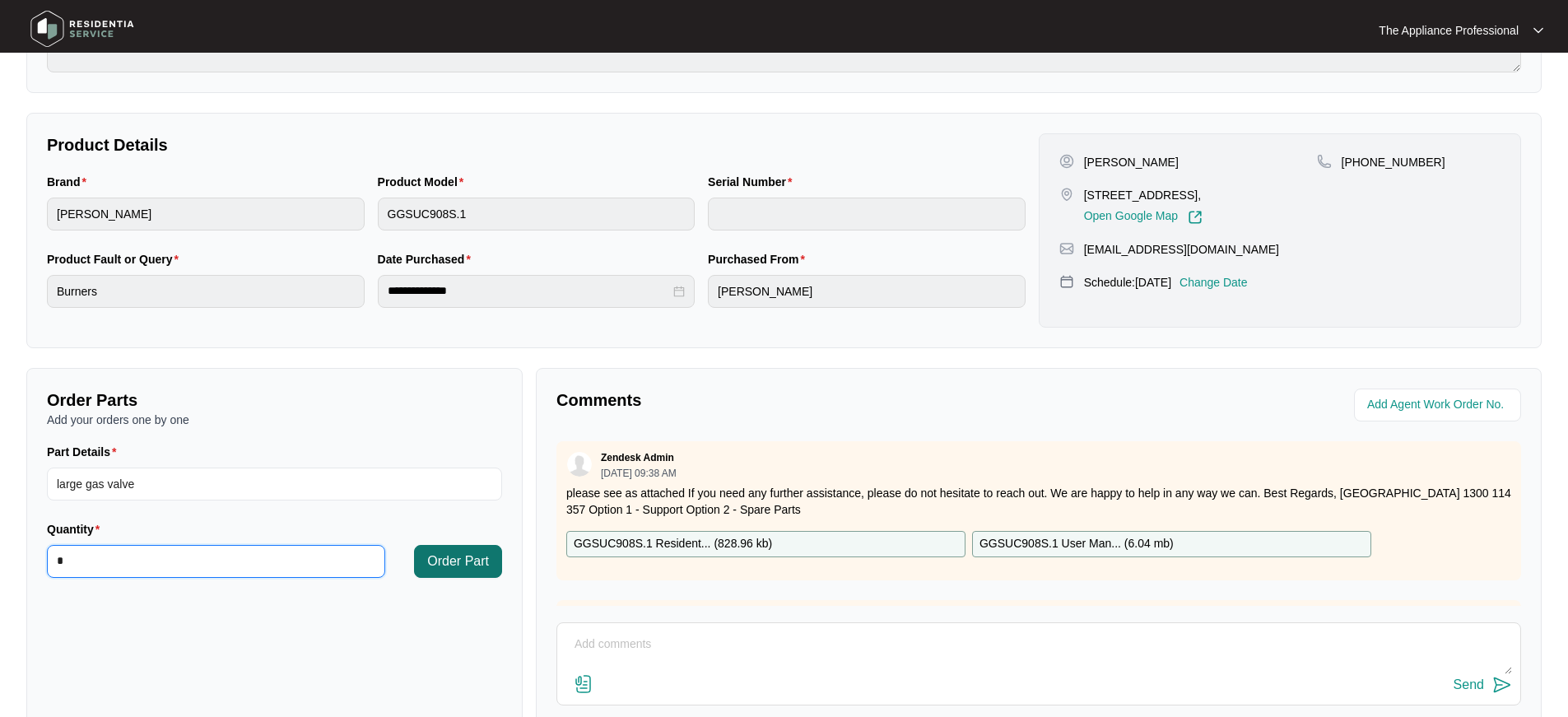
type input "*"
click at [456, 562] on span "Order Part" at bounding box center [457, 562] width 62 height 20
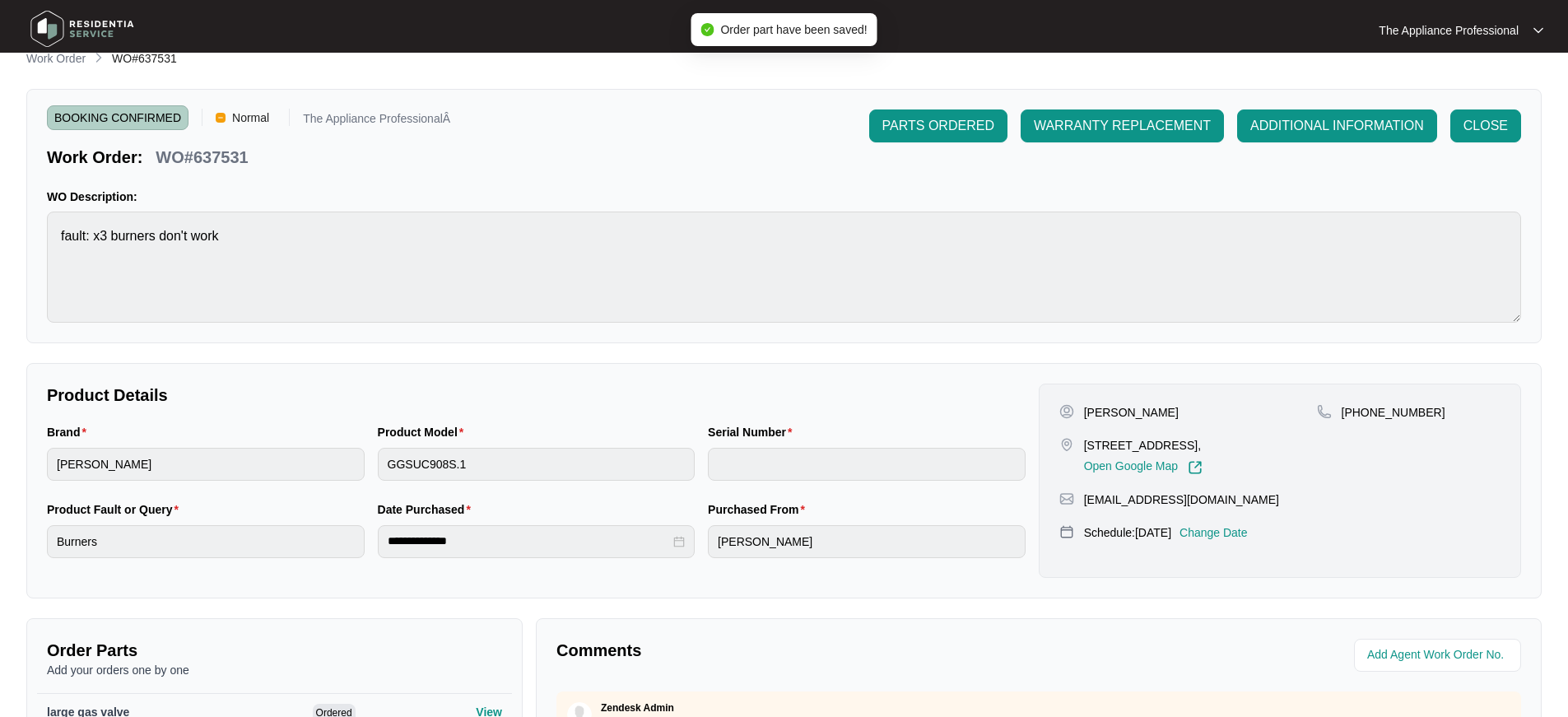
scroll to position [0, 0]
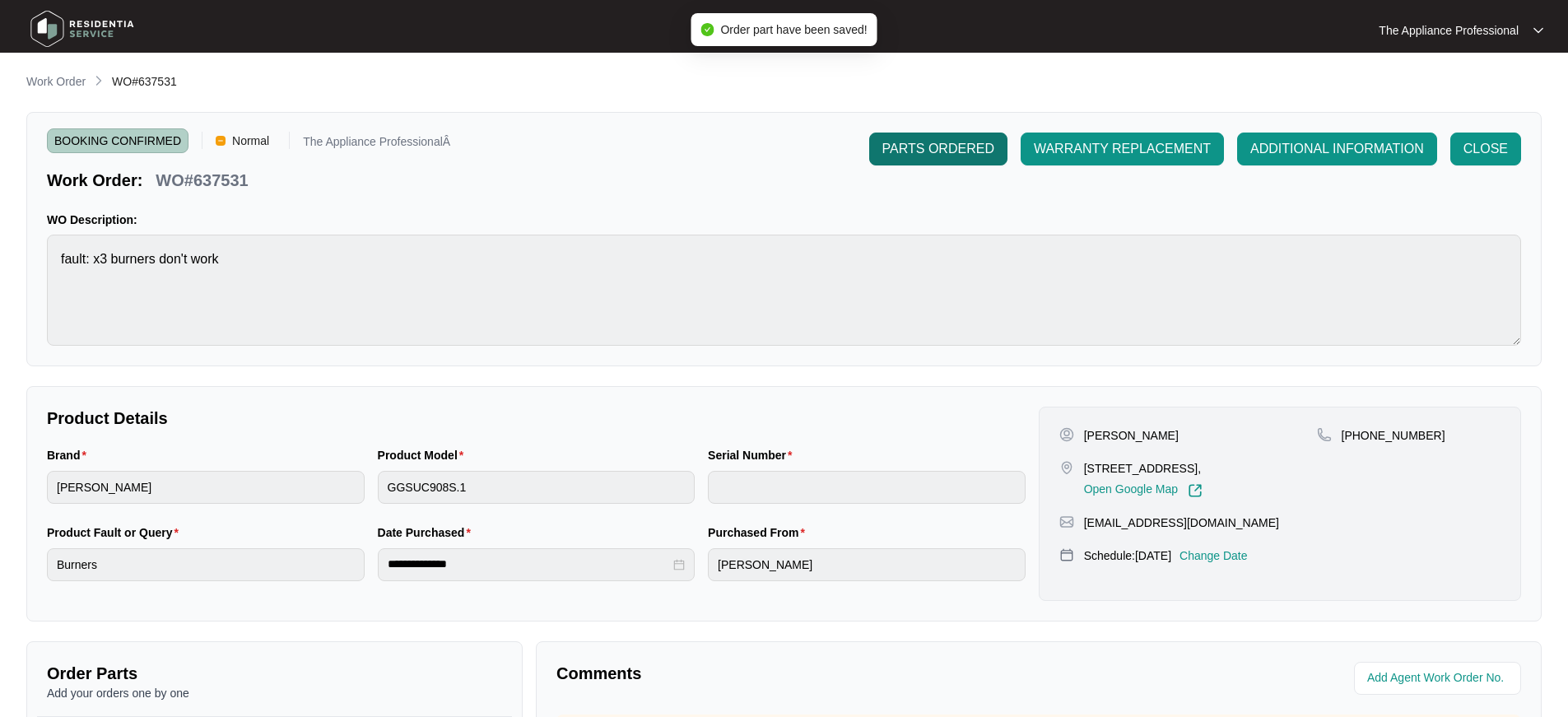
click at [911, 155] on span "PARTS ORDERED" at bounding box center [938, 149] width 112 height 20
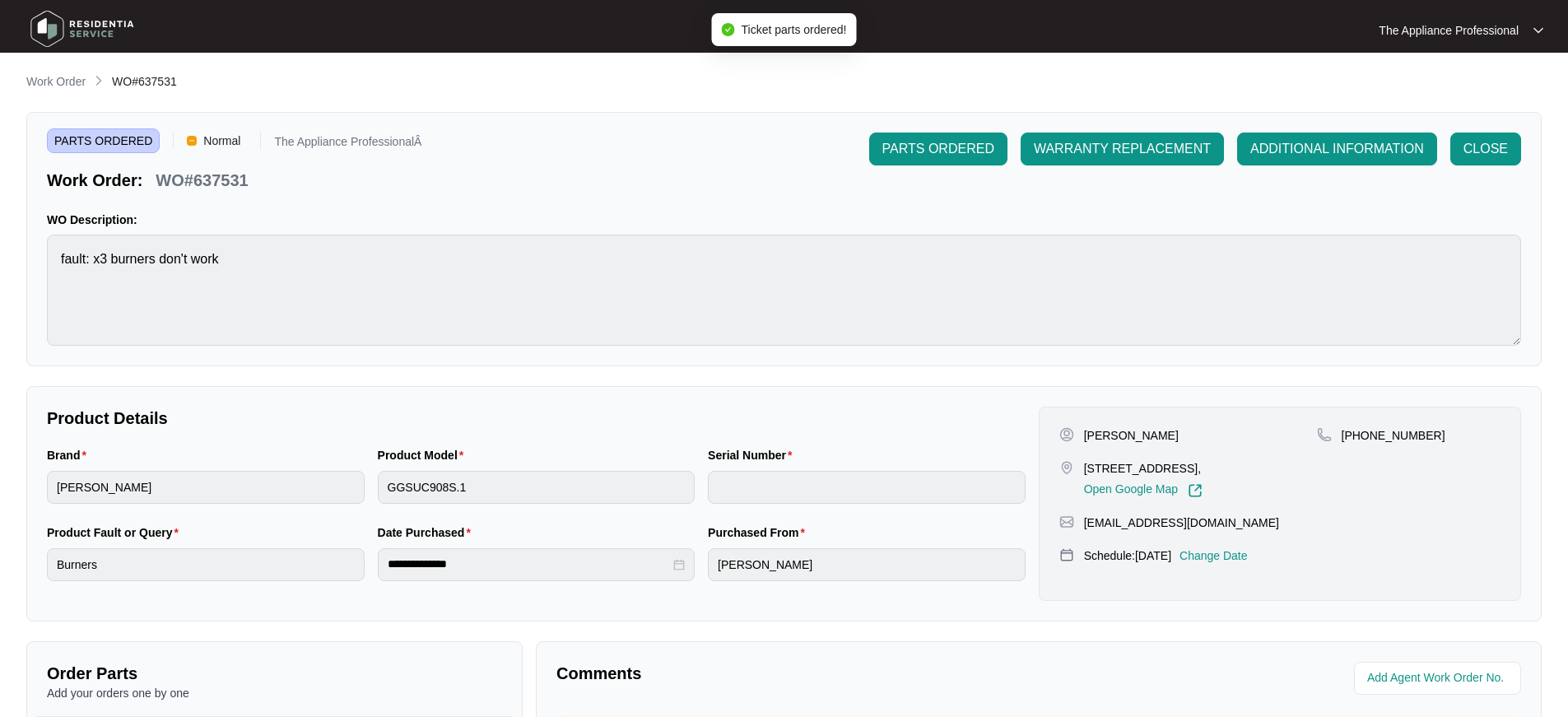
scroll to position [379, 0]
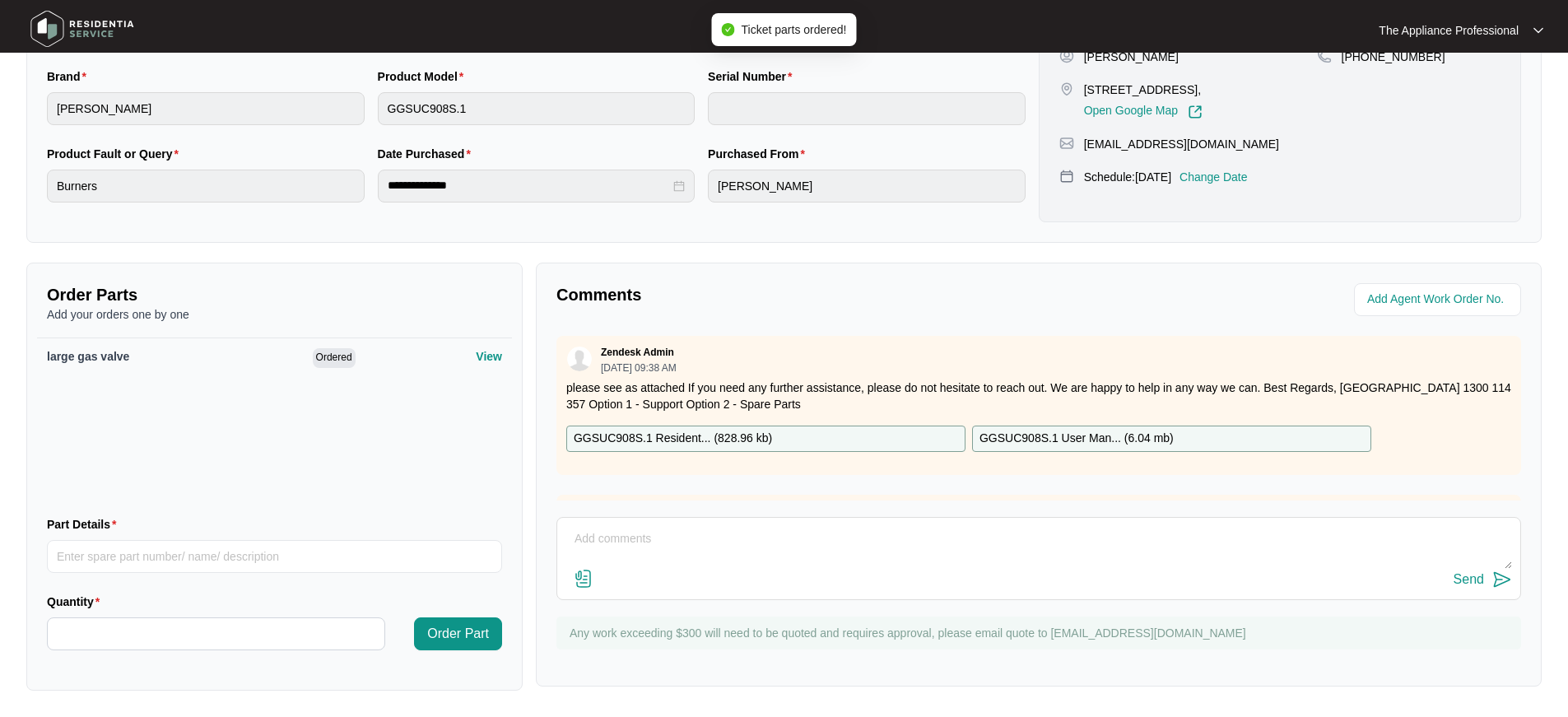
click at [633, 545] on textarea at bounding box center [1039, 548] width 946 height 43
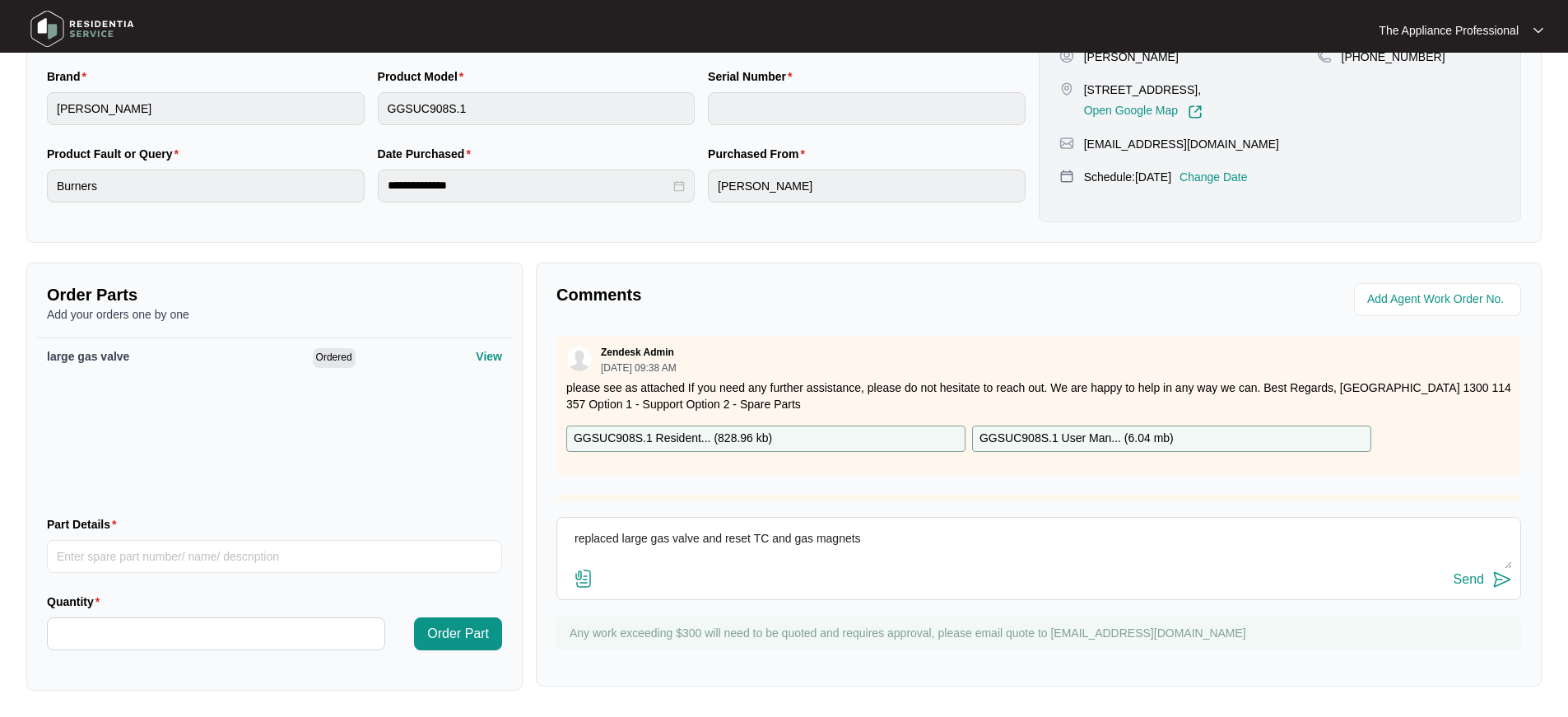
type textarea "replaced large gas valve and reset TC and gas magnets"
click at [1497, 587] on div "replaced large gas valve and reset TC and gas magnets Send" at bounding box center [1039, 558] width 965 height 84
click at [1497, 579] on img at bounding box center [1502, 579] width 20 height 20
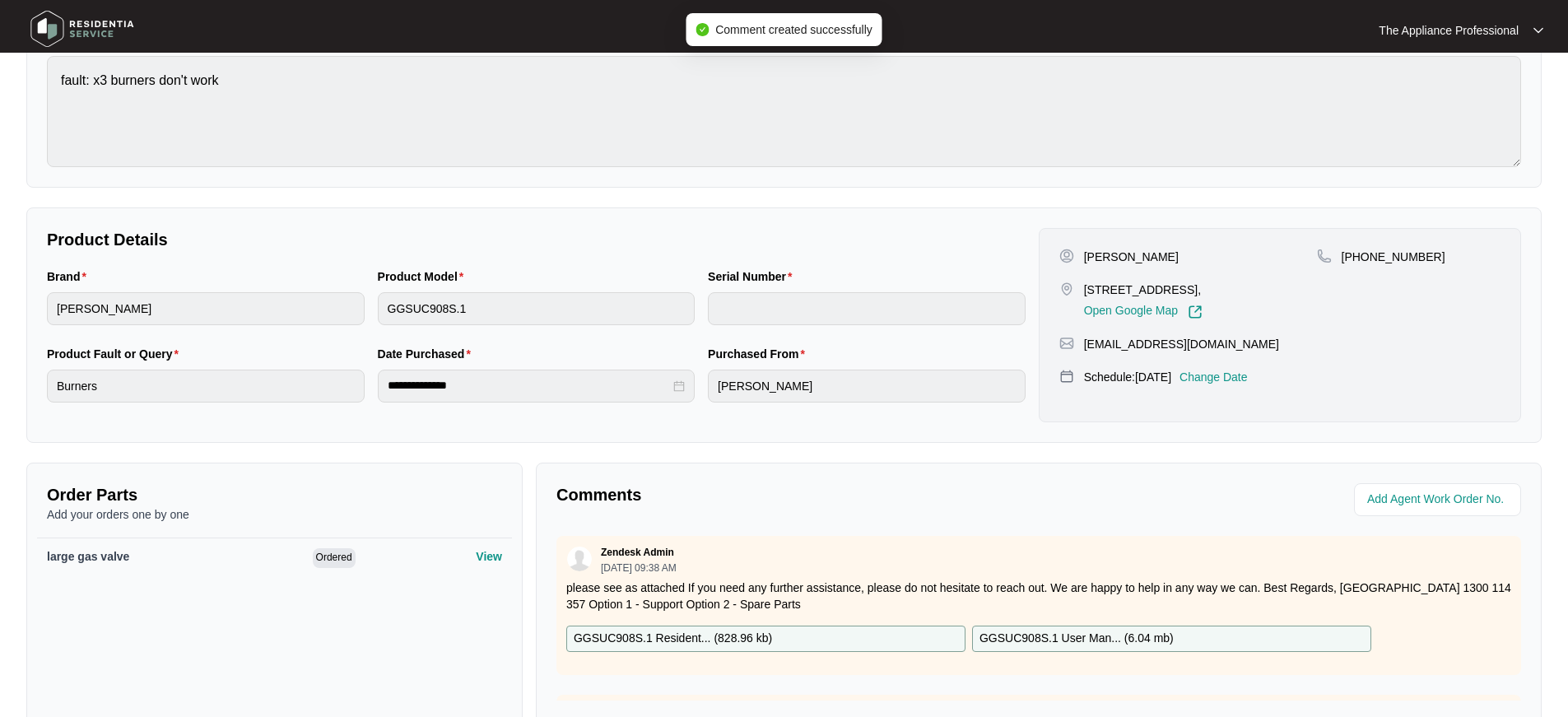
scroll to position [0, 0]
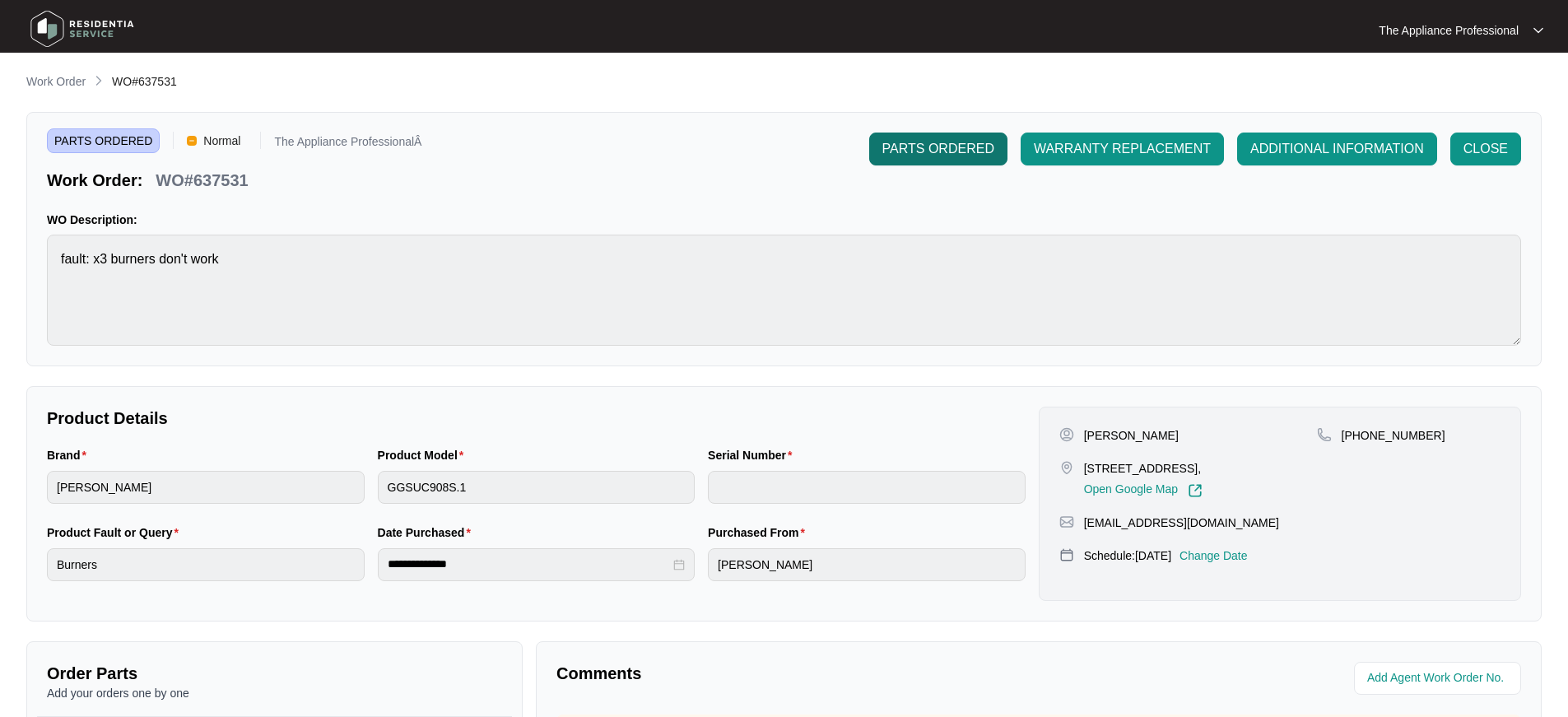
click at [971, 155] on span "PARTS ORDERED" at bounding box center [938, 149] width 112 height 20
click at [1488, 154] on span "CLOSE" at bounding box center [1485, 149] width 44 height 20
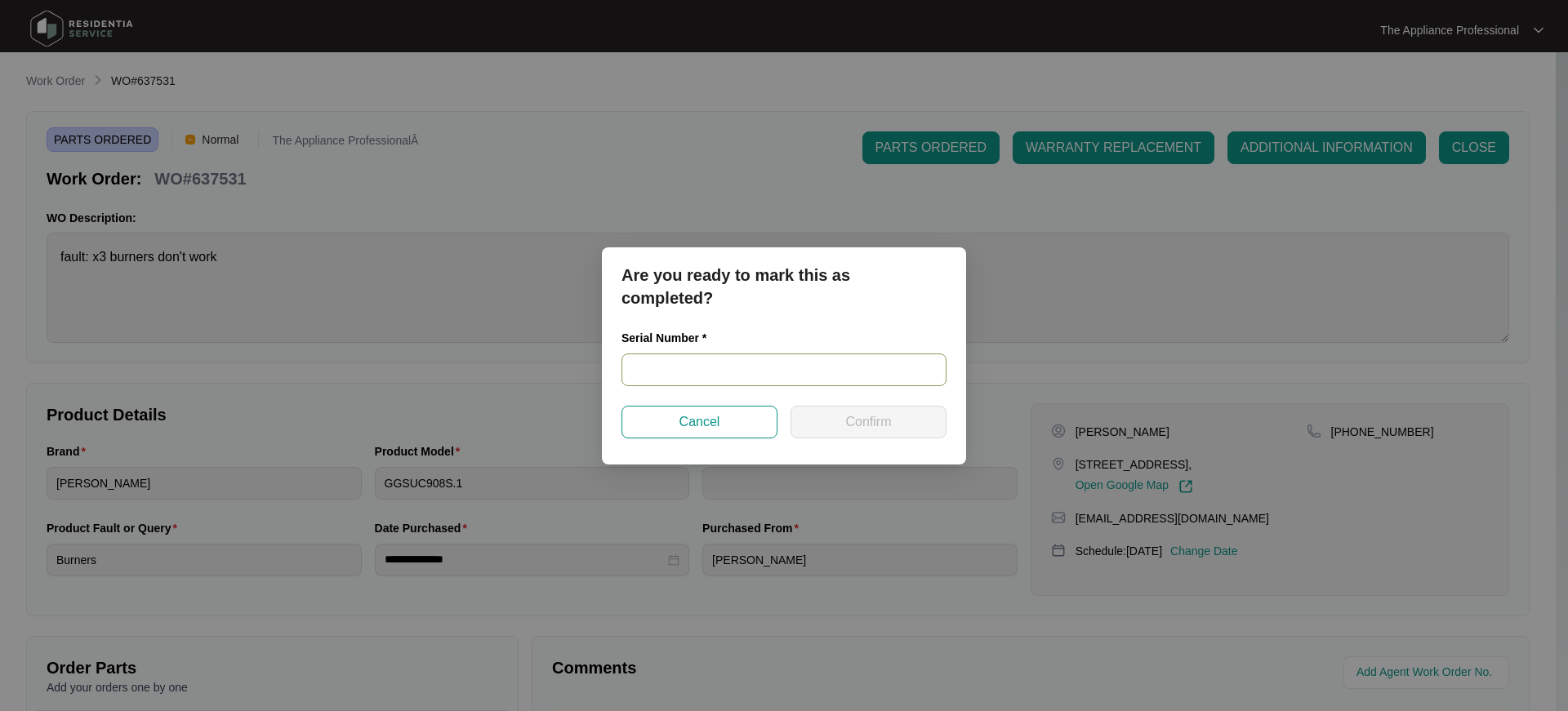
click at [701, 369] on input "text" at bounding box center [784, 369] width 325 height 32
type input "20250330013"
click at [809, 420] on button "Confirm" at bounding box center [868, 421] width 156 height 32
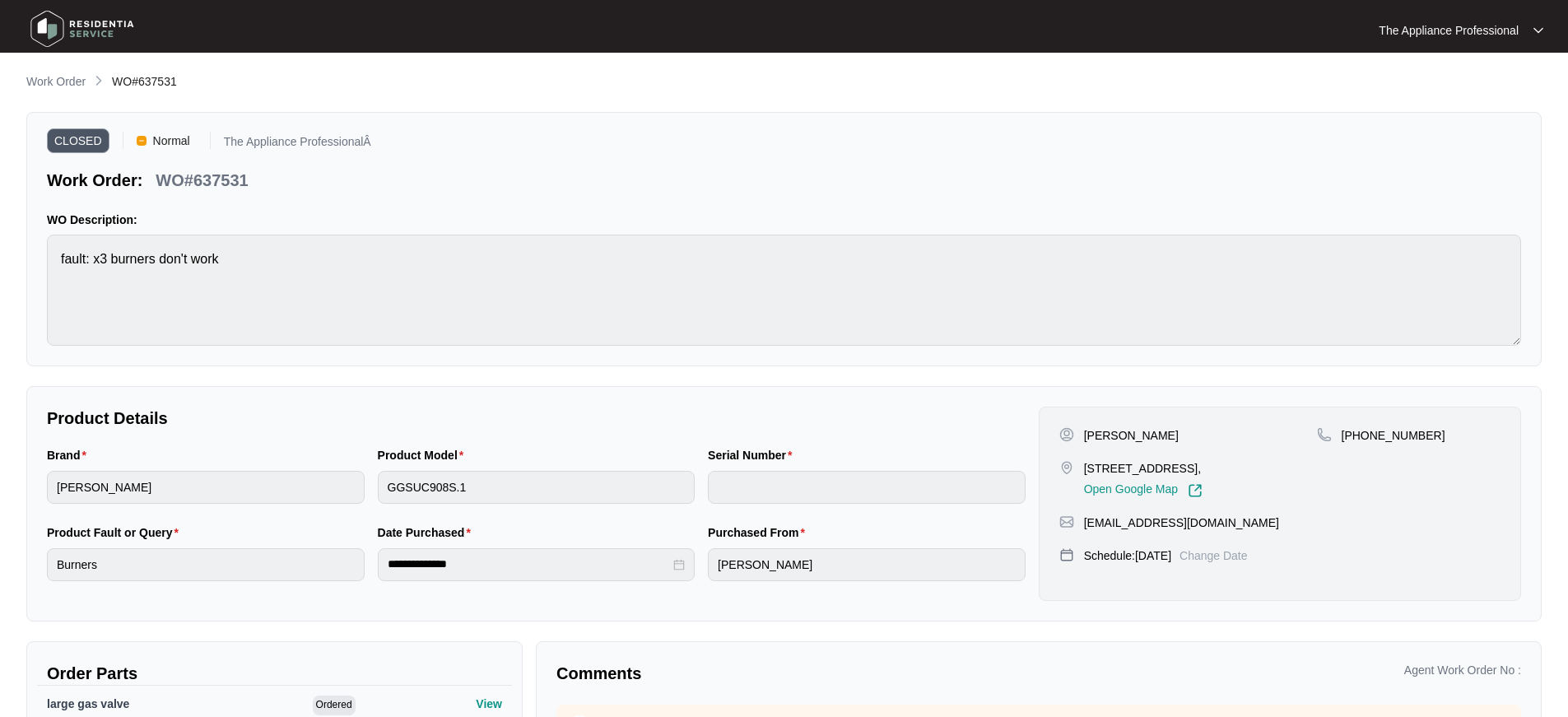
click at [56, 29] on img at bounding box center [82, 29] width 115 height 49
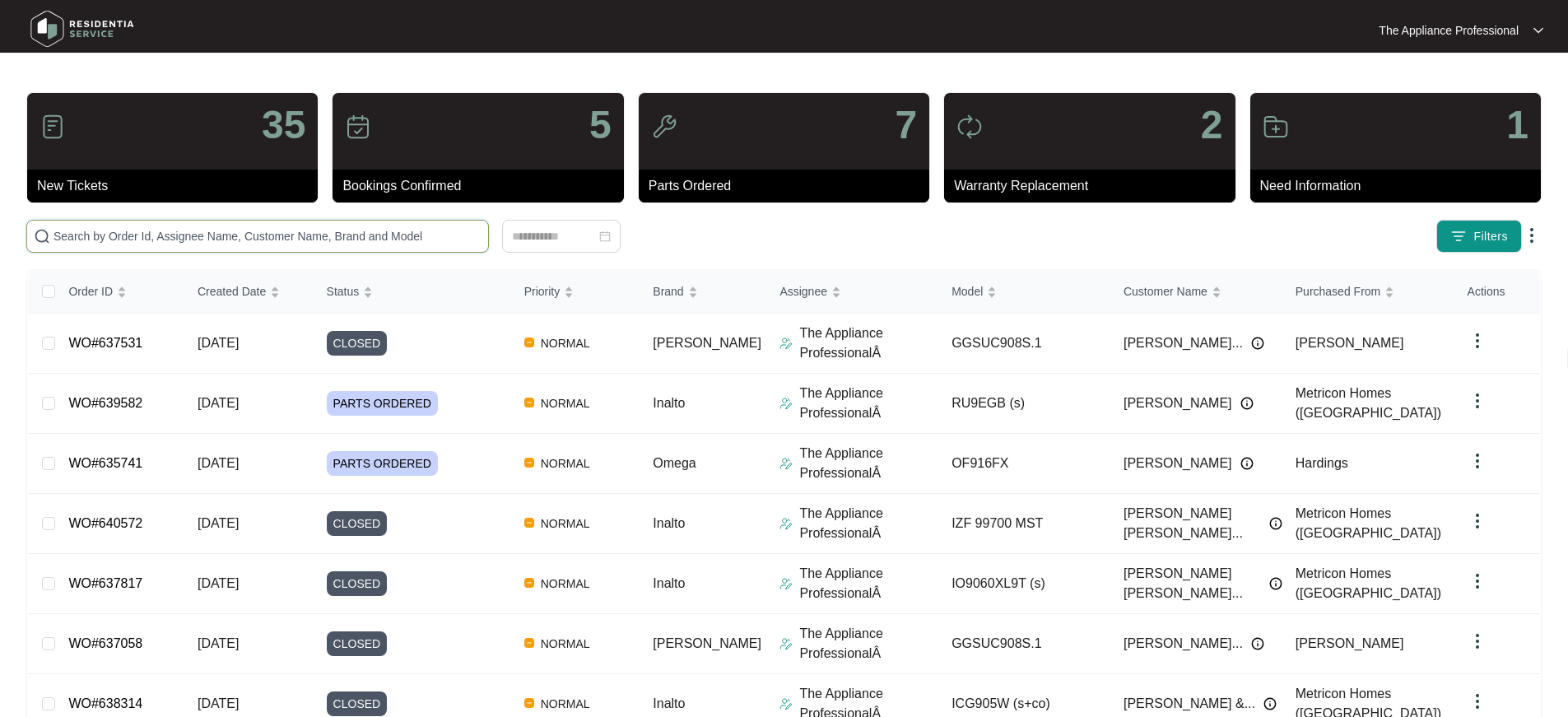
click at [112, 239] on input "text" at bounding box center [267, 236] width 428 height 18
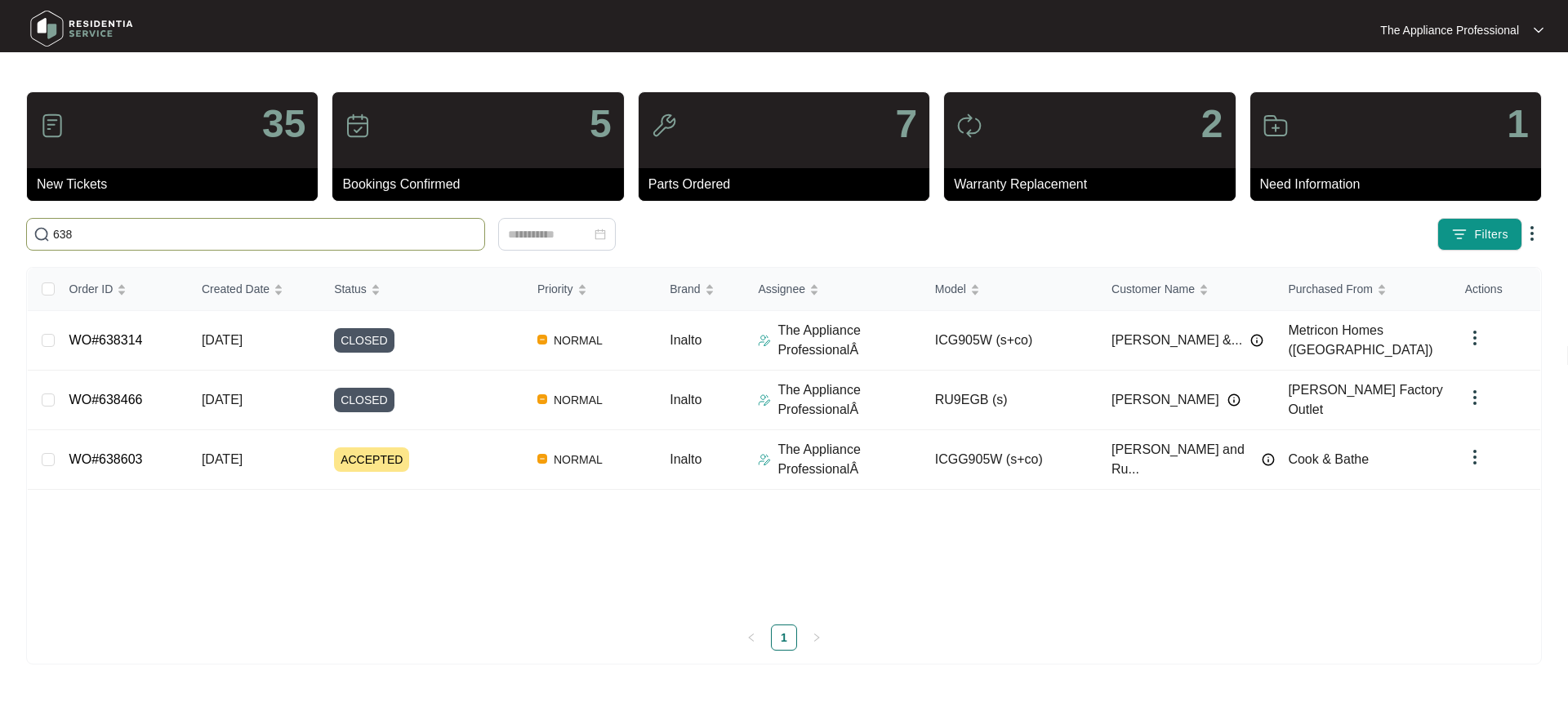
type input "638"
click at [41, 30] on img at bounding box center [81, 28] width 114 height 49
click at [41, 31] on img at bounding box center [81, 28] width 114 height 49
drag, startPoint x: 77, startPoint y: 232, endPoint x: 55, endPoint y: 238, distance: 22.8
click at [55, 238] on input "638" at bounding box center [264, 234] width 424 height 18
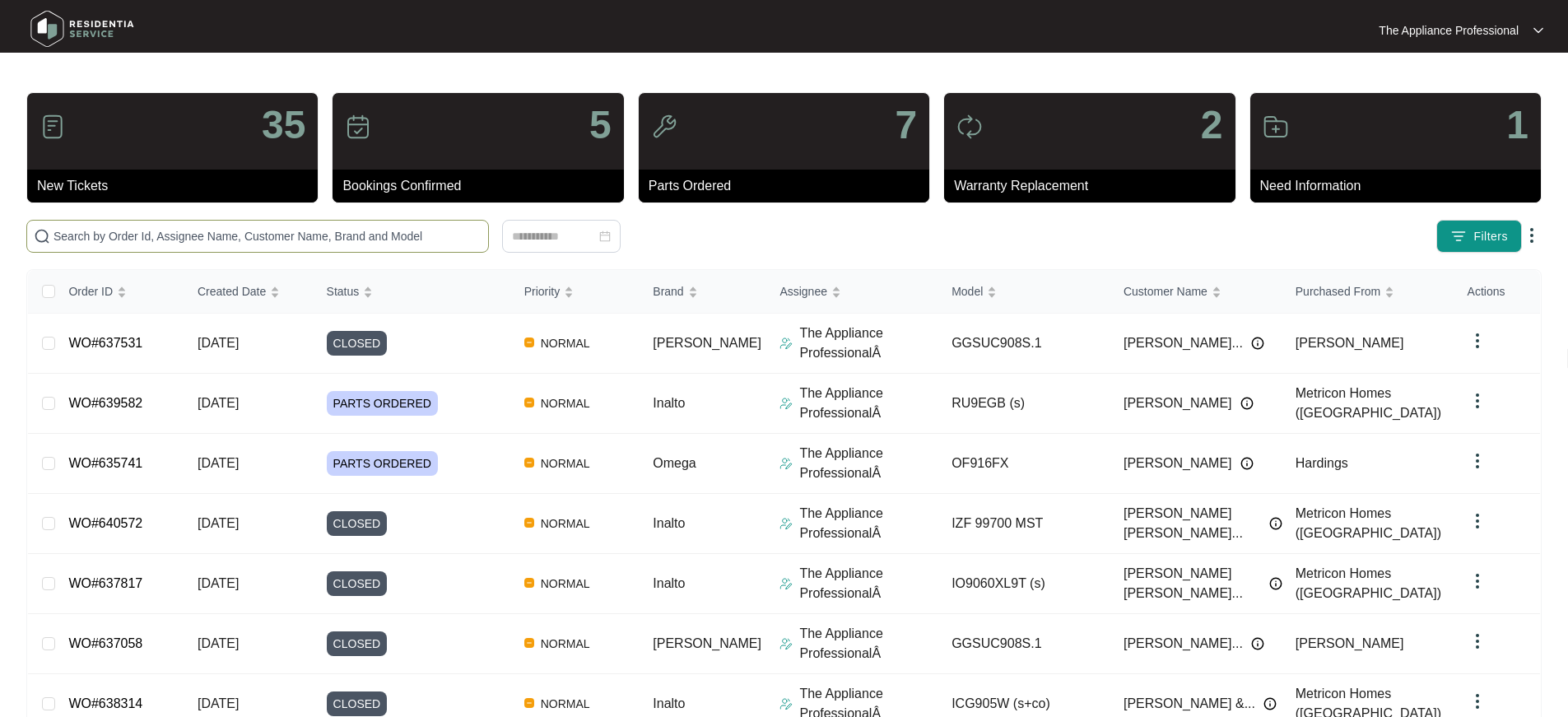
click at [200, 239] on input "text" at bounding box center [267, 236] width 428 height 18
paste input "640575"
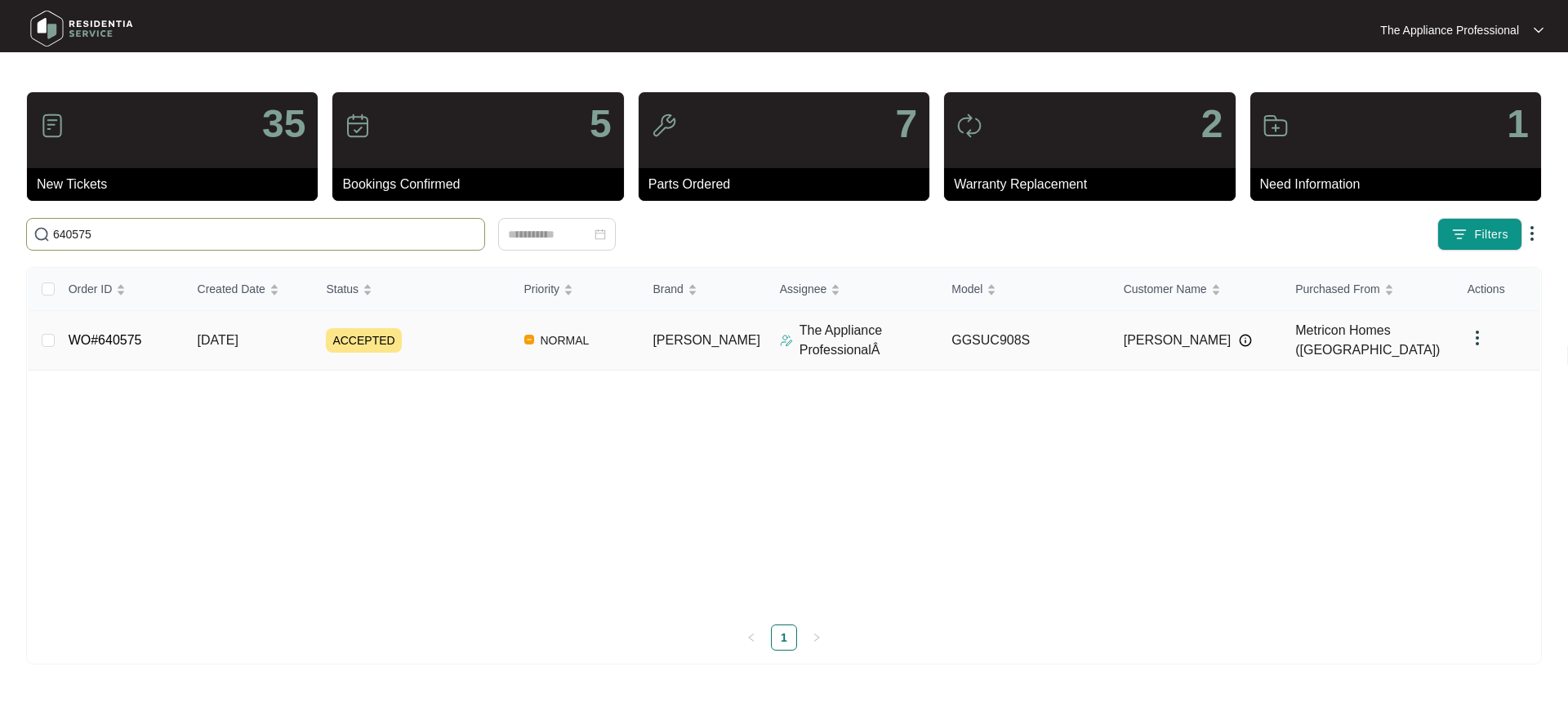
type input "640575"
click at [238, 343] on span "[DATE]" at bounding box center [218, 339] width 41 height 14
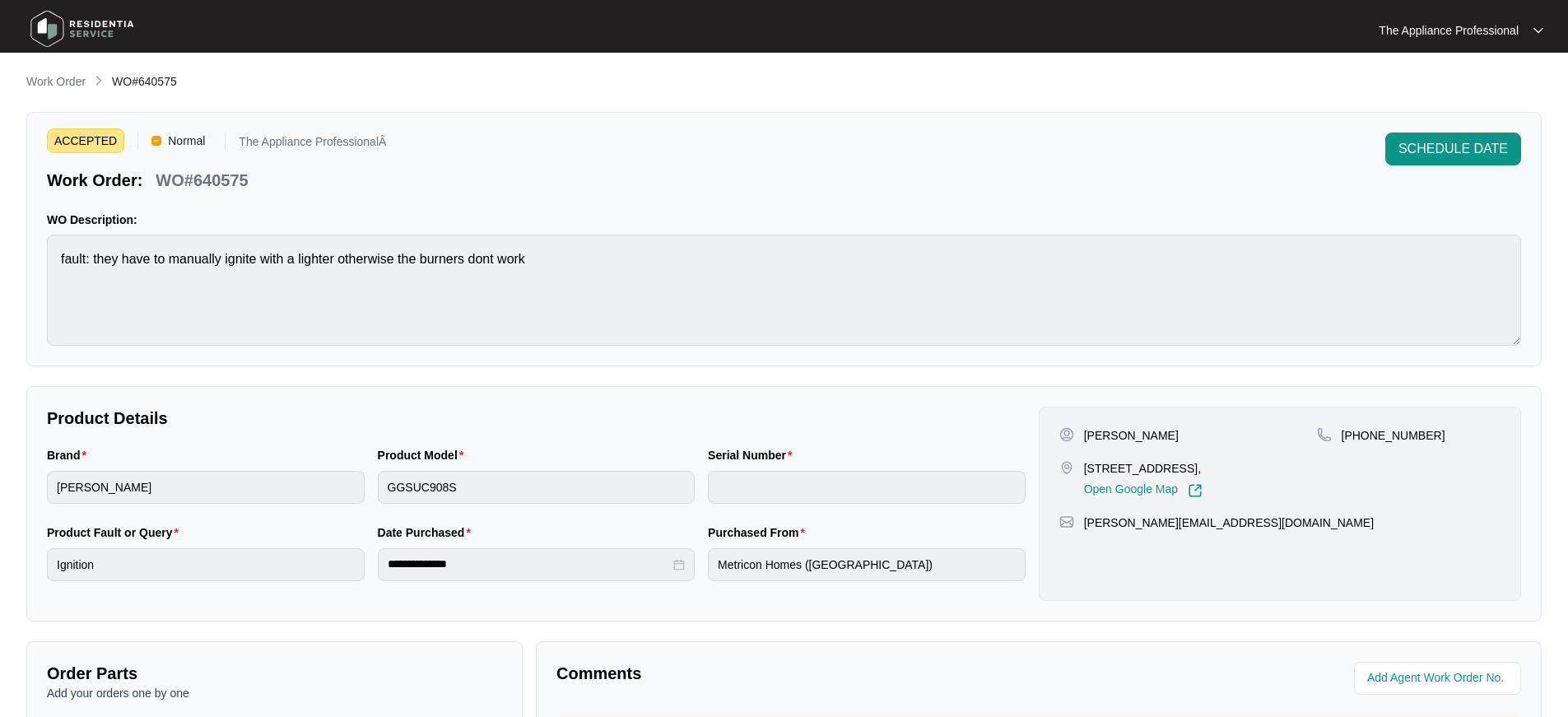
click at [58, 30] on img at bounding box center [82, 29] width 115 height 49
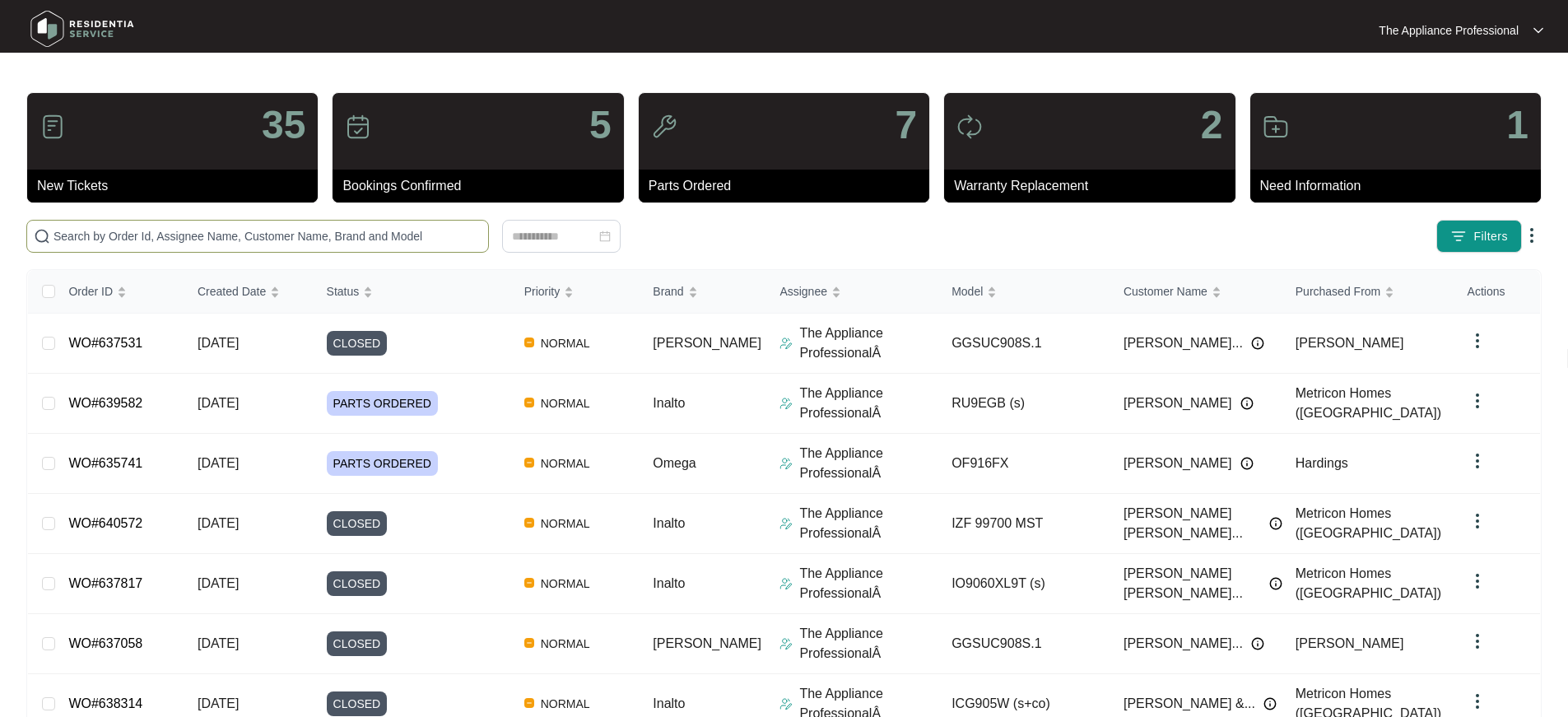
click at [145, 231] on input "text" at bounding box center [267, 236] width 428 height 18
paste input "640181"
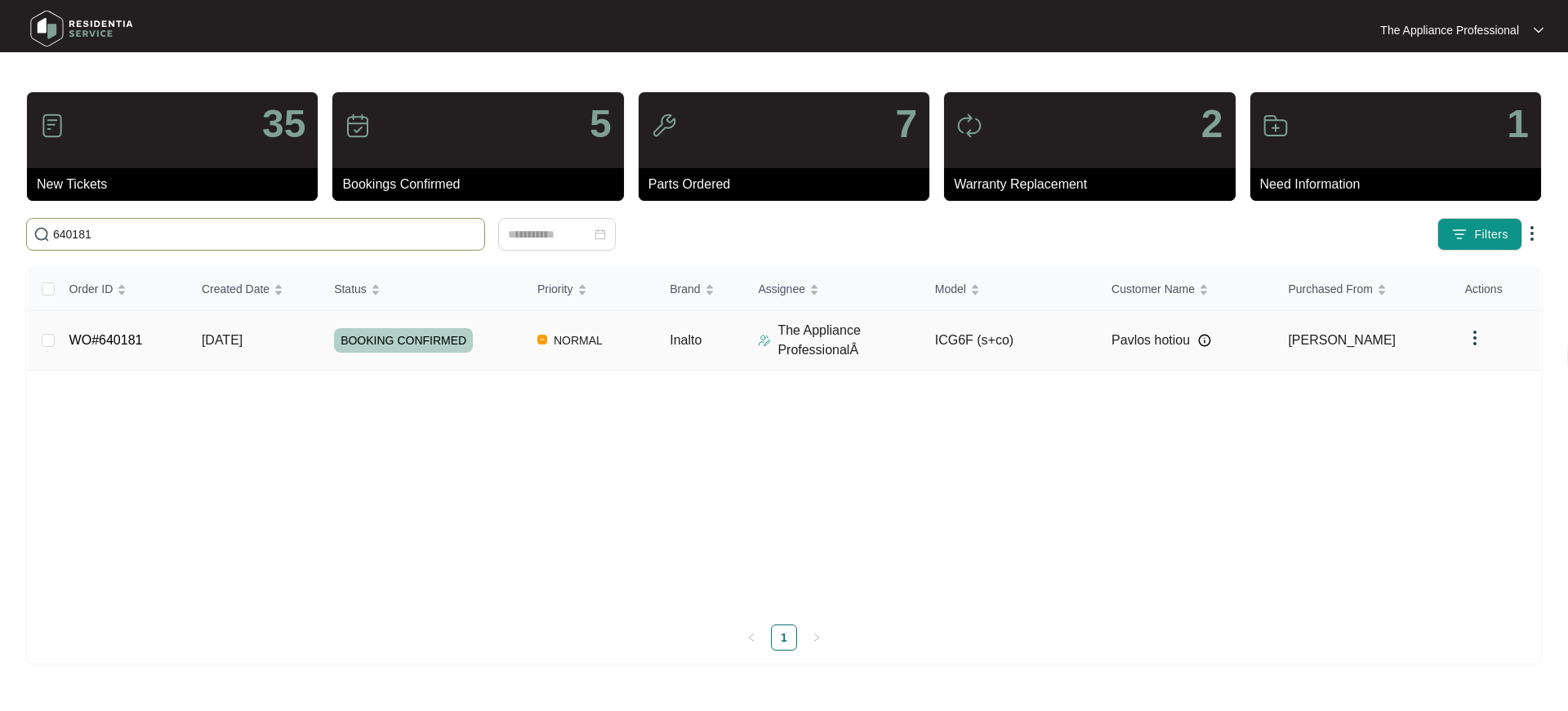
type input "640181"
click at [237, 342] on span "[DATE]" at bounding box center [222, 339] width 41 height 14
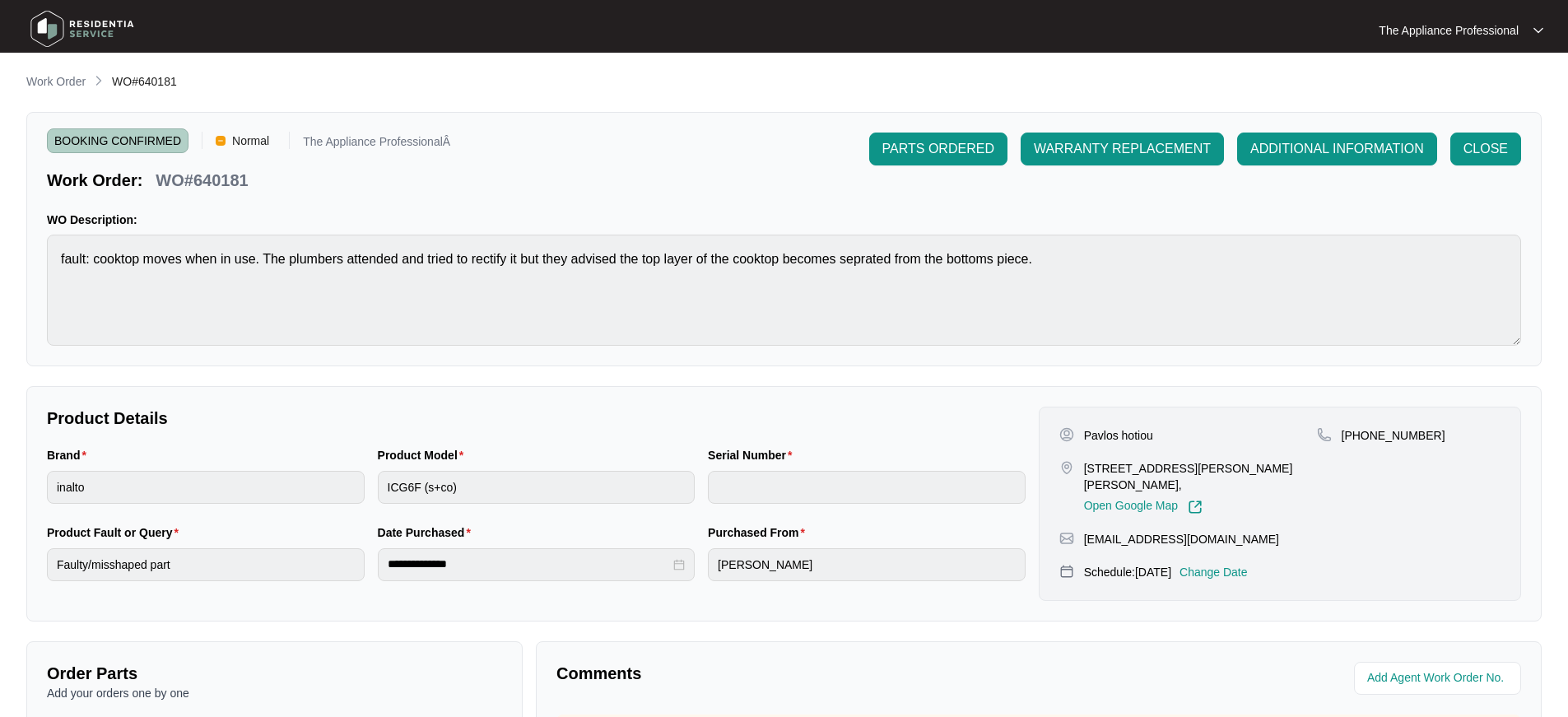
click at [57, 31] on img at bounding box center [82, 29] width 115 height 49
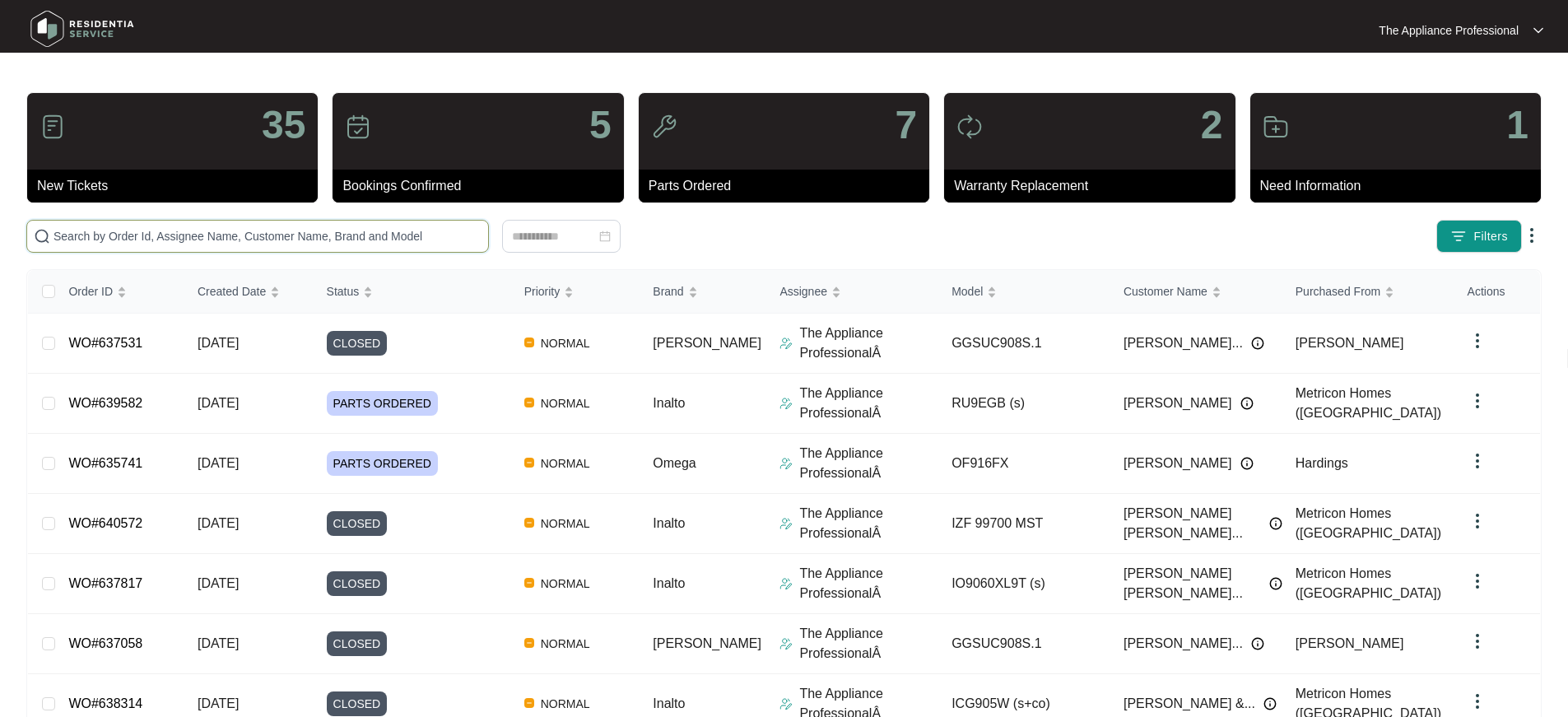
click at [168, 238] on input "text" at bounding box center [267, 236] width 428 height 18
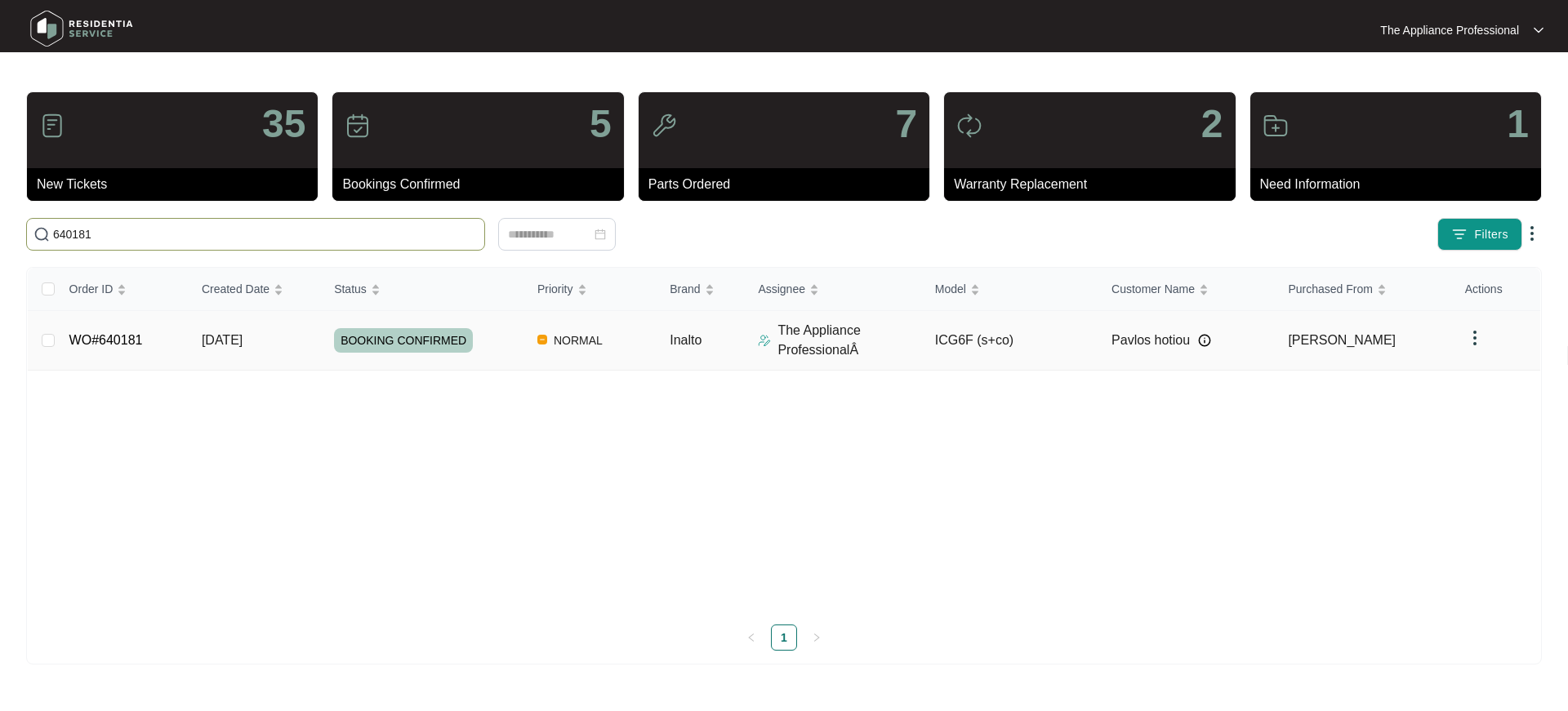
type input "640181"
click at [122, 337] on link "WO#640181" at bounding box center [105, 339] width 73 height 14
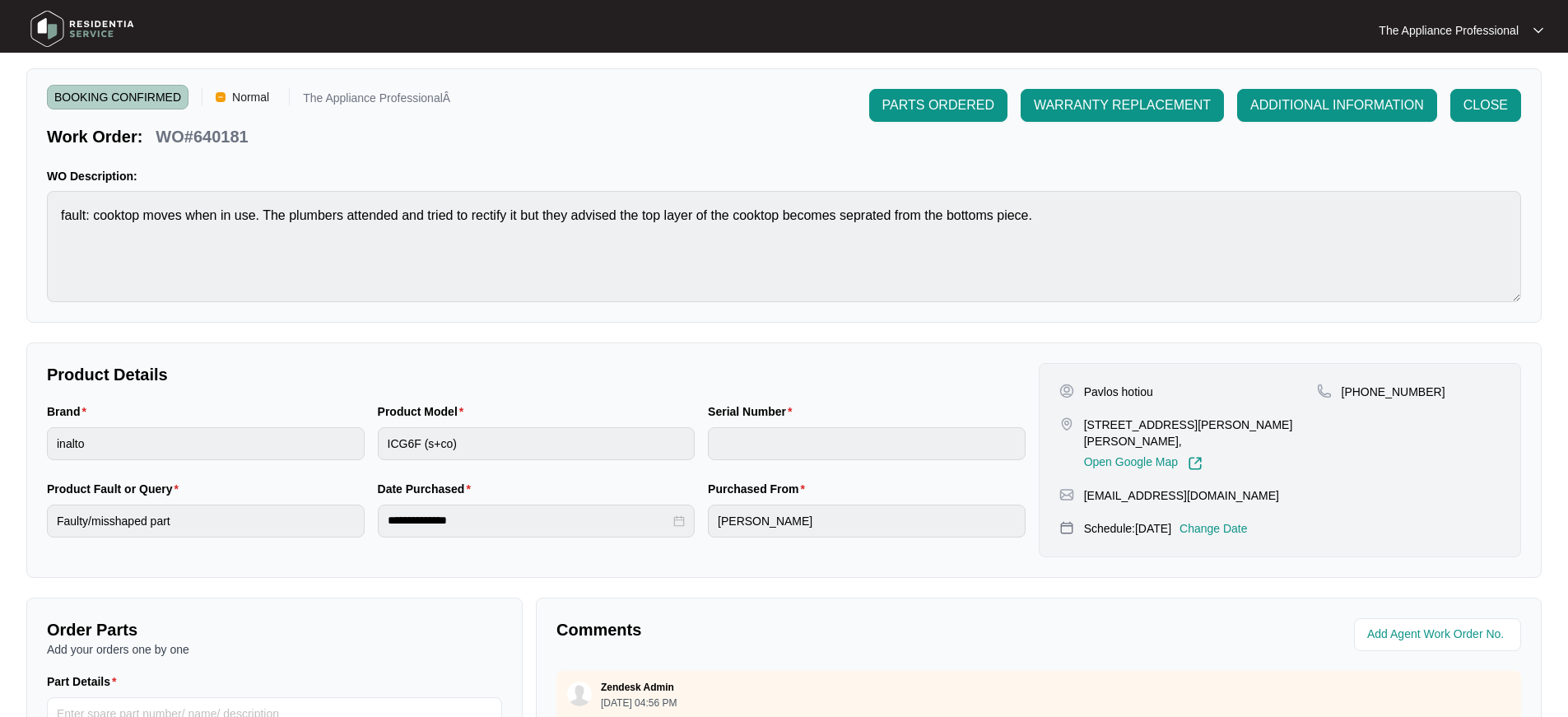
scroll to position [375, 0]
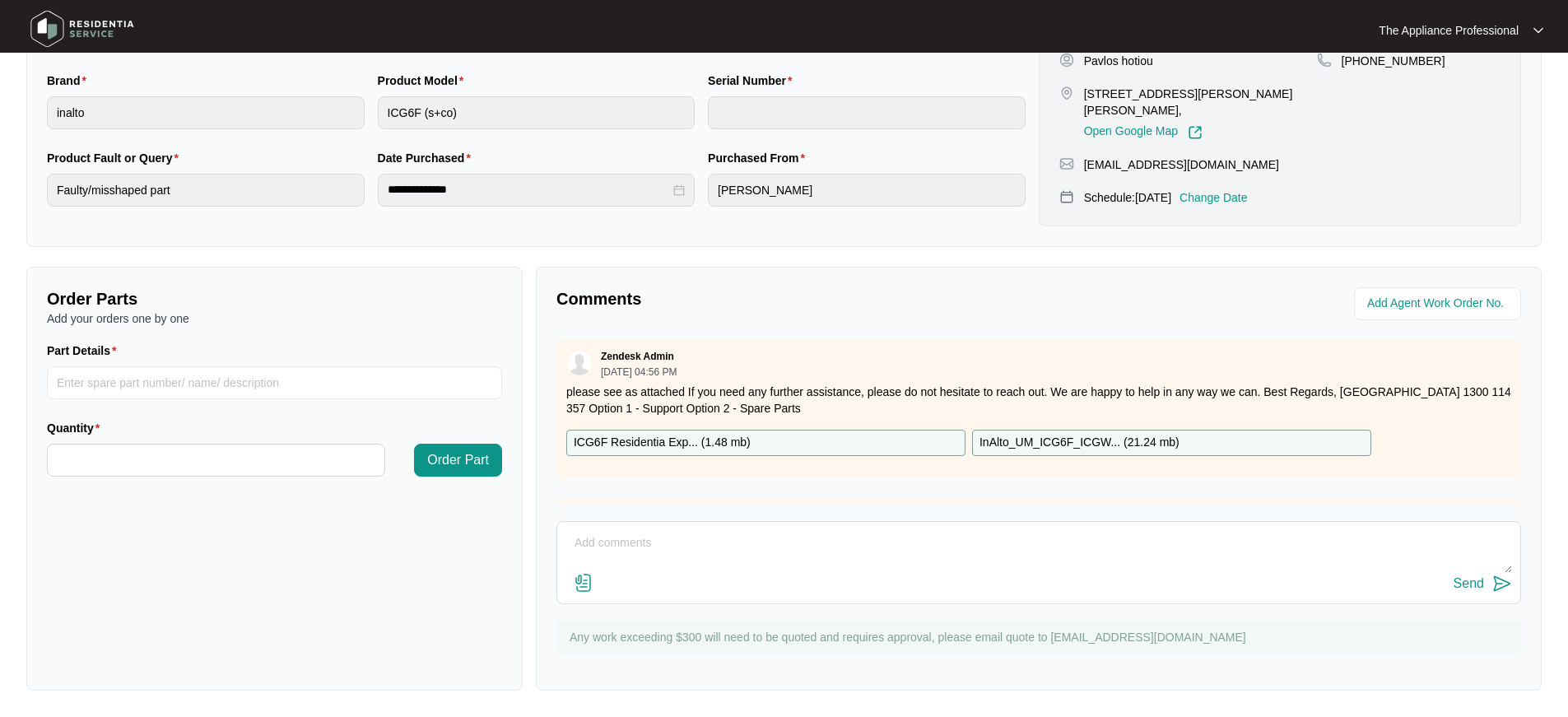
click at [633, 550] on textarea at bounding box center [1039, 552] width 946 height 43
type textarea "customer has advised 30 September"
click at [1488, 580] on button "Send" at bounding box center [1482, 583] width 58 height 23
click at [40, 34] on img at bounding box center [82, 29] width 115 height 49
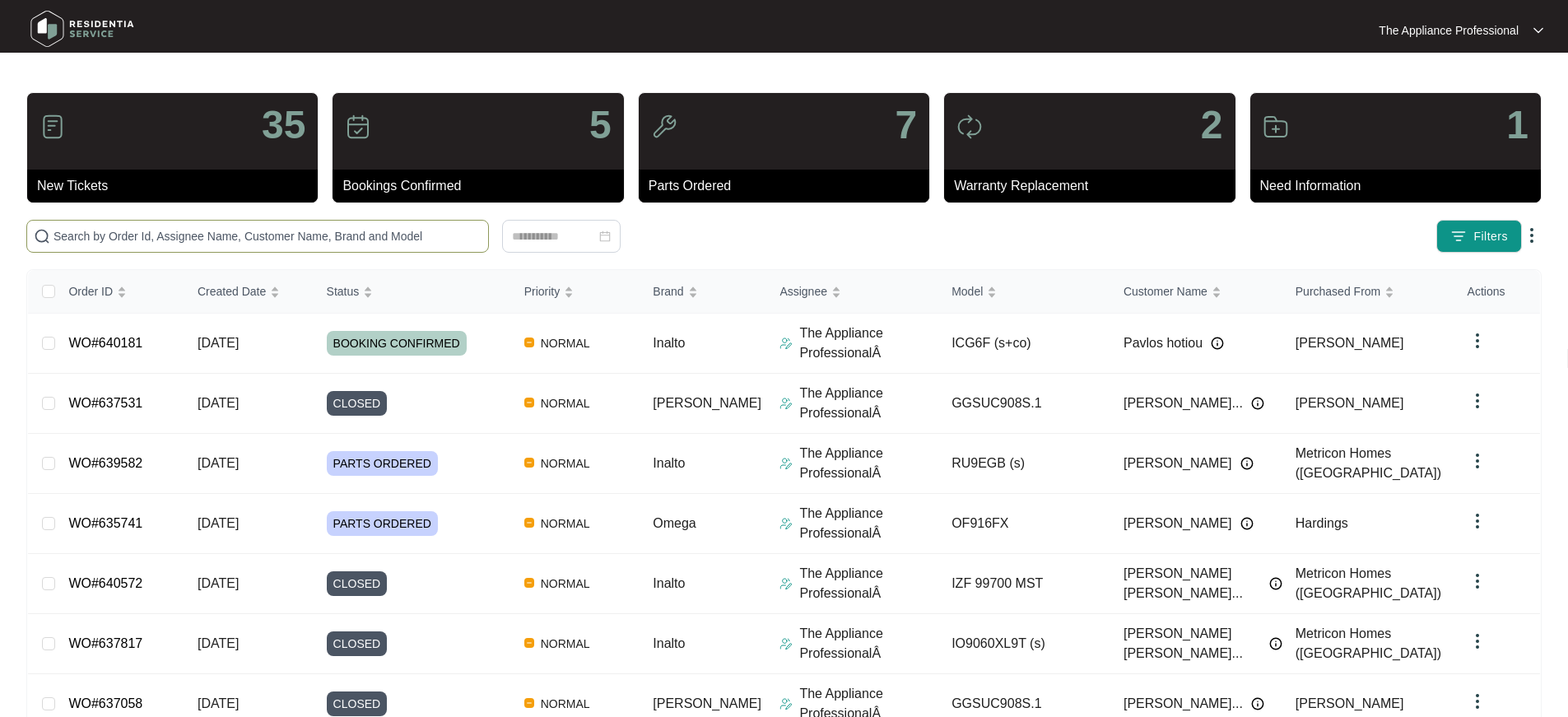
click at [125, 224] on span at bounding box center [258, 235] width 462 height 32
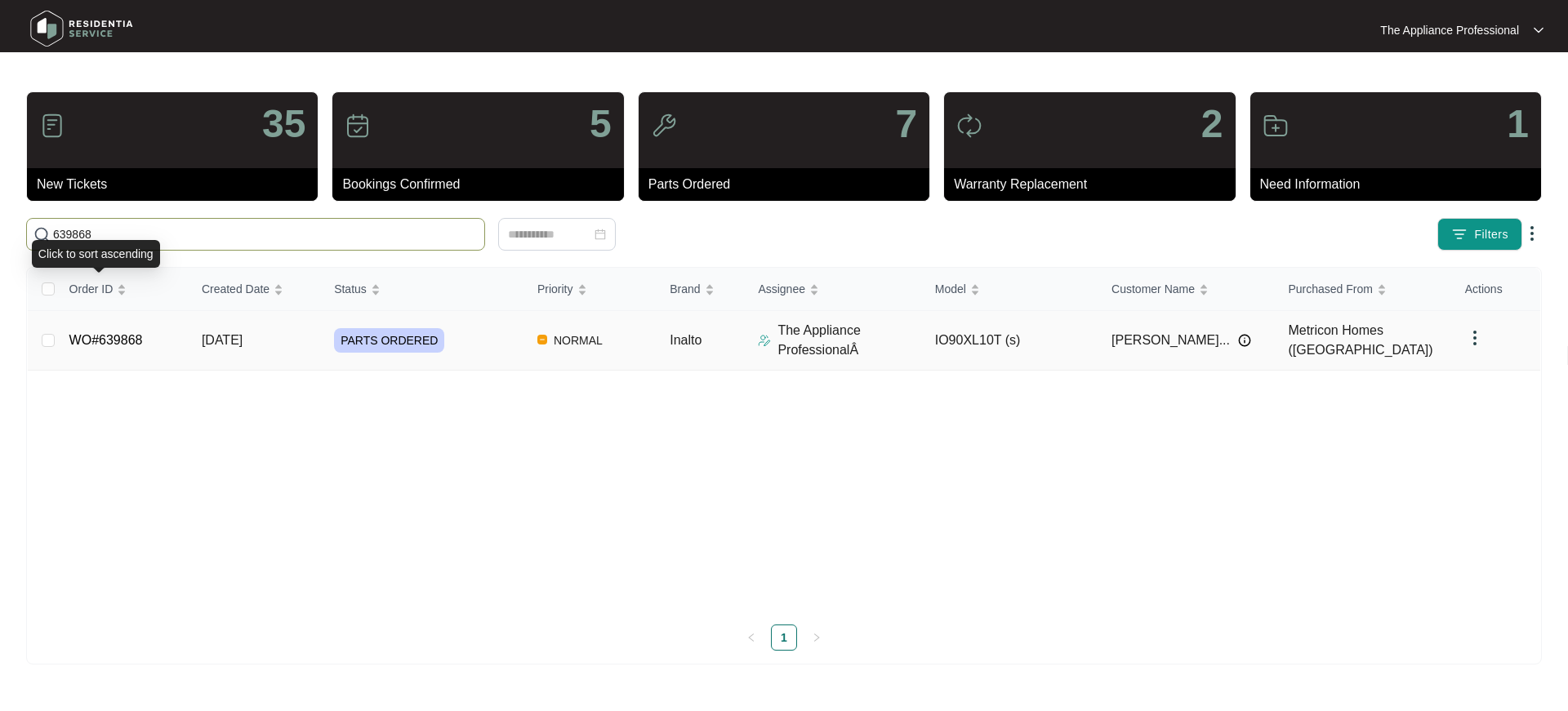
type input "639868"
click at [128, 343] on link "WO#639868" at bounding box center [105, 339] width 73 height 14
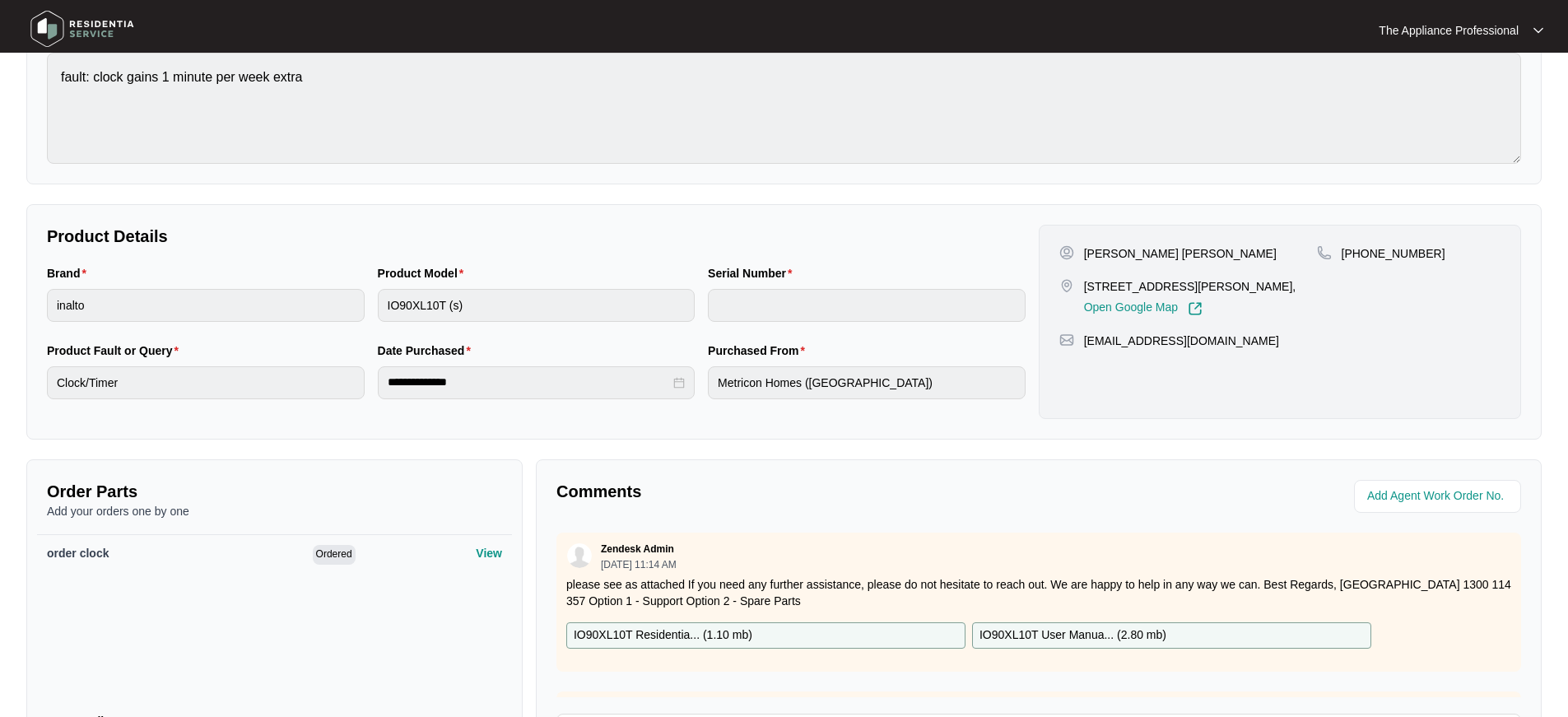
scroll to position [379, 0]
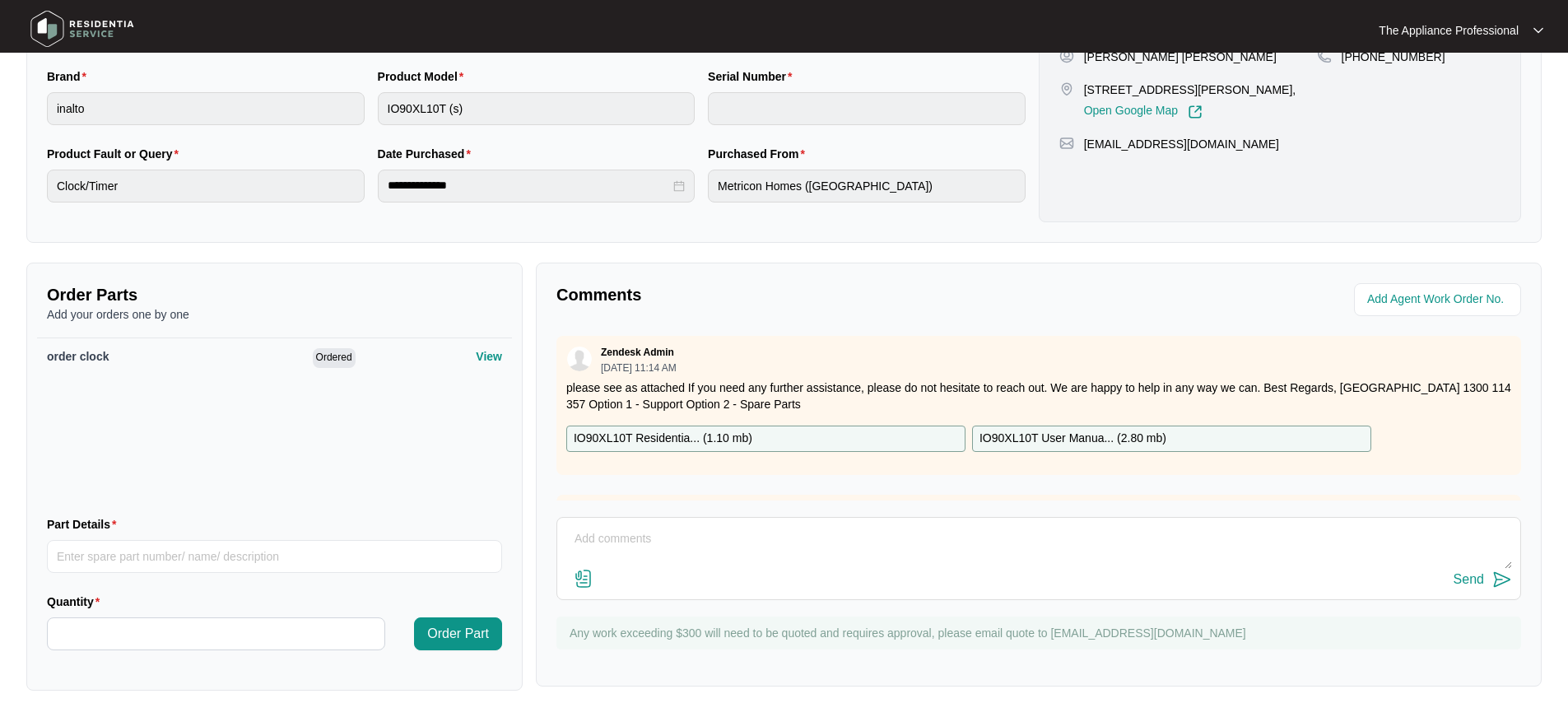
click at [607, 537] on textarea at bounding box center [1039, 548] width 946 height 43
type textarea "away till 25 sept"
click at [1503, 577] on img at bounding box center [1502, 579] width 20 height 20
click at [59, 36] on img at bounding box center [82, 29] width 115 height 49
